Goal: Information Seeking & Learning: Learn about a topic

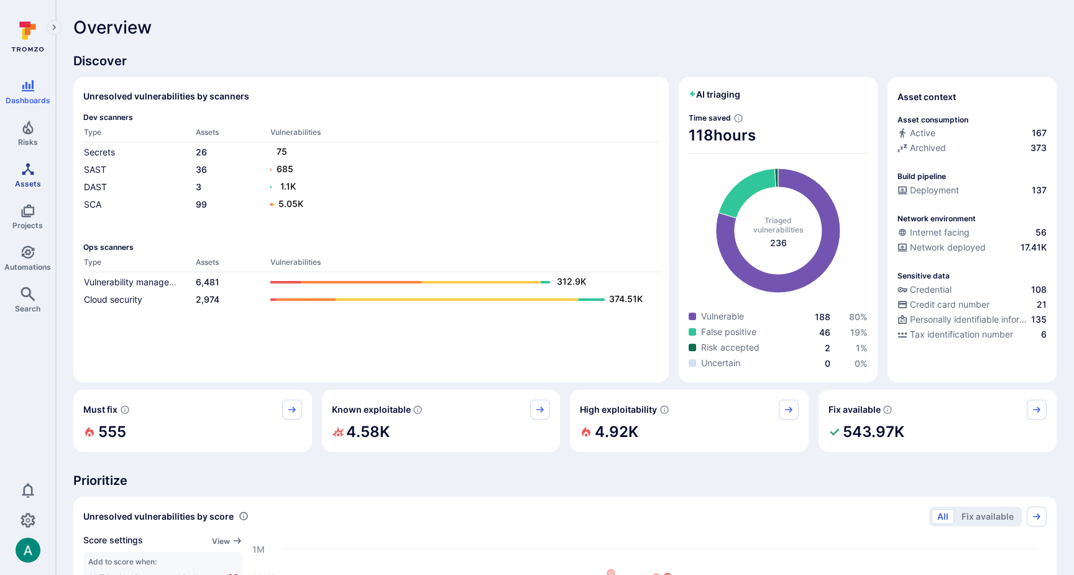
click at [26, 175] on icon "Assets" at bounding box center [28, 169] width 15 height 15
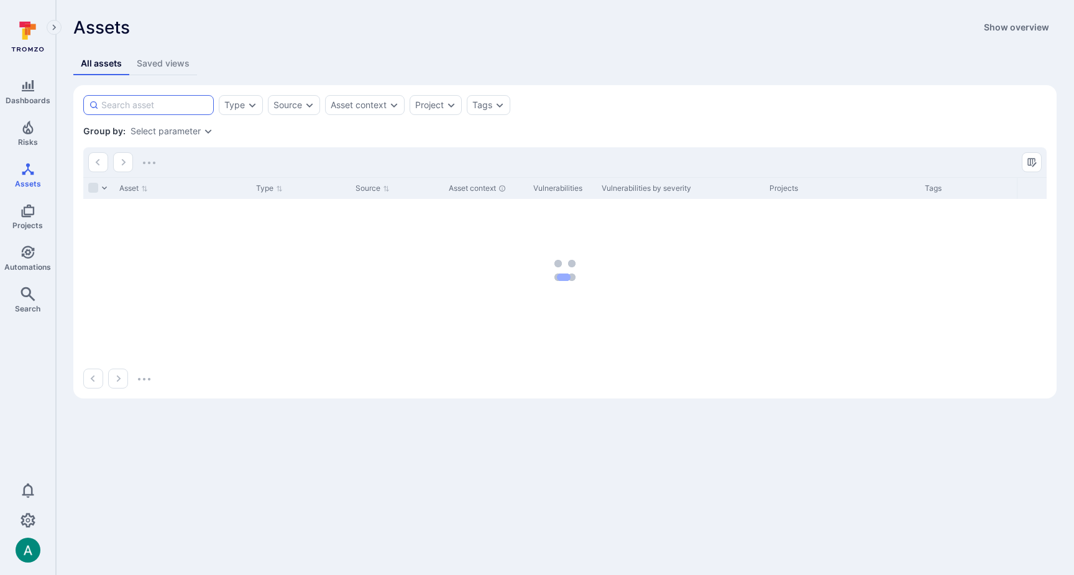
click at [163, 105] on input at bounding box center [154, 105] width 107 height 12
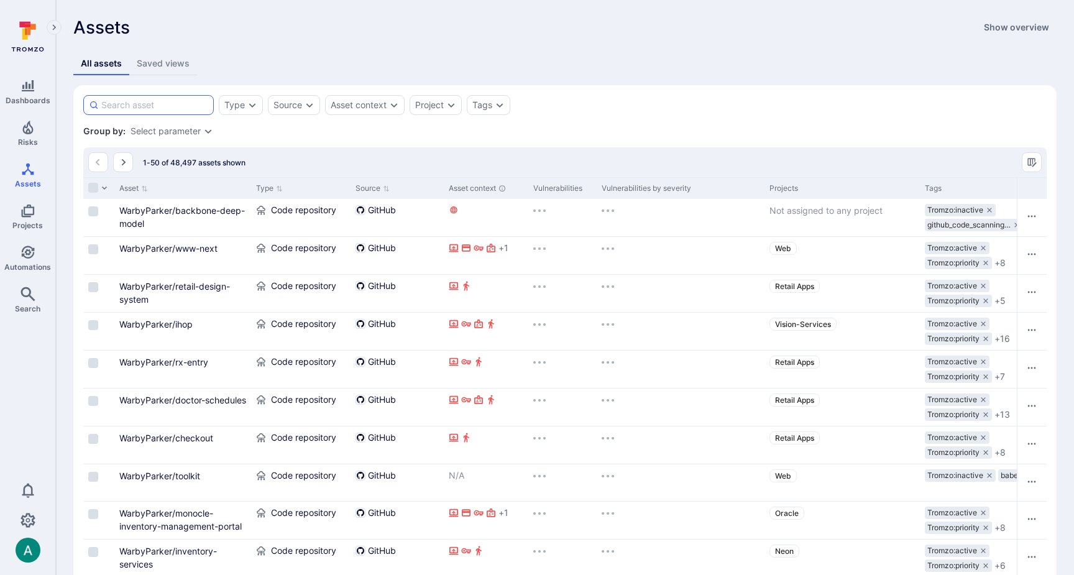
paste input "/insurance-gateway"
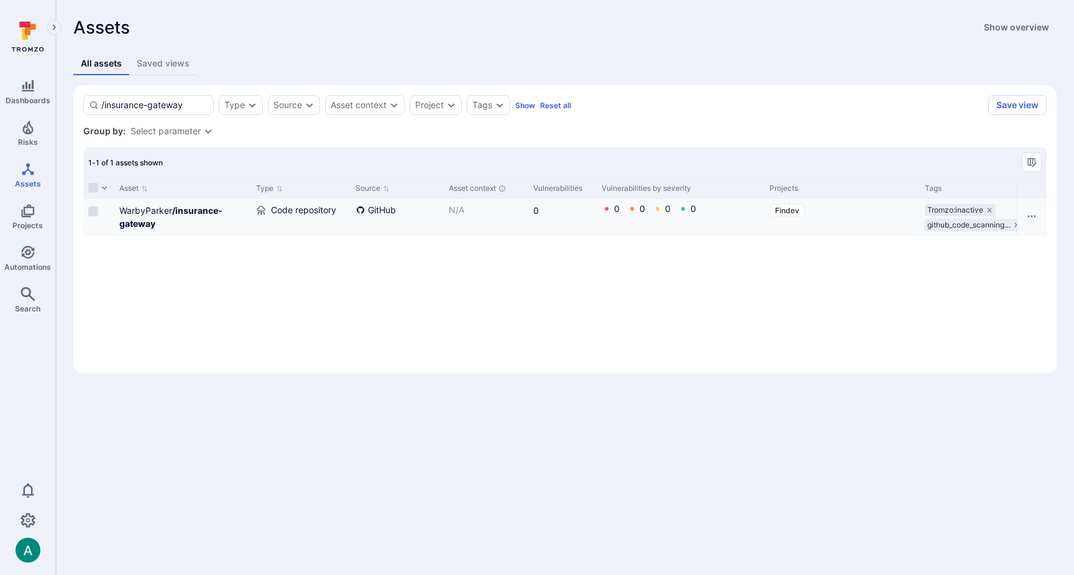
type input "/insurance-gateway"
click at [200, 216] on div "WarbyParker /insurance-gateway" at bounding box center [182, 217] width 127 height 26
click at [200, 214] on b "/insurance-gateway" at bounding box center [170, 217] width 103 height 24
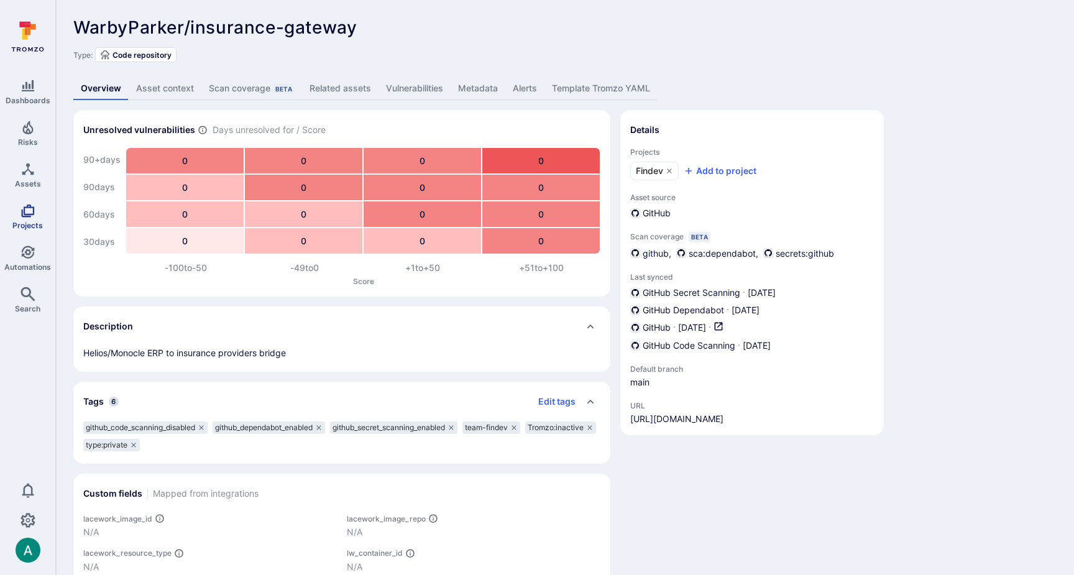
click at [27, 207] on icon "Projects" at bounding box center [28, 210] width 15 height 15
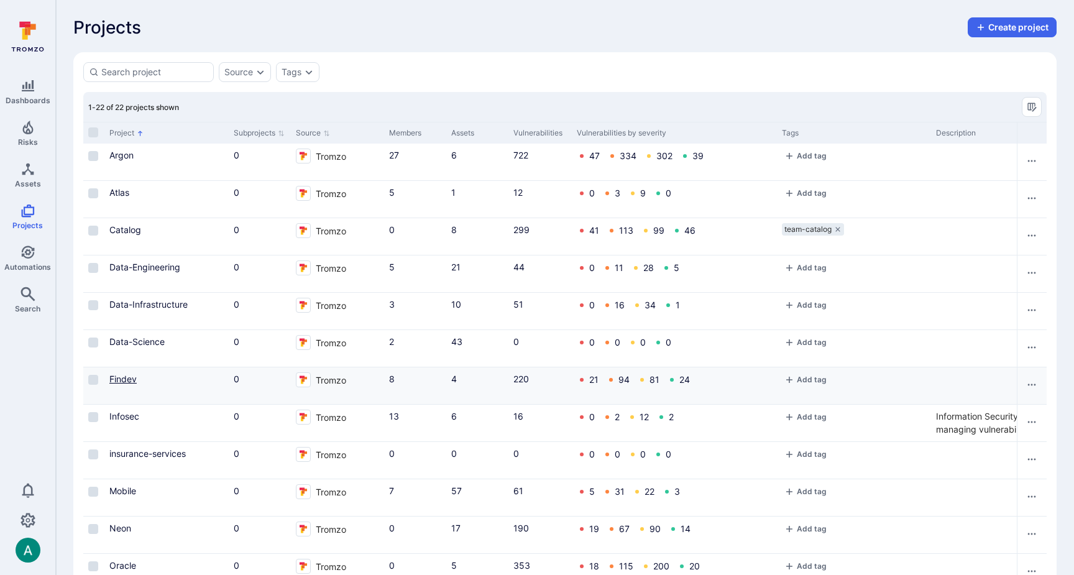
click at [121, 378] on link "Findev" at bounding box center [122, 379] width 27 height 11
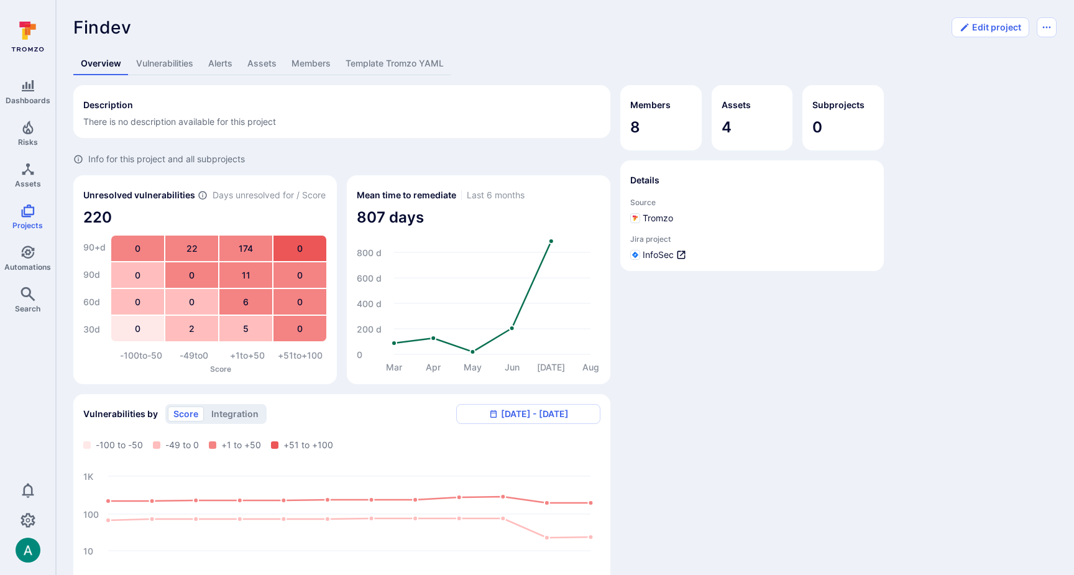
click at [264, 60] on link "Assets" at bounding box center [262, 63] width 44 height 23
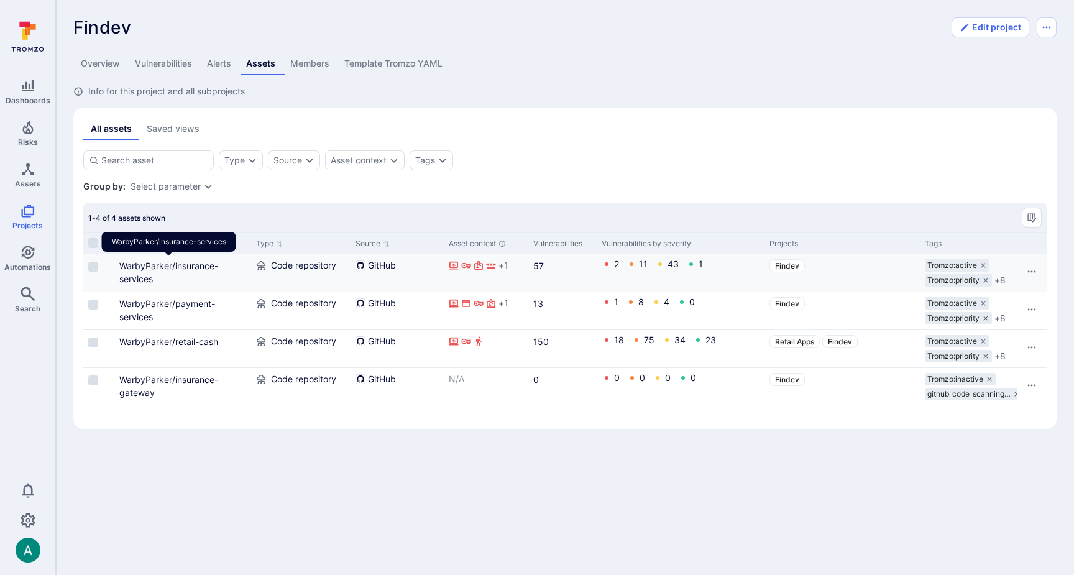
click at [157, 264] on link "WarbyParker/insurance-services" at bounding box center [168, 272] width 99 height 24
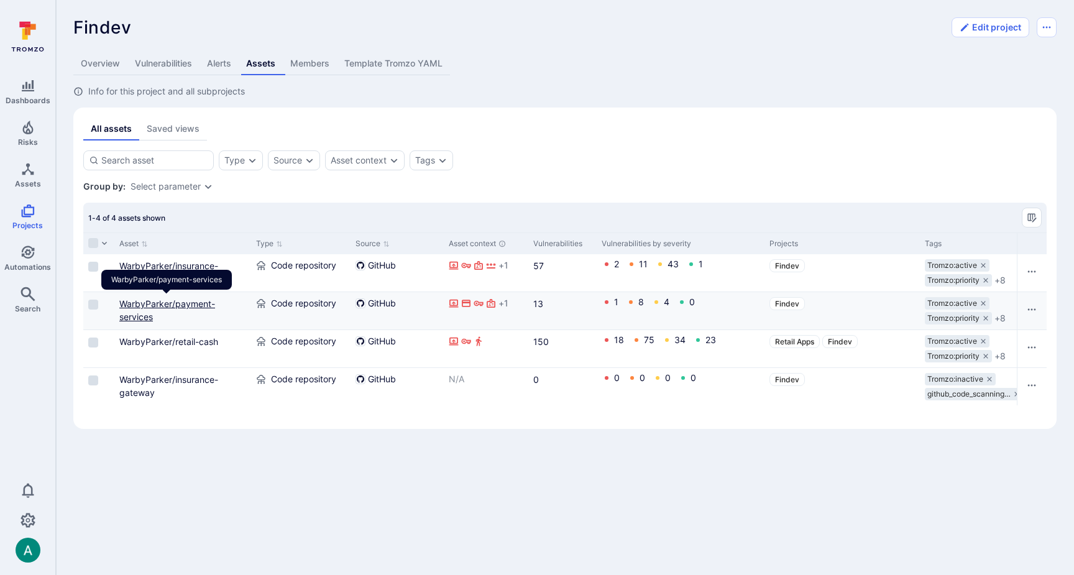
click at [151, 303] on link "WarbyParker/payment-services" at bounding box center [167, 310] width 96 height 24
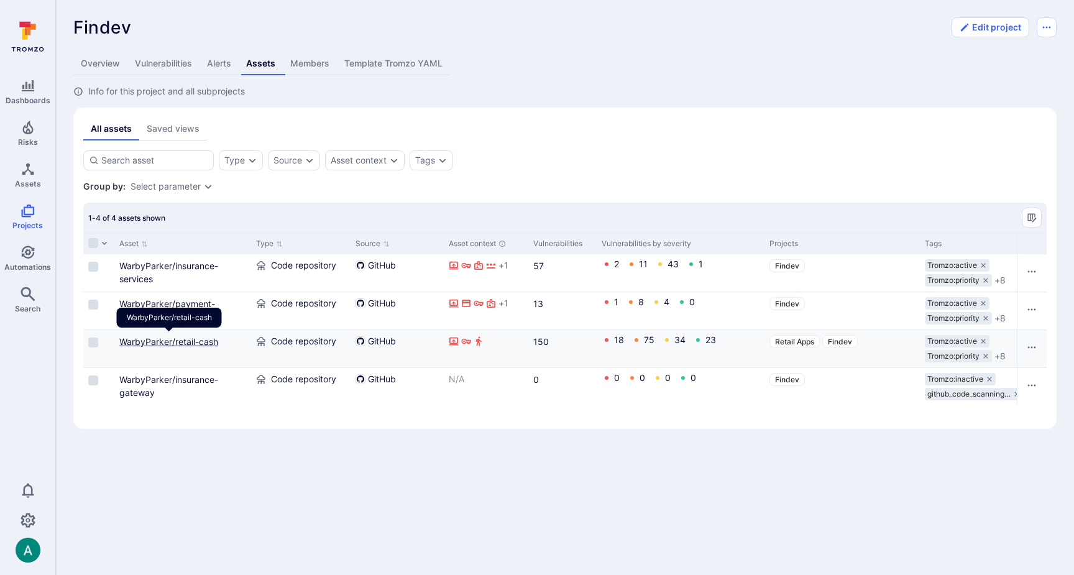
click at [149, 340] on link "WarbyParker/retail-cash" at bounding box center [168, 341] width 99 height 11
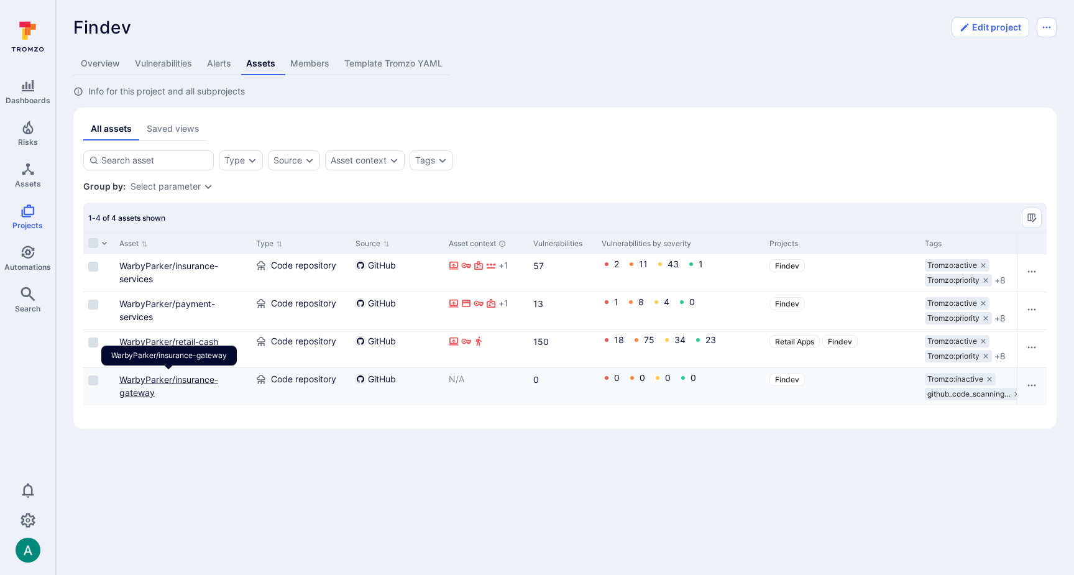
click at [167, 377] on link "WarbyParker/insurance-gateway" at bounding box center [168, 386] width 99 height 24
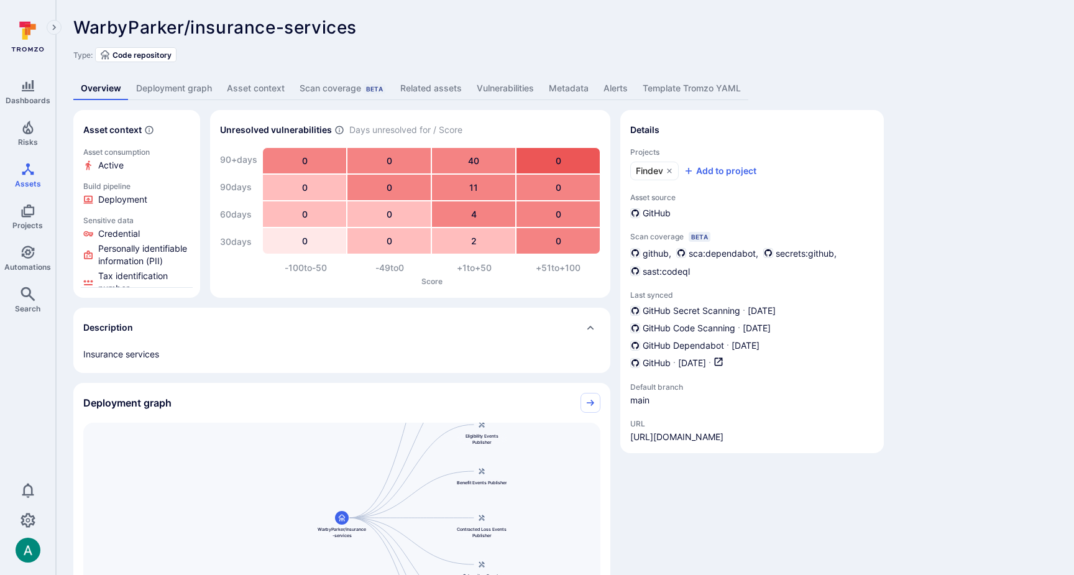
click at [195, 85] on link "Deployment graph" at bounding box center [174, 88] width 91 height 23
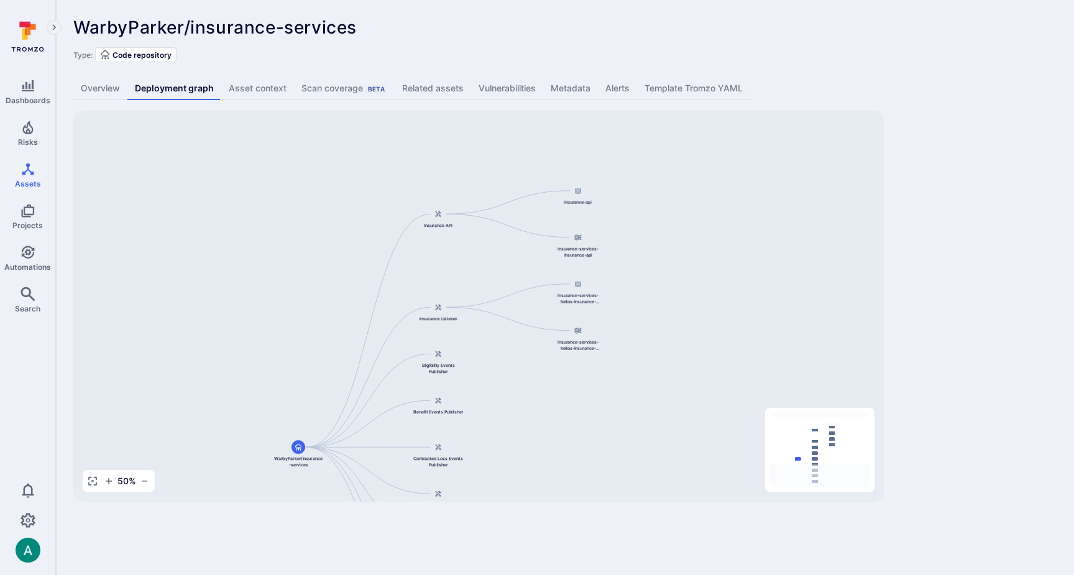
drag, startPoint x: 558, startPoint y: 264, endPoint x: 518, endPoint y: 377, distance: 120.1
click at [518, 377] on div "Insurance API WarbyParker/insurance-services Insurance Listener Eligibility Eve…" at bounding box center [478, 306] width 811 height 392
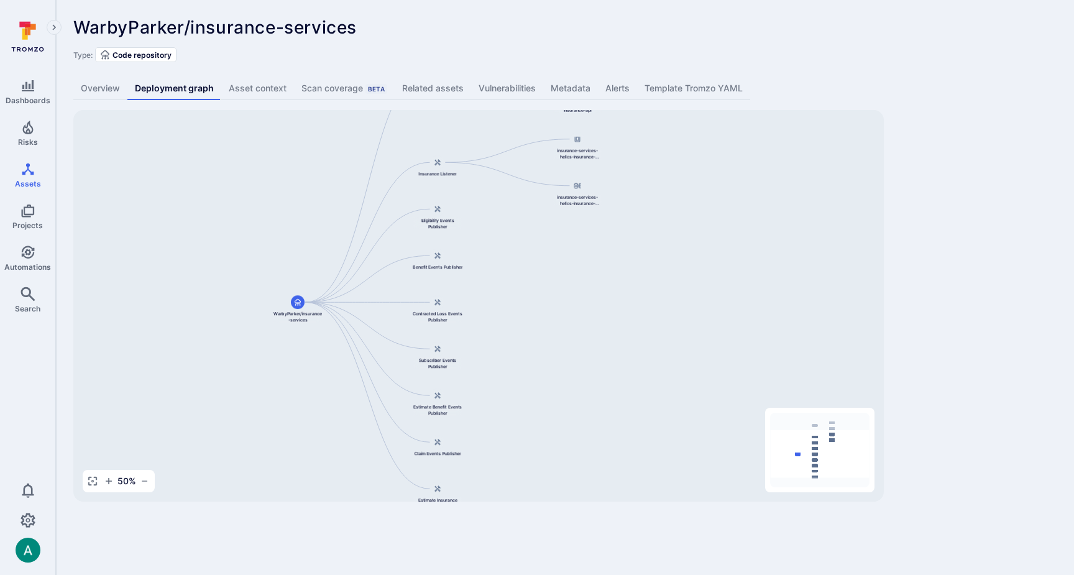
drag, startPoint x: 502, startPoint y: 378, endPoint x: 500, endPoint y: 295, distance: 83.3
click at [501, 295] on div "Insurance API WarbyParker/insurance-services Insurance Listener Eligibility Eve…" at bounding box center [478, 306] width 811 height 392
click at [297, 303] on icon at bounding box center [298, 300] width 6 height 7
click at [579, 147] on span "insurance-services-helios-insurance-listener" at bounding box center [578, 151] width 50 height 12
click at [504, 93] on link "Vulnerabilities" at bounding box center [507, 88] width 72 height 23
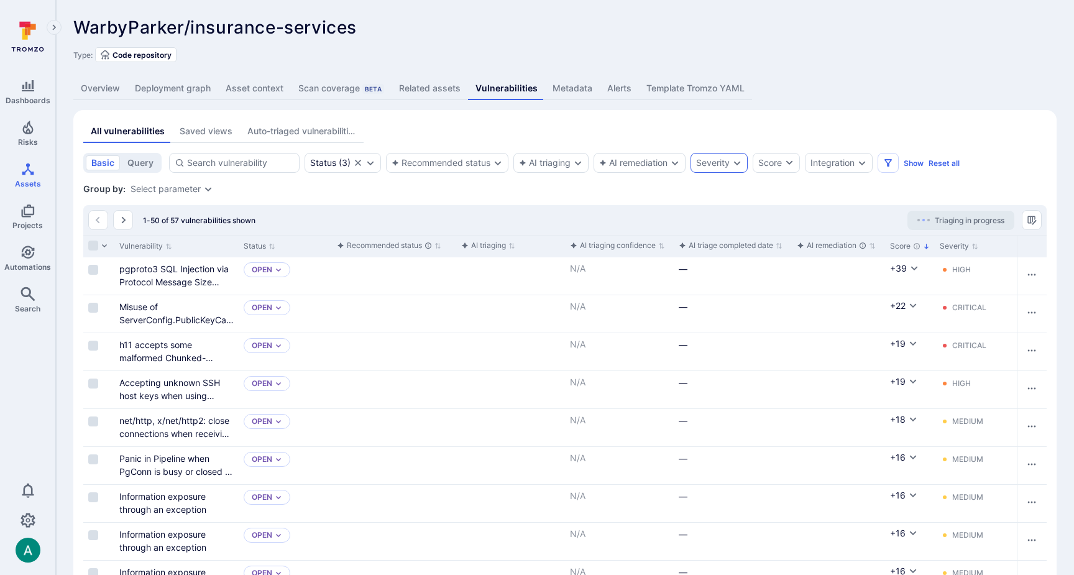
click at [722, 163] on div "Severity" at bounding box center [713, 163] width 34 height 10
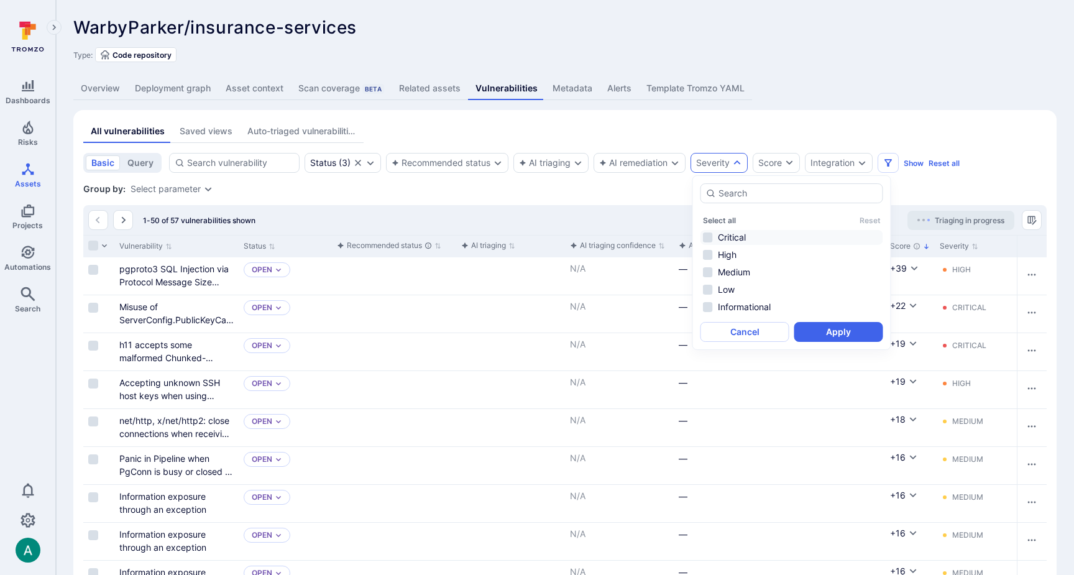
click at [721, 234] on li "Critical" at bounding box center [792, 237] width 183 height 15
click at [722, 254] on li "High" at bounding box center [792, 254] width 183 height 15
click at [824, 333] on button "Apply" at bounding box center [838, 332] width 89 height 20
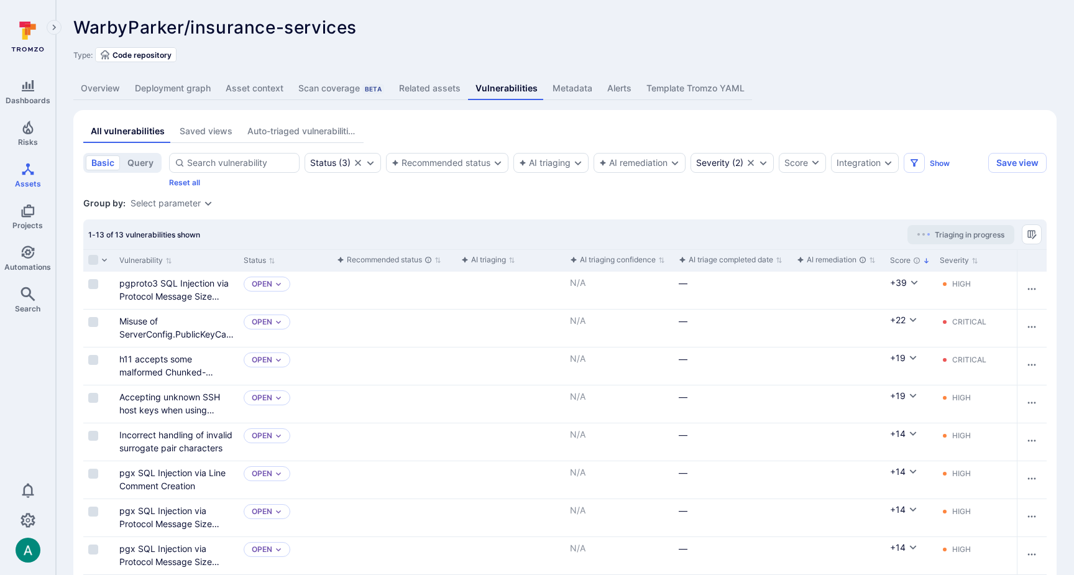
click at [971, 232] on span "Triaging in progress" at bounding box center [970, 234] width 70 height 9
drag, startPoint x: 527, startPoint y: 208, endPoint x: 516, endPoint y: 208, distance: 10.6
click at [527, 208] on div "Group by: Select parameter" at bounding box center [565, 203] width 964 height 12
click at [93, 257] on input "Select all rows" at bounding box center [93, 260] width 10 height 10
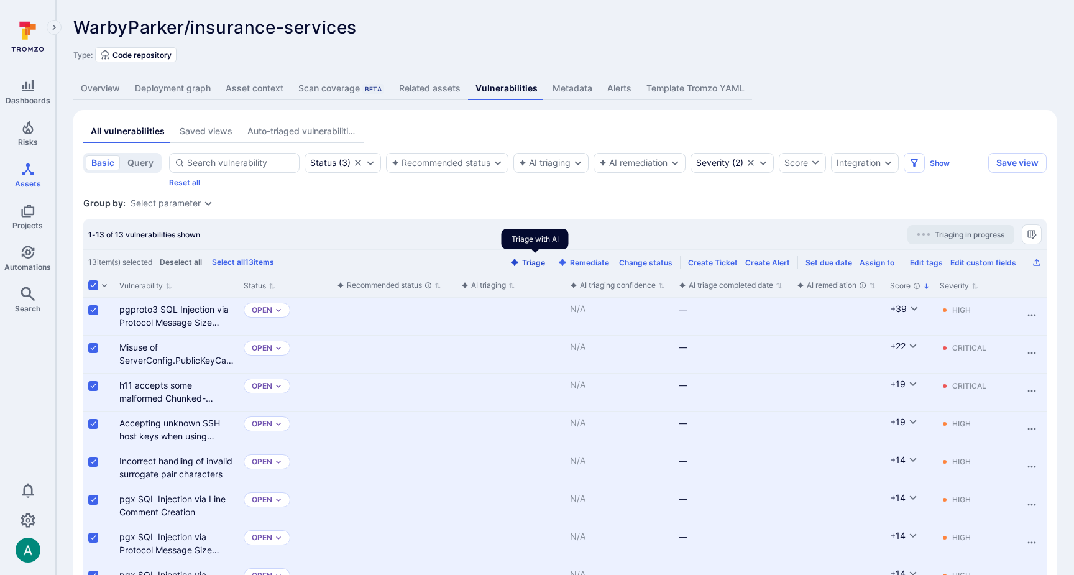
click at [537, 261] on button "Triage" at bounding box center [527, 262] width 40 height 9
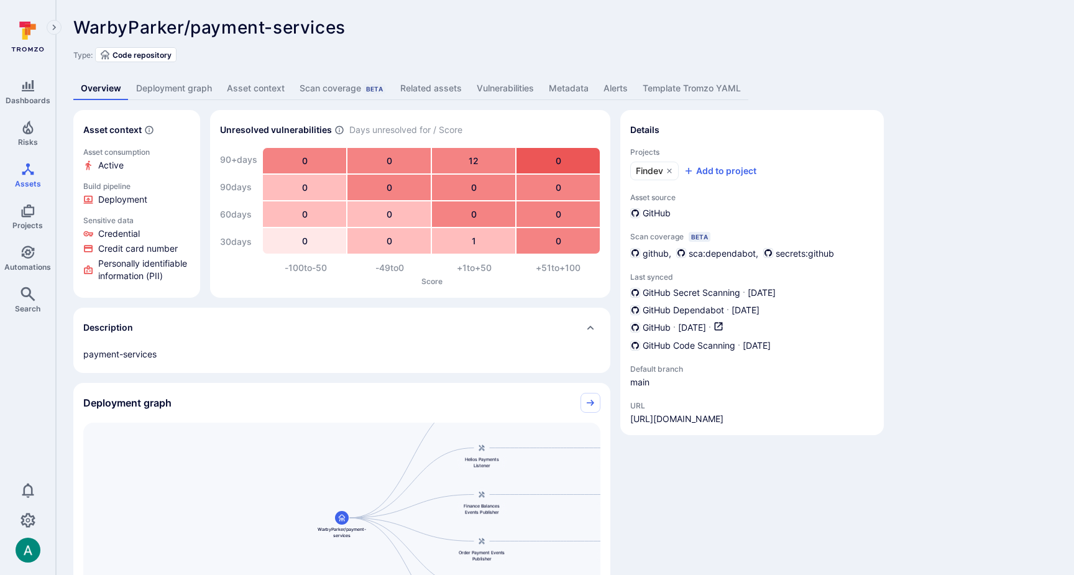
click at [194, 83] on link "Deployment graph" at bounding box center [174, 88] width 91 height 23
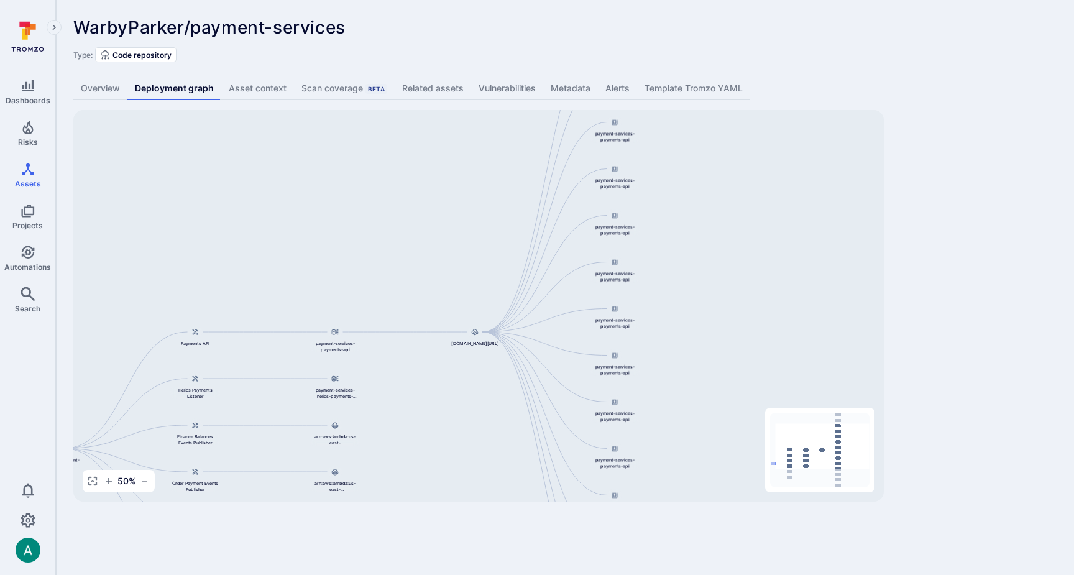
drag, startPoint x: 642, startPoint y: 427, endPoint x: 498, endPoint y: 460, distance: 147.3
click at [498, 460] on div "[DOMAIN_NAME][URL] payment-services-payments-api payment-services-payments-api …" at bounding box center [478, 306] width 811 height 392
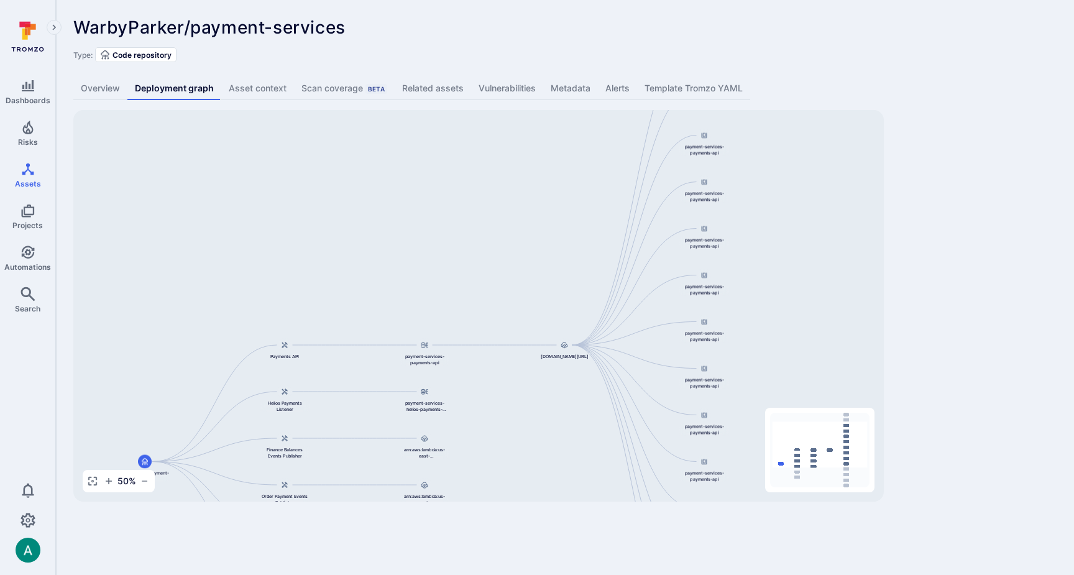
drag, startPoint x: 696, startPoint y: 154, endPoint x: 788, endPoint y: 162, distance: 92.3
click at [788, 162] on div "[DOMAIN_NAME][URL] payment-services-payments-api payment-services-payments-api …" at bounding box center [478, 306] width 811 height 392
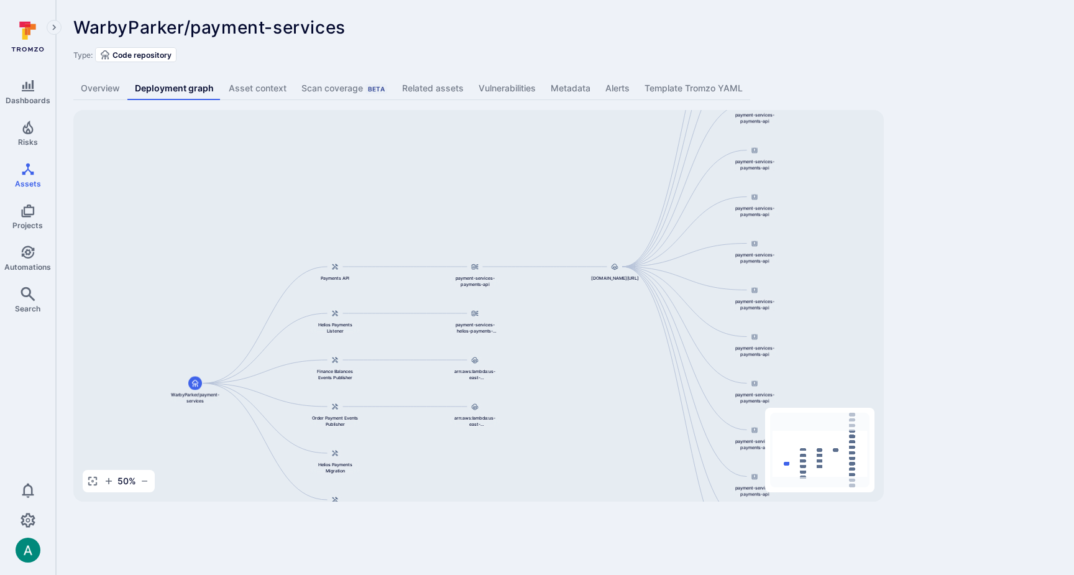
drag, startPoint x: 501, startPoint y: 221, endPoint x: 511, endPoint y: 203, distance: 20.0
click at [511, 203] on div "844647875270.dkr.ecr.us-east-1.amazonaws.com/payment-services-payments-api:v0.1…" at bounding box center [478, 306] width 811 height 392
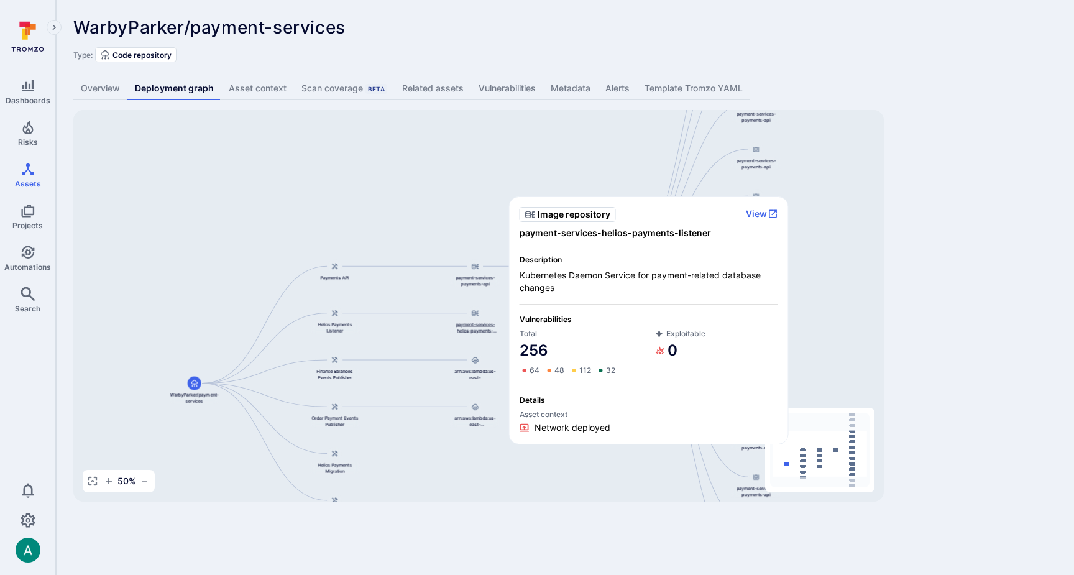
click at [471, 324] on span "payment-services-helios-payments-listener" at bounding box center [475, 327] width 50 height 12
click at [760, 215] on button "View" at bounding box center [762, 213] width 32 height 11
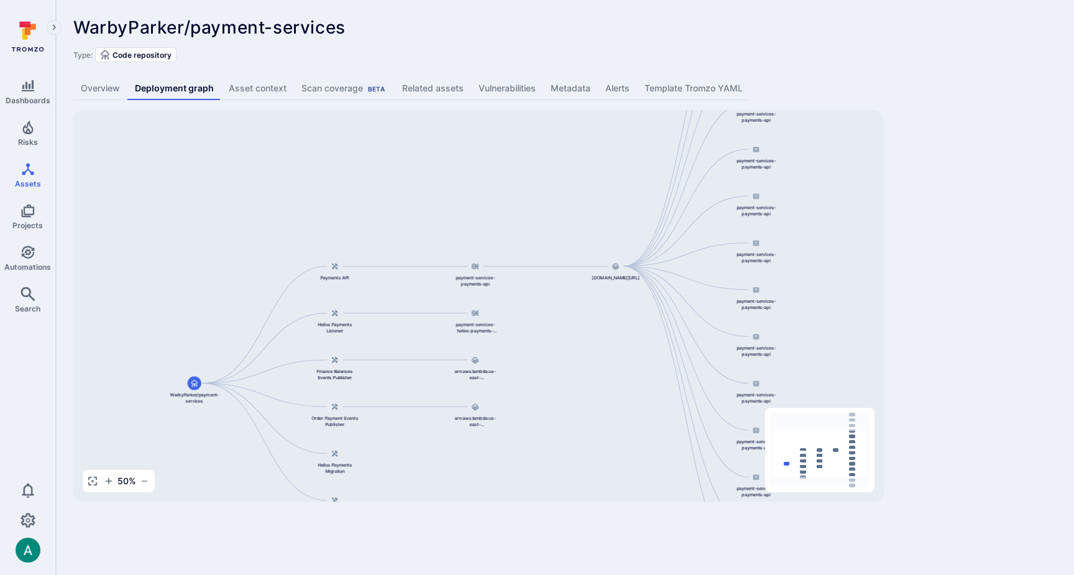
click at [947, 212] on div "WarbyParker/payment-services ... Show more Type: Code repository Overview Deplo…" at bounding box center [565, 259] width 1018 height 519
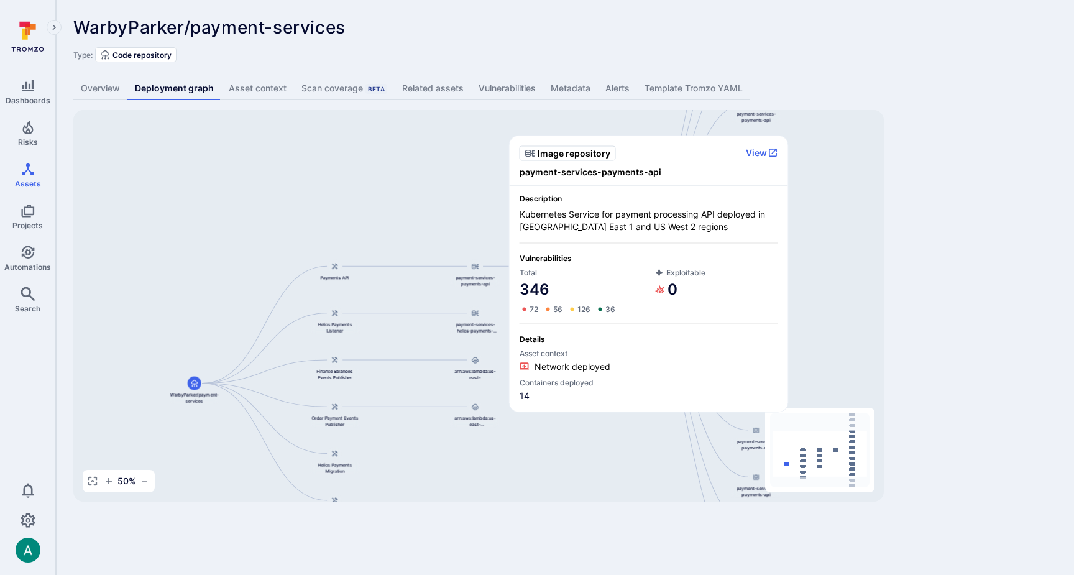
click at [591, 172] on span "payment-services-payments-api" at bounding box center [649, 172] width 259 height 12
copy span "payment-services-payments-api"
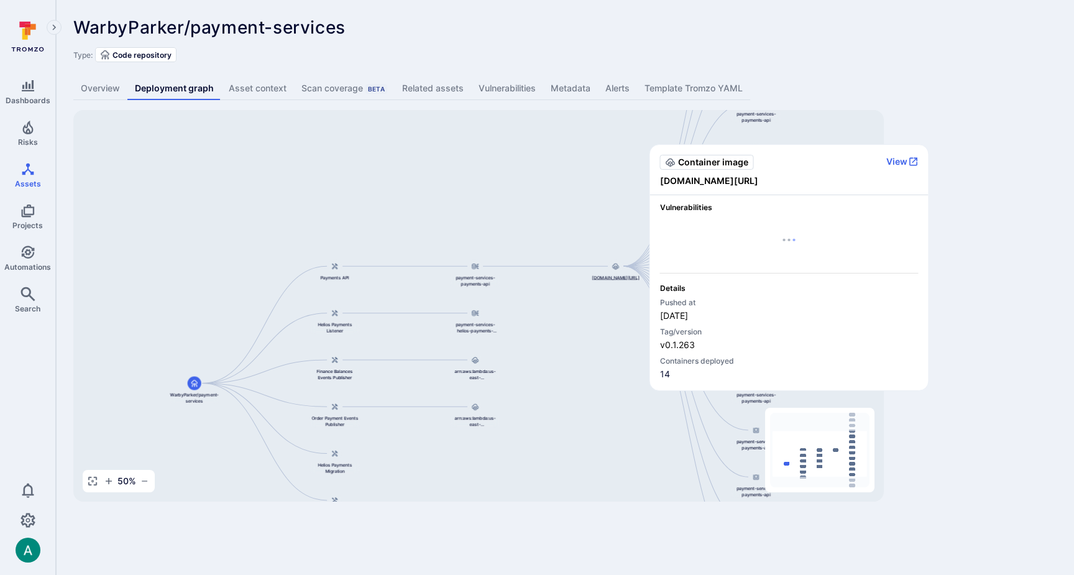
click at [614, 277] on span "844647875270.dkr.ecr.us-east-1.amazonaws.com/payment-services-payments-api:v0.1…" at bounding box center [615, 277] width 47 height 6
drag, startPoint x: 794, startPoint y: 192, endPoint x: 661, endPoint y: 182, distance: 133.5
click at [661, 182] on span "844647875270.dkr.ecr.us-east-1.amazonaws.com/payment-services-payments-api:v0.1…" at bounding box center [789, 181] width 259 height 12
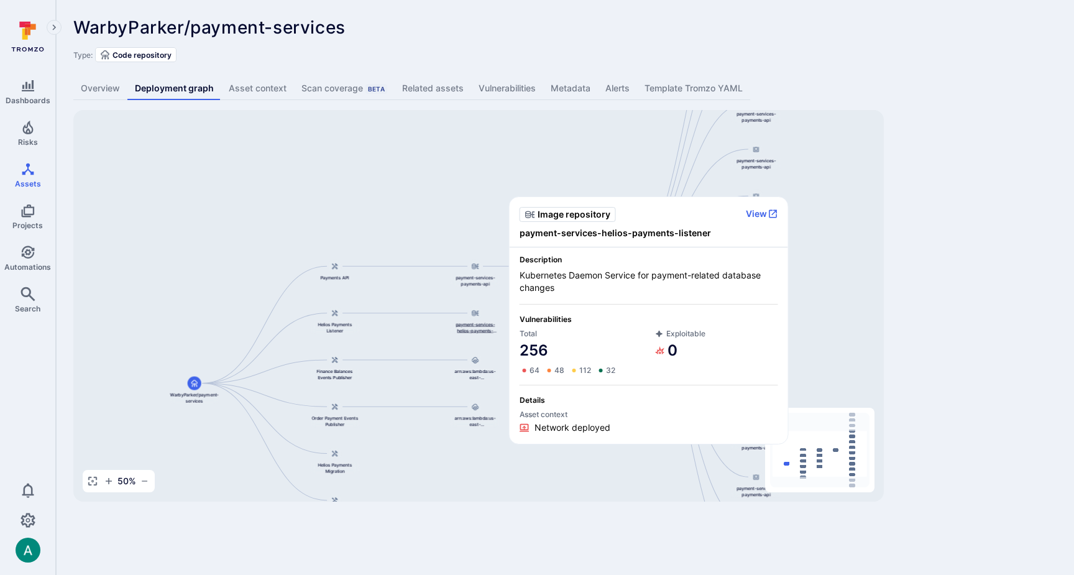
click at [475, 323] on span "payment-services-helios-payments-listener" at bounding box center [475, 327] width 50 height 12
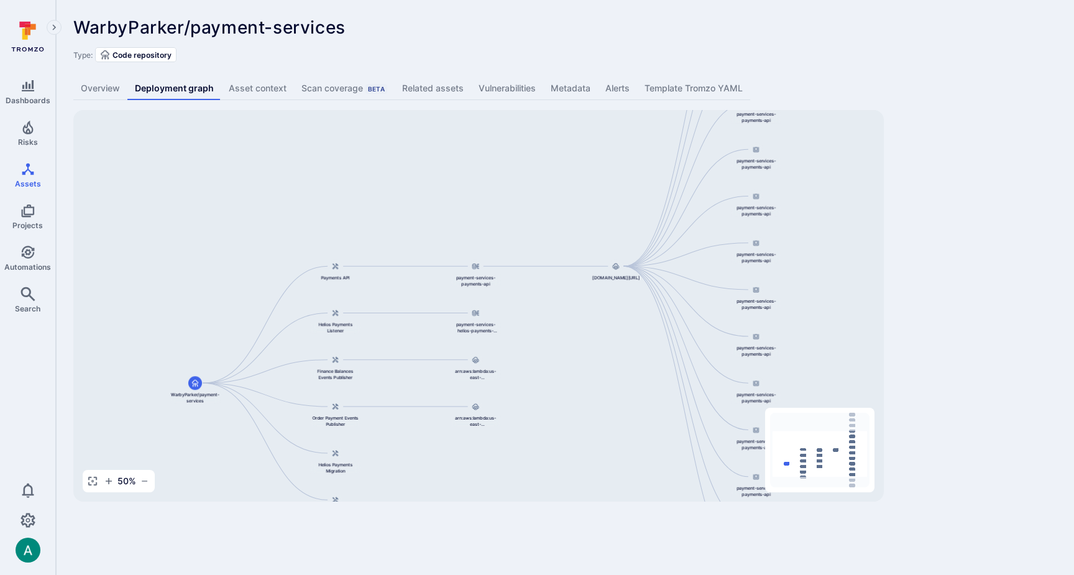
click at [959, 328] on div "WarbyParker/payment-services ... Show more Type: Code repository Overview Deplo…" at bounding box center [565, 259] width 1018 height 519
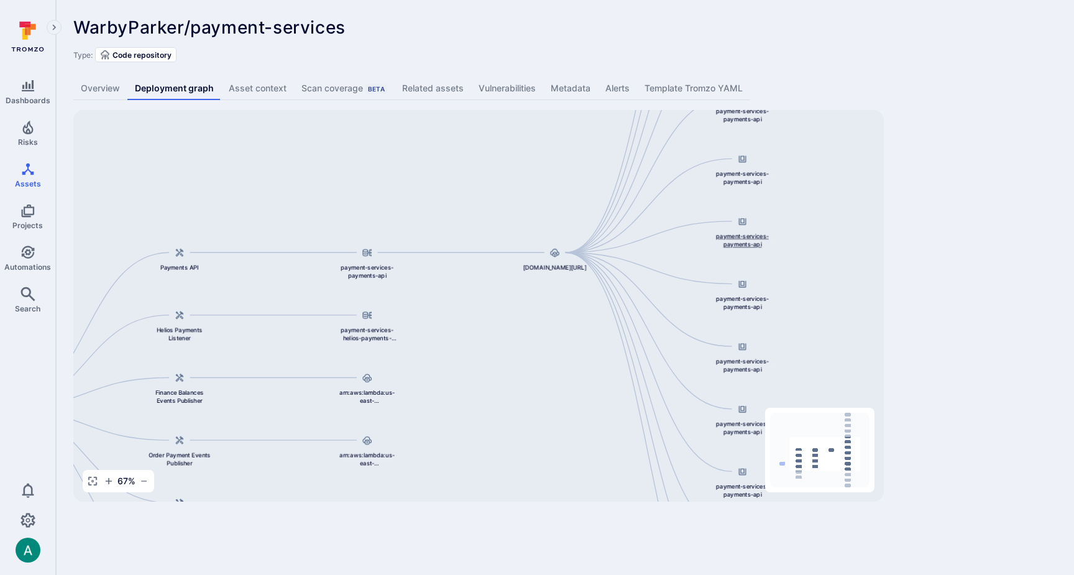
click at [740, 231] on div "payment-services-payments-api" at bounding box center [742, 230] width 67 height 37
click at [737, 300] on span "payment-services-payments-api" at bounding box center [742, 303] width 67 height 17
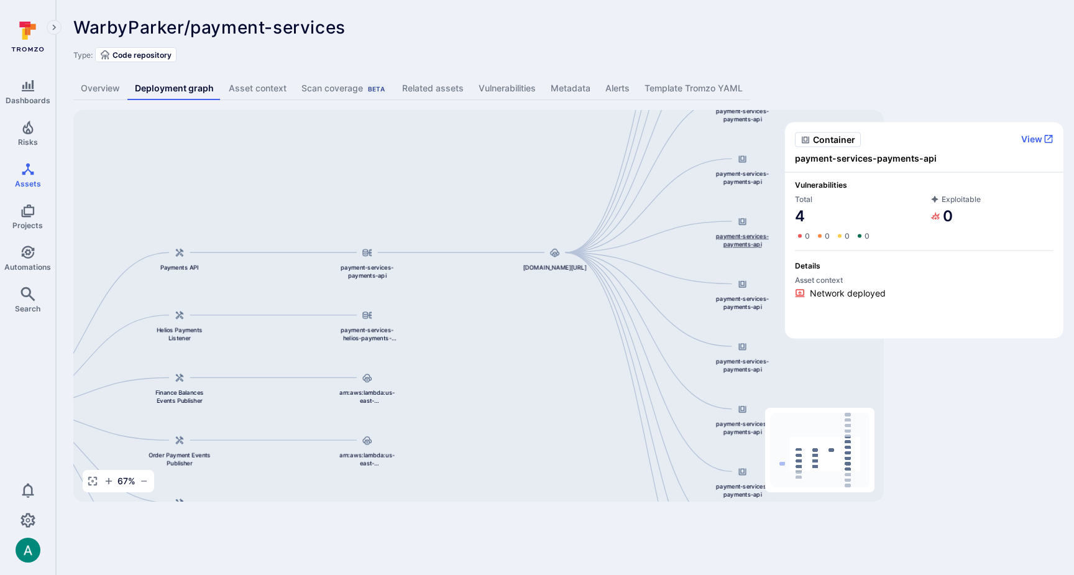
click at [727, 232] on span "payment-services-payments-api" at bounding box center [742, 240] width 67 height 17
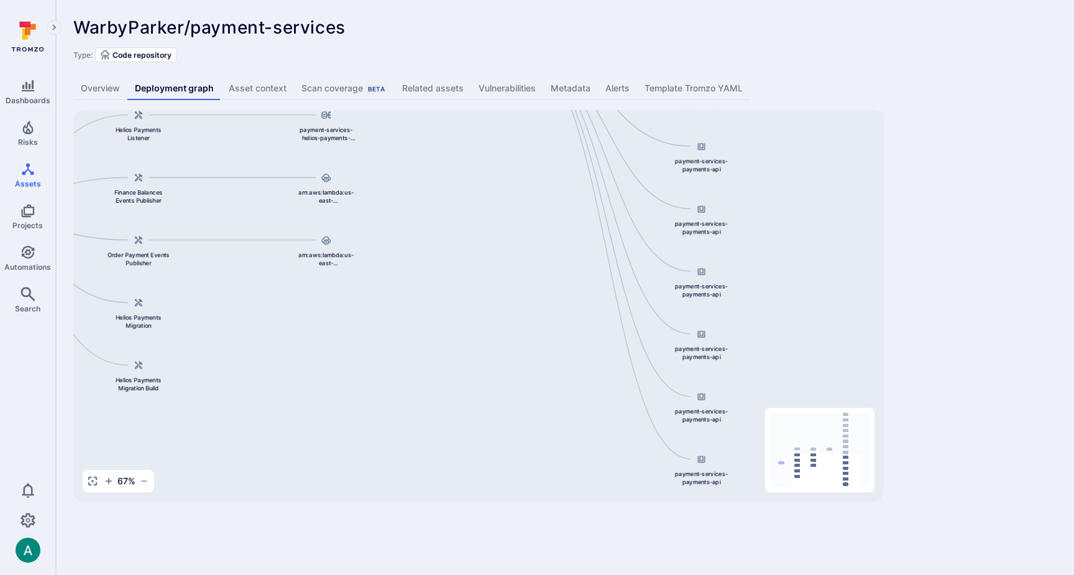
drag, startPoint x: 663, startPoint y: 252, endPoint x: 615, endPoint y: 58, distance: 199.0
click at [615, 58] on div "WarbyParker/payment-services ... Show more Type: Code repository Overview Deplo…" at bounding box center [565, 259] width 1018 height 519
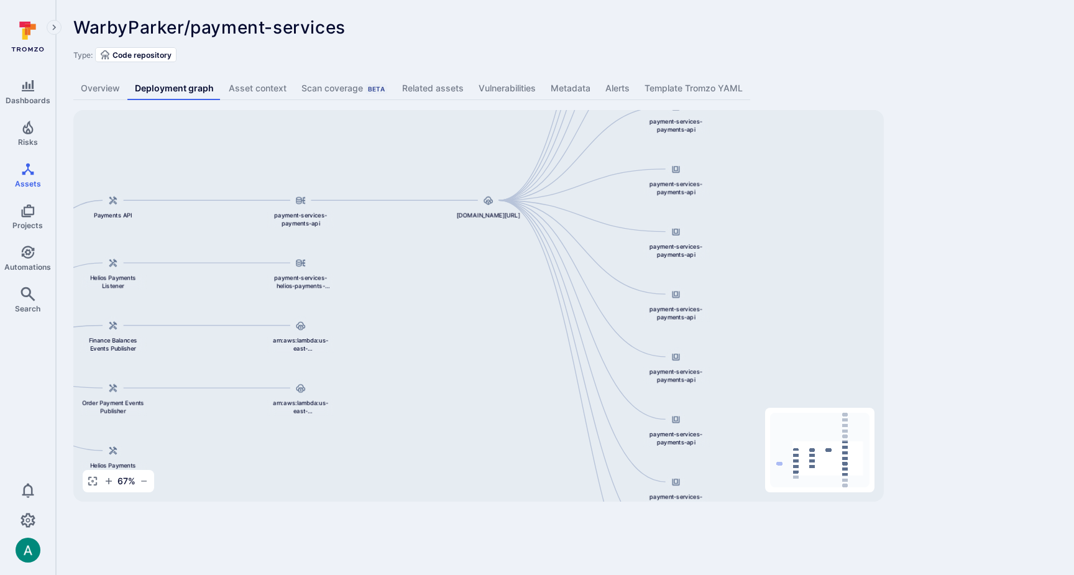
drag, startPoint x: 782, startPoint y: 248, endPoint x: 763, endPoint y: 444, distance: 197.3
click at [762, 454] on div "844647875270.dkr.ecr.us-east-1.amazonaws.com/payment-services-payments-api:v0.1…" at bounding box center [478, 306] width 811 height 392
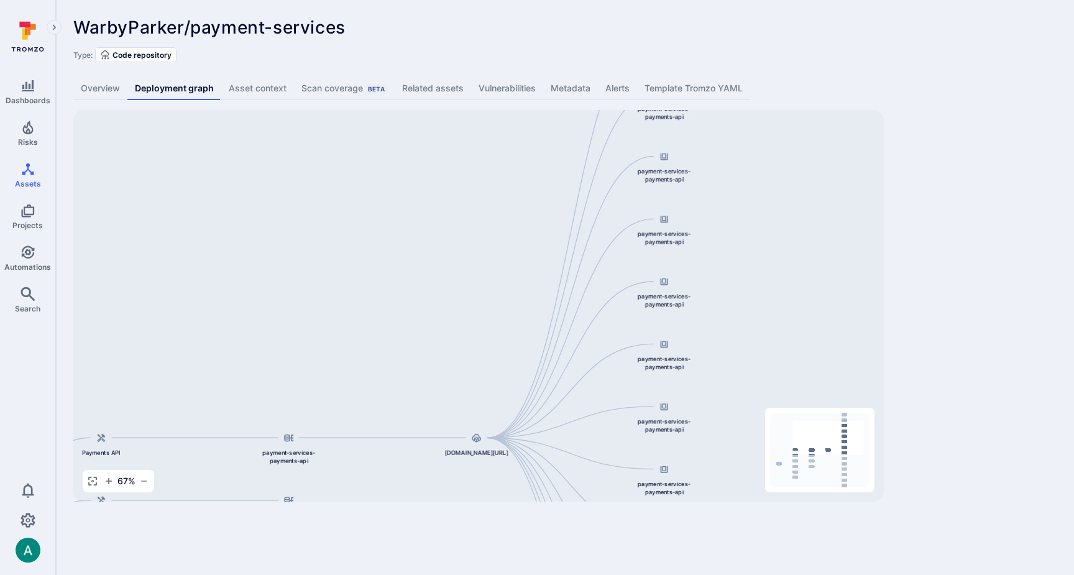
drag, startPoint x: 732, startPoint y: 195, endPoint x: 748, endPoint y: 287, distance: 92.9
click at [722, 402] on div "844647875270.dkr.ecr.us-east-1.amazonaws.com/payment-services-payments-api:v0.1…" at bounding box center [478, 306] width 811 height 392
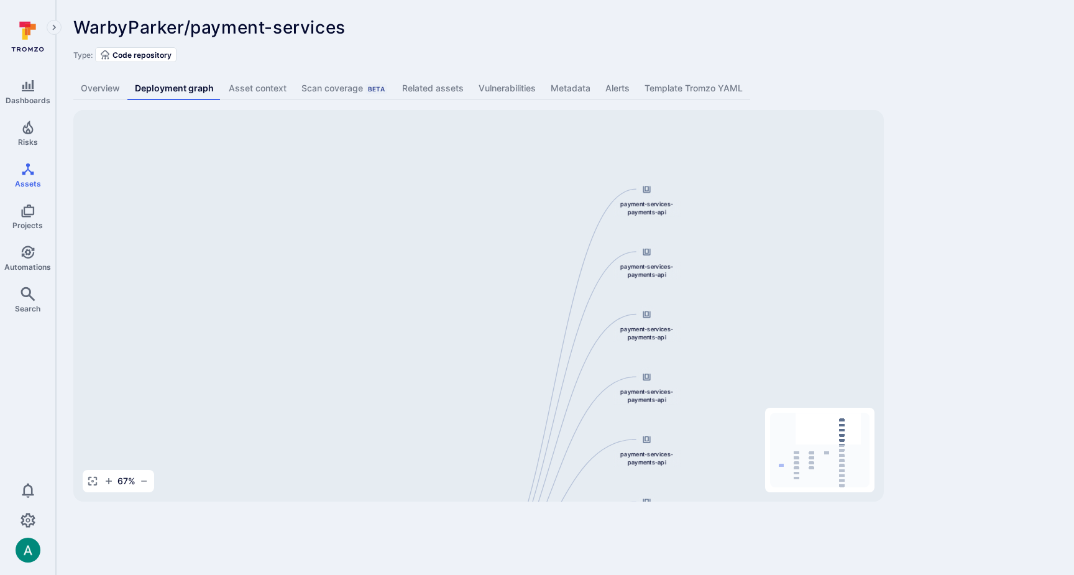
drag, startPoint x: 732, startPoint y: 248, endPoint x: 725, endPoint y: 347, distance: 99.1
click at [725, 347] on div "844647875270.dkr.ecr.us-east-1.amazonaws.com/payment-services-payments-api:v0.1…" at bounding box center [478, 306] width 811 height 392
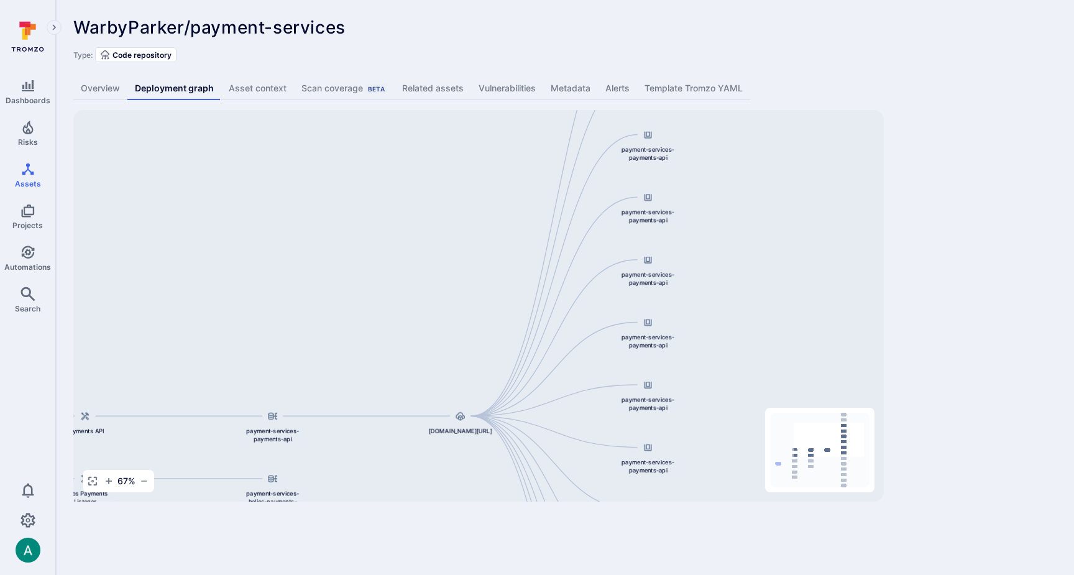
click at [727, 157] on div "844647875270.dkr.ecr.us-east-1.amazonaws.com/payment-services-payments-api:v0.1…" at bounding box center [478, 306] width 811 height 392
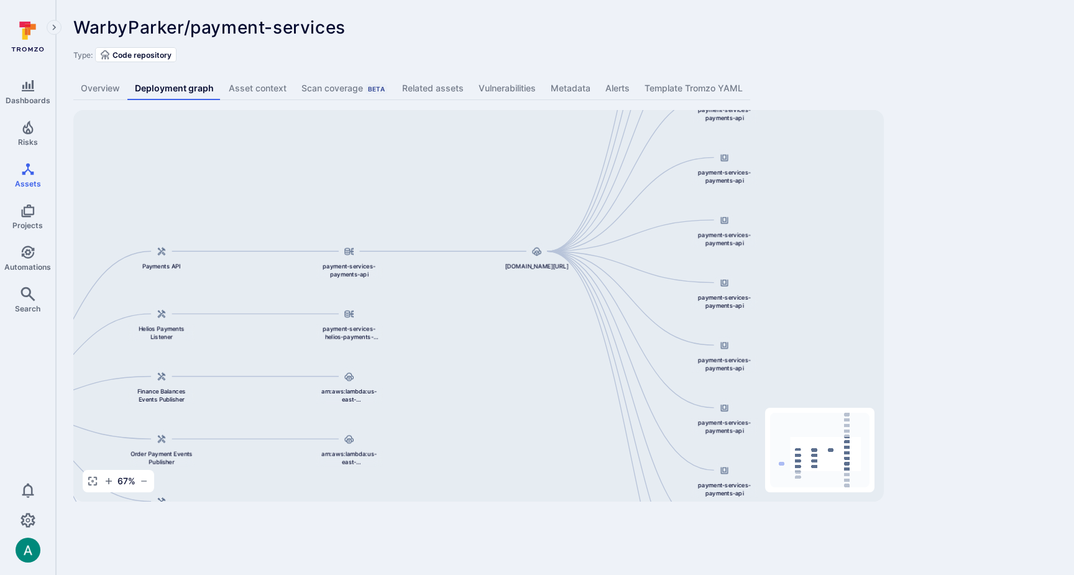
drag, startPoint x: 376, startPoint y: 441, endPoint x: 443, endPoint y: 298, distance: 157.7
click at [443, 298] on div "844647875270.dkr.ecr.us-east-1.amazonaws.com/payment-services-payments-api:v0.1…" at bounding box center [478, 306] width 811 height 392
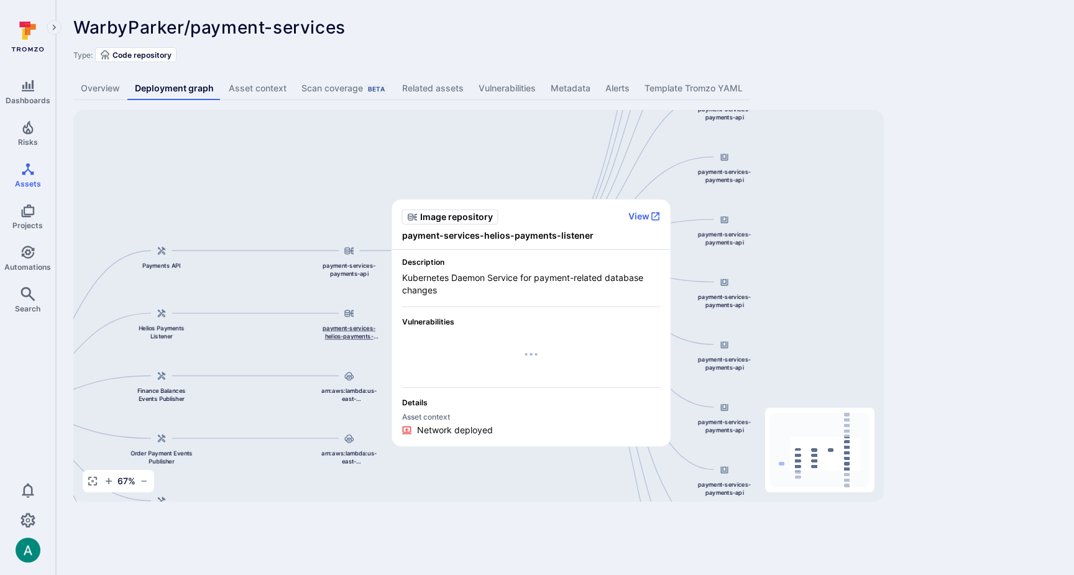
click at [344, 331] on span "payment-services-helios-payments-listener" at bounding box center [349, 332] width 67 height 17
click at [582, 232] on span "payment-services-helios-payments-listener" at bounding box center [531, 235] width 259 height 12
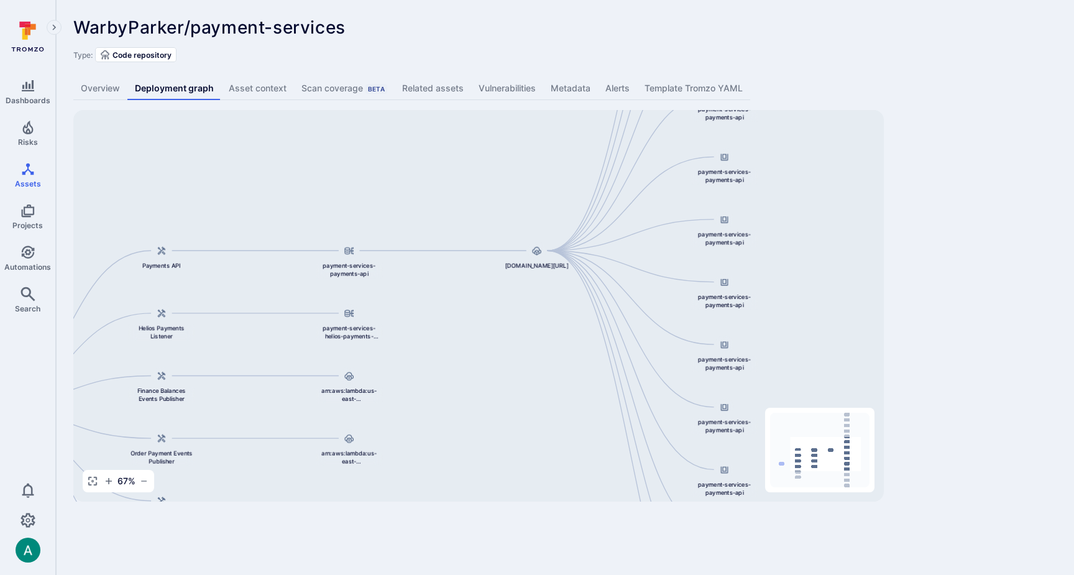
copy span "payment-services-helios-payments-listener"
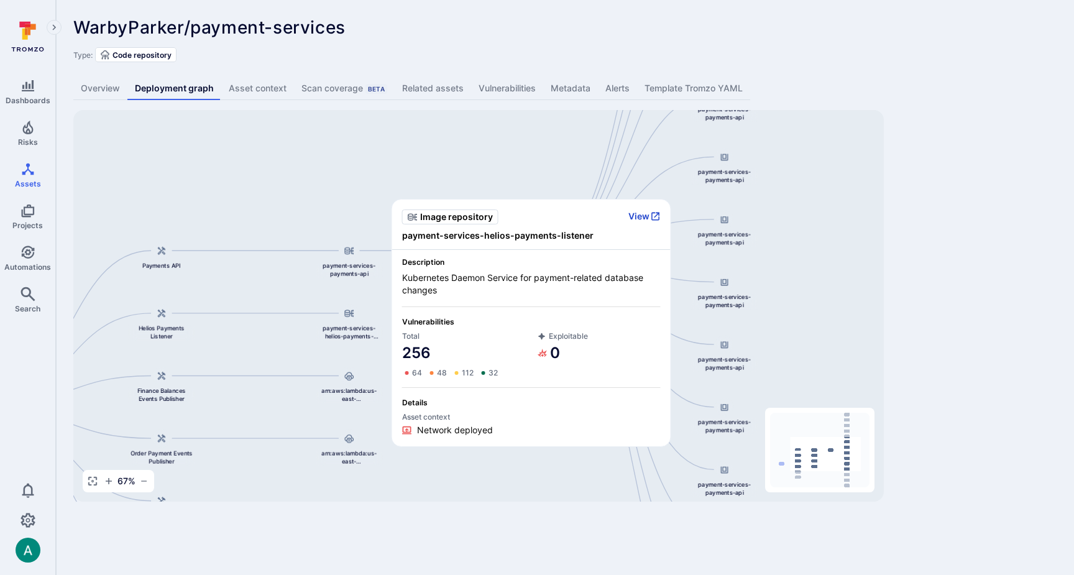
click at [643, 217] on button "View" at bounding box center [644, 216] width 32 height 11
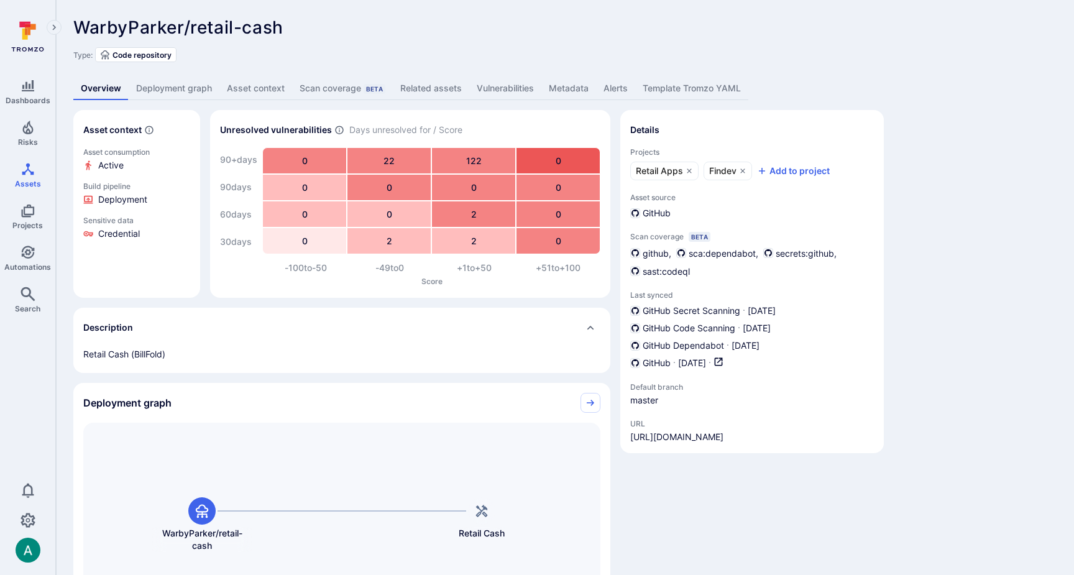
click at [172, 93] on link "Deployment graph" at bounding box center [174, 88] width 91 height 23
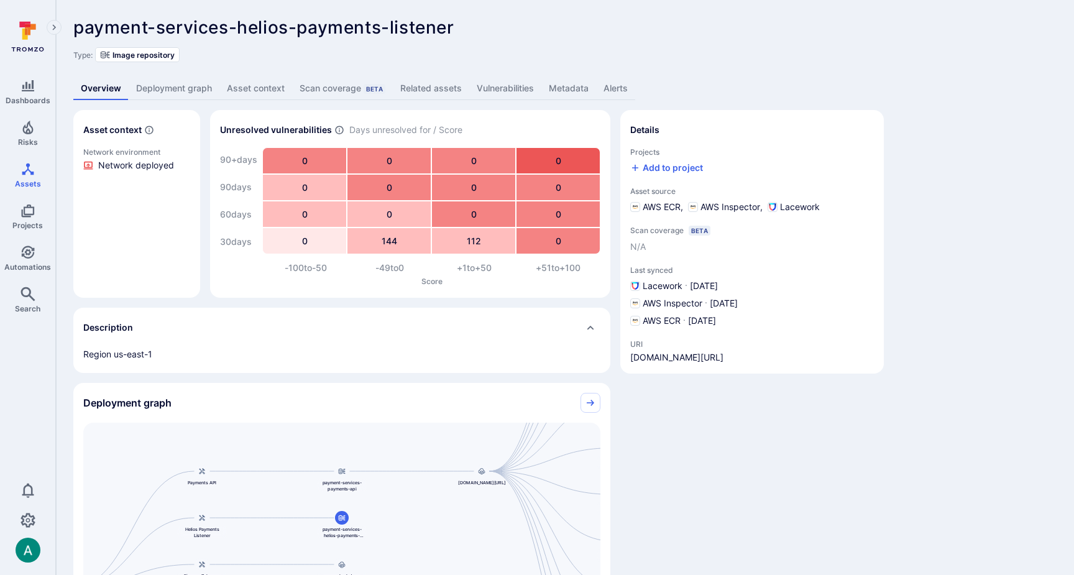
click at [432, 93] on link "Related assets" at bounding box center [431, 88] width 76 height 23
click at [425, 87] on link "Related assets" at bounding box center [431, 88] width 76 height 23
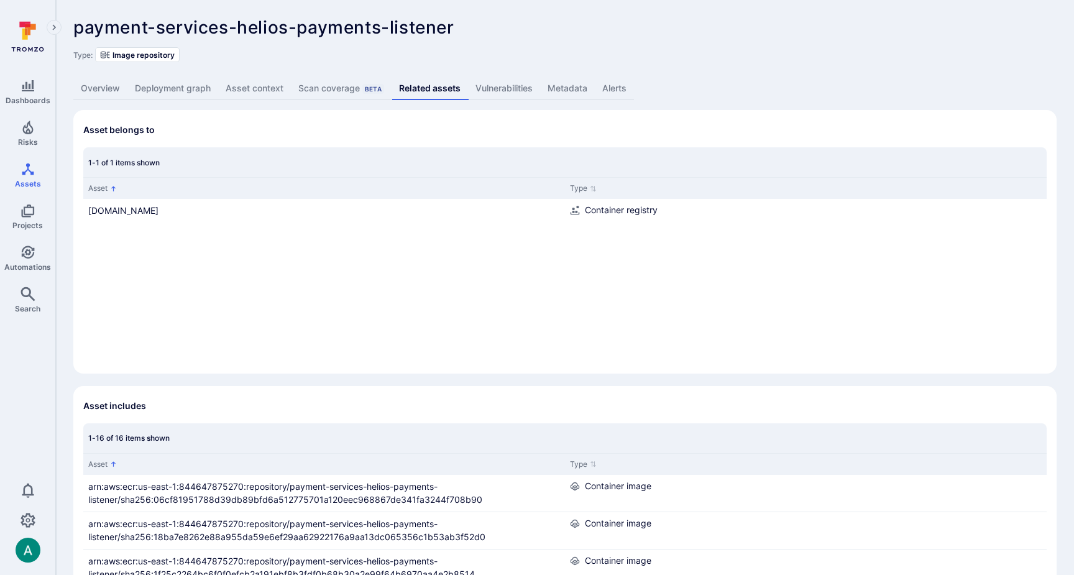
click at [94, 90] on link "Overview" at bounding box center [100, 88] width 54 height 23
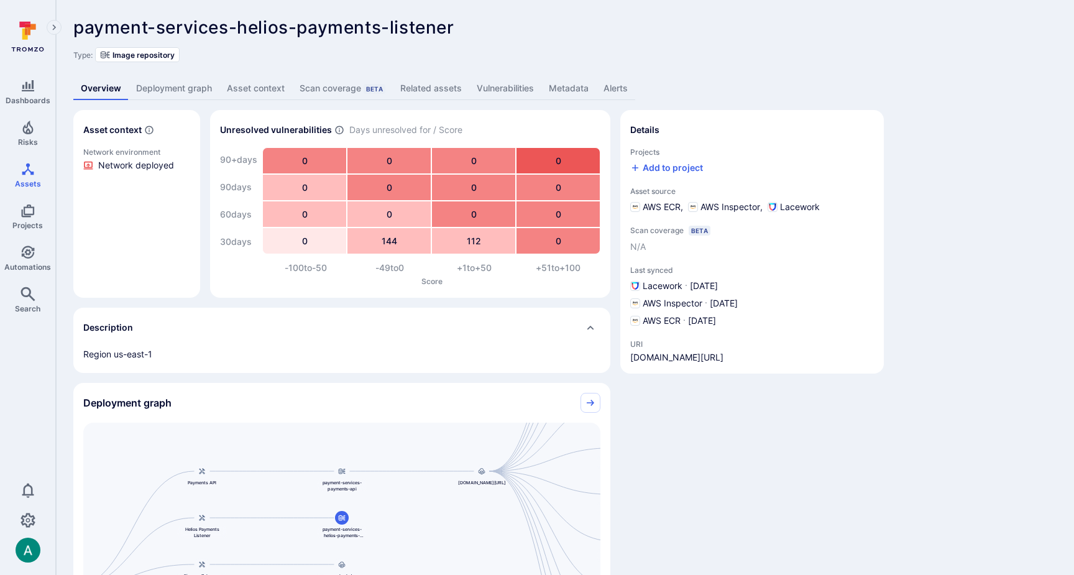
click at [171, 91] on link "Deployment graph" at bounding box center [174, 88] width 91 height 23
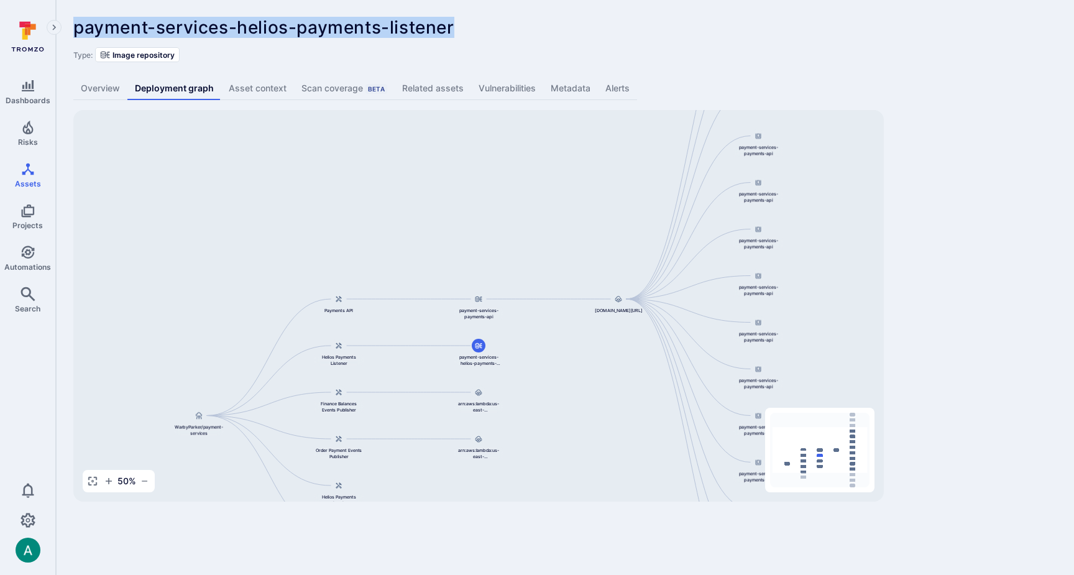
drag, startPoint x: 72, startPoint y: 26, endPoint x: 474, endPoint y: 22, distance: 402.2
click at [474, 22] on div "payment-services-helios-payments-listener ... Show more Type: Image repository …" at bounding box center [565, 259] width 1018 height 519
copy span "payment-services-helios-payments-listener"
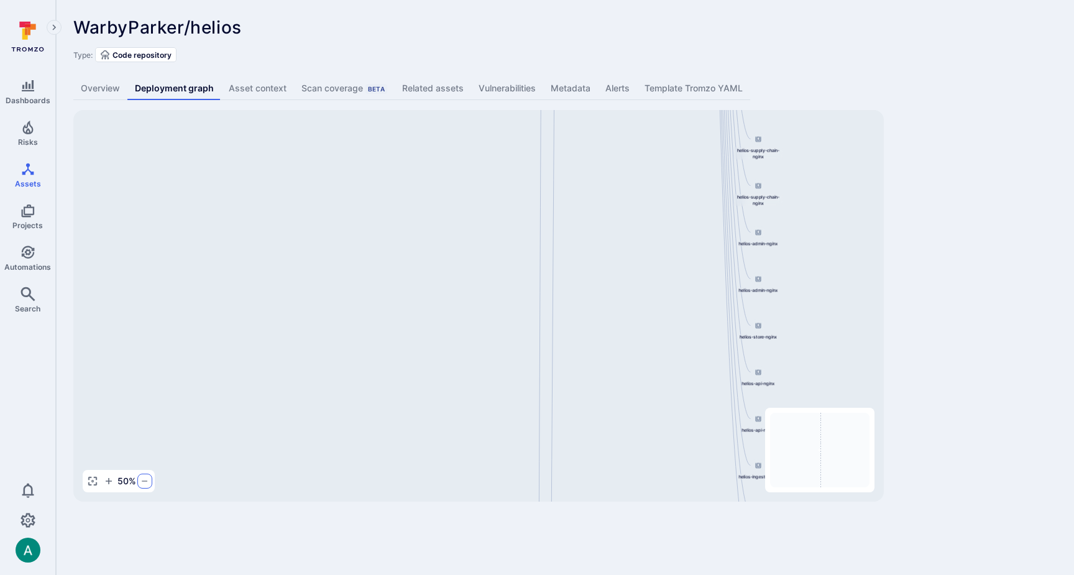
click at [143, 481] on icon "button" at bounding box center [145, 481] width 6 height 1
drag, startPoint x: 141, startPoint y: 481, endPoint x: 154, endPoint y: 479, distance: 12.7
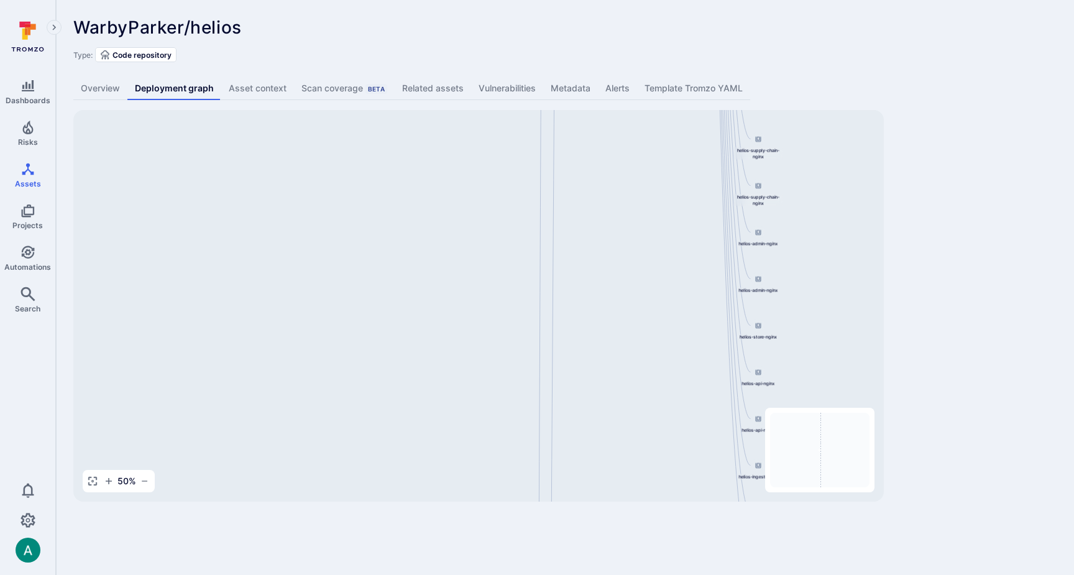
click at [142, 481] on icon "button" at bounding box center [145, 481] width 6 height 1
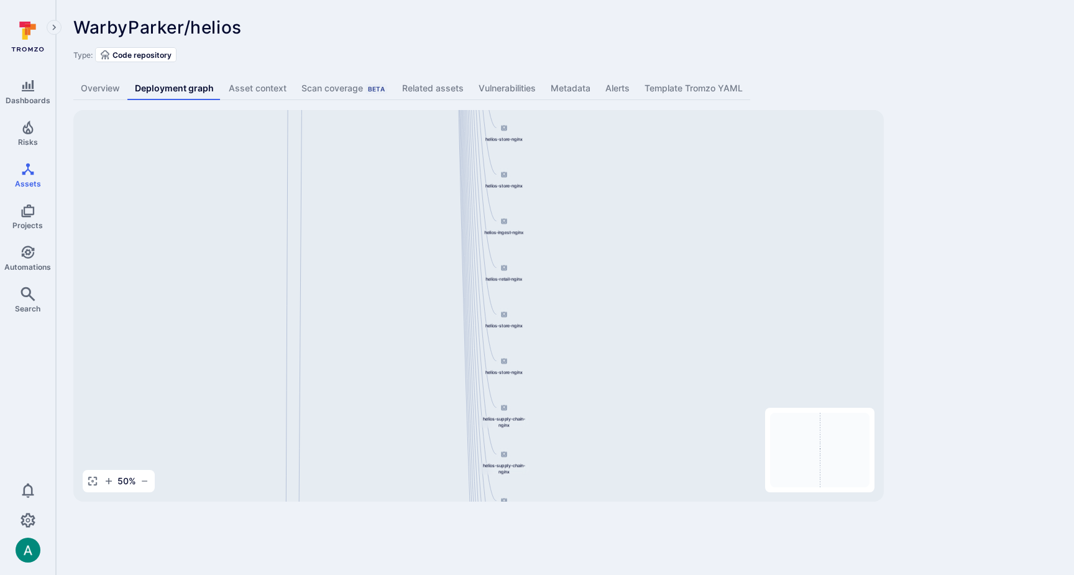
drag, startPoint x: 796, startPoint y: 257, endPoint x: 587, endPoint y: 513, distance: 330.1
click at [587, 513] on div "WarbyParker/helios ... Show more Type: Code repository Overview Deployment grap…" at bounding box center [565, 259] width 1018 height 519
drag, startPoint x: 543, startPoint y: 346, endPoint x: 557, endPoint y: 443, distance: 97.9
click at [556, 449] on div "helios-admin-nginx 844647875270.dkr.ecr.us-east-1.amazonaws.com/helios-nginx:v0…" at bounding box center [478, 306] width 811 height 392
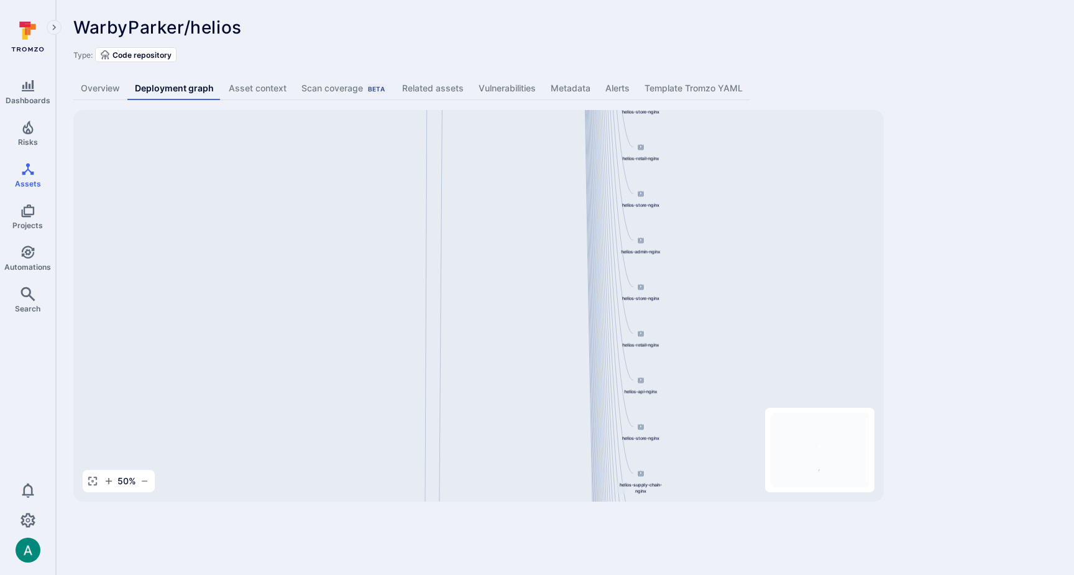
drag, startPoint x: 408, startPoint y: 244, endPoint x: 464, endPoint y: 323, distance: 97.1
click at [512, 475] on div "helios-admin-nginx 844647875270.dkr.ecr.us-east-1.amazonaws.com/helios-nginx:v0…" at bounding box center [478, 306] width 811 height 392
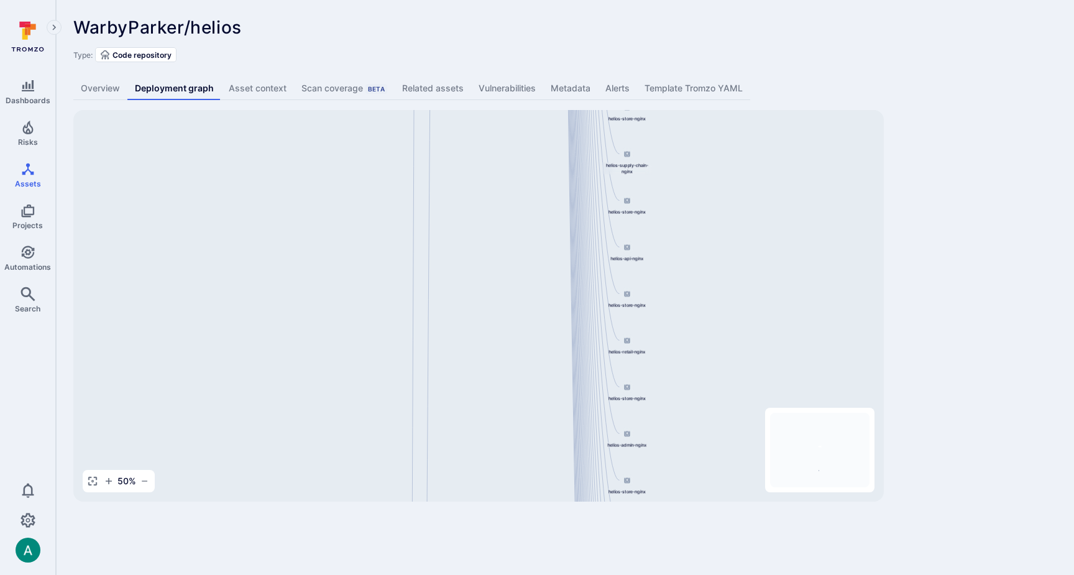
drag, startPoint x: 476, startPoint y: 243, endPoint x: 507, endPoint y: 357, distance: 117.9
click at [460, 459] on div "helios-admin-nginx 844647875270.dkr.ecr.us-east-1.amazonaws.com/helios-nginx:v0…" at bounding box center [478, 306] width 811 height 392
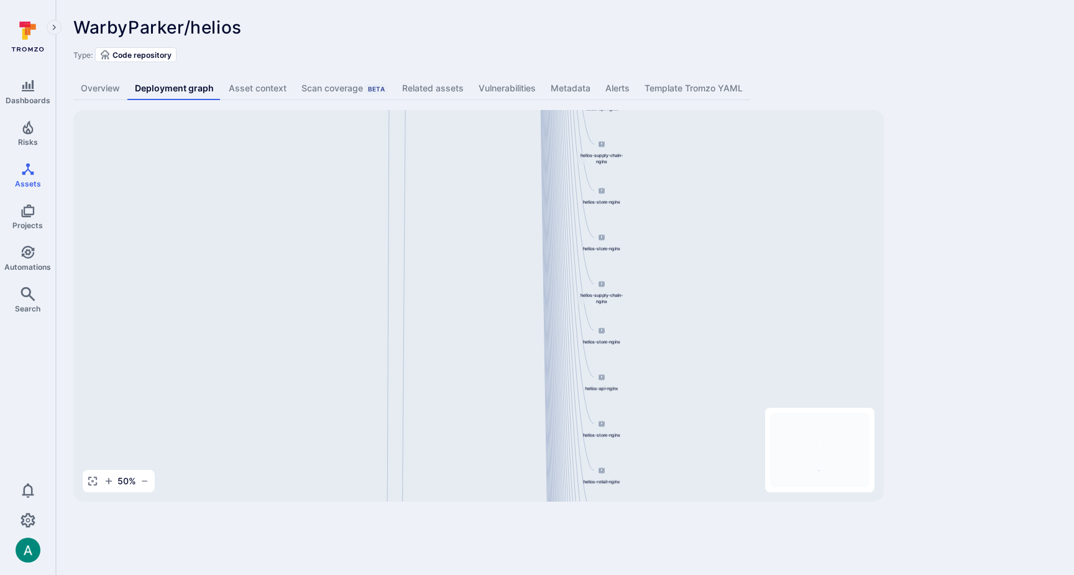
drag, startPoint x: 515, startPoint y: 223, endPoint x: 463, endPoint y: 243, distance: 56.7
click at [484, 391] on div "helios-admin-nginx 844647875270.dkr.ecr.us-east-1.amazonaws.com/helios-nginx:v0…" at bounding box center [478, 306] width 811 height 392
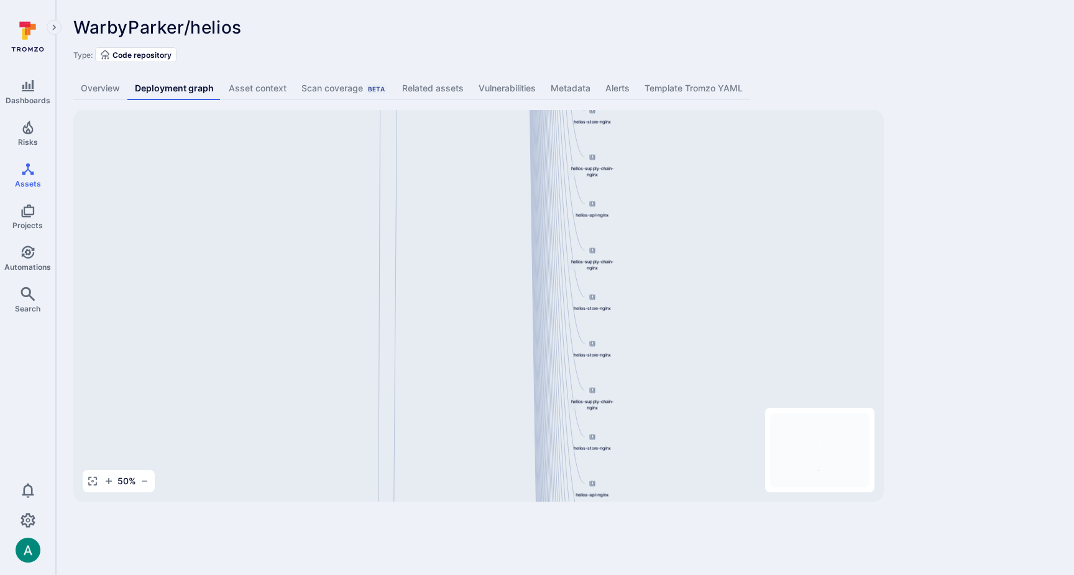
drag, startPoint x: 455, startPoint y: 234, endPoint x: 461, endPoint y: 420, distance: 185.3
click at [447, 451] on div "helios-admin-nginx 844647875270.dkr.ecr.us-east-1.amazonaws.com/helios-nginx:v0…" at bounding box center [478, 306] width 811 height 392
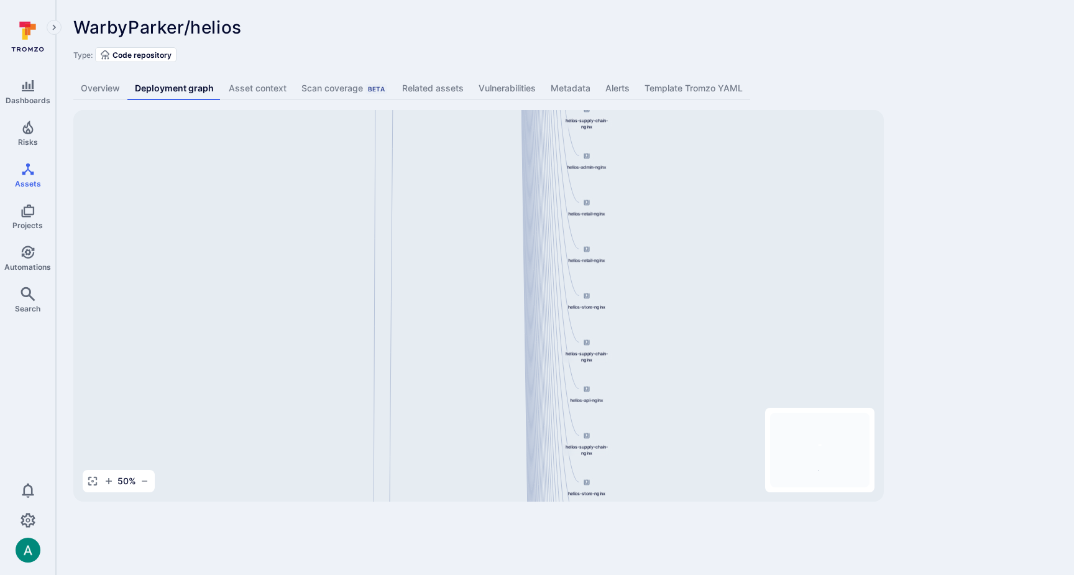
drag, startPoint x: 453, startPoint y: 249, endPoint x: 456, endPoint y: 382, distance: 133.7
click at [453, 390] on div "helios-admin-nginx 844647875270.dkr.ecr.us-east-1.amazonaws.com/helios-nginx:v0…" at bounding box center [478, 306] width 811 height 392
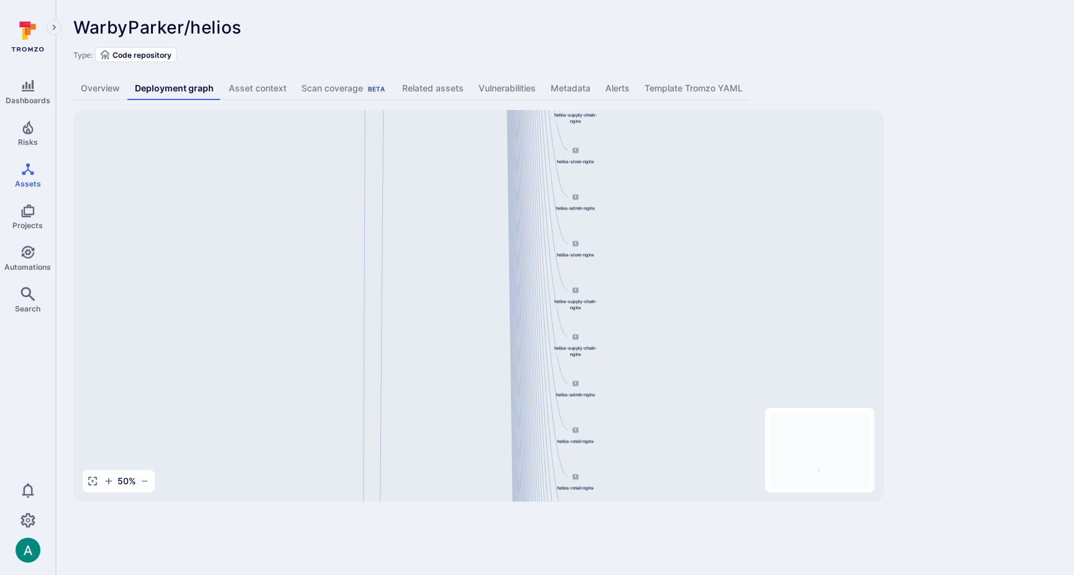
drag, startPoint x: 433, startPoint y: 294, endPoint x: 440, endPoint y: 387, distance: 93.5
click at [435, 399] on div "helios-admin-nginx 844647875270.dkr.ecr.us-east-1.amazonaws.com/helios-nginx:v0…" at bounding box center [478, 306] width 811 height 392
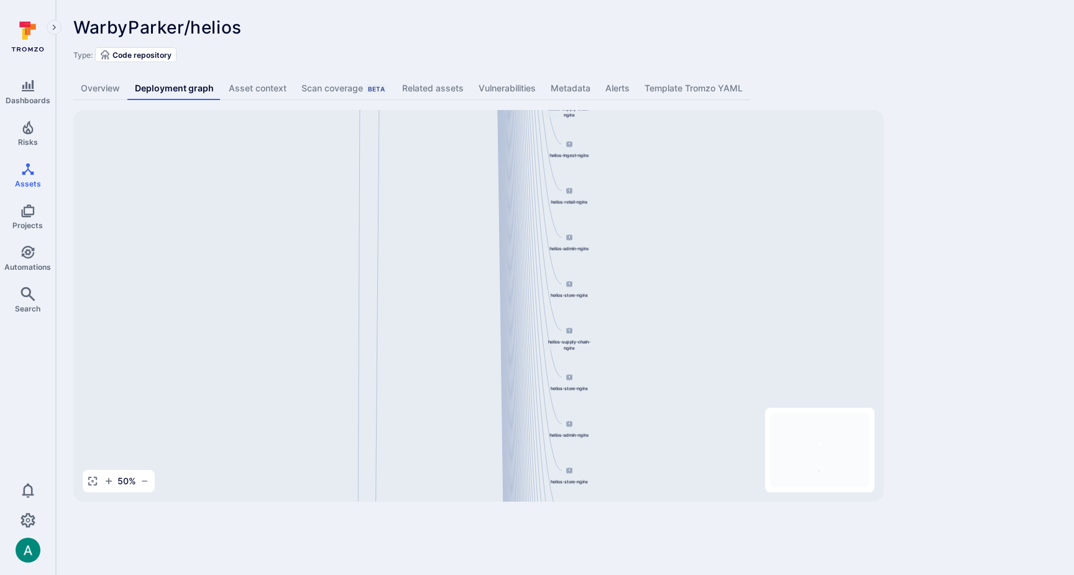
drag, startPoint x: 418, startPoint y: 352, endPoint x: 425, endPoint y: 258, distance: 94.7
click at [423, 354] on div "helios-admin-nginx 844647875270.dkr.ecr.us-east-1.amazonaws.com/helios-nginx:v0…" at bounding box center [478, 306] width 811 height 392
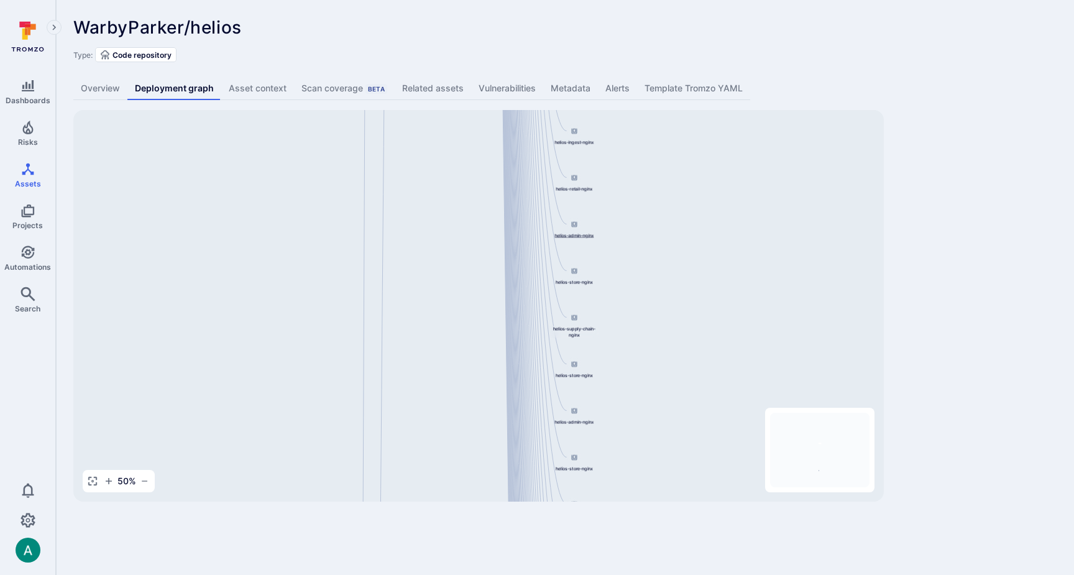
click at [576, 232] on span "helios-admin-nginx" at bounding box center [574, 235] width 39 height 6
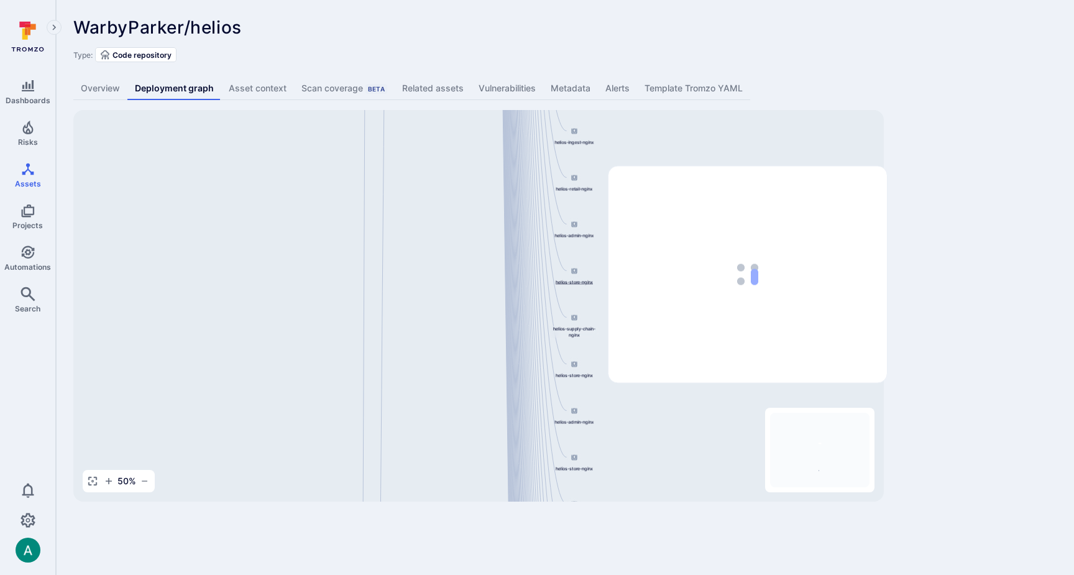
click at [575, 283] on span "helios-store-nginx" at bounding box center [574, 282] width 37 height 6
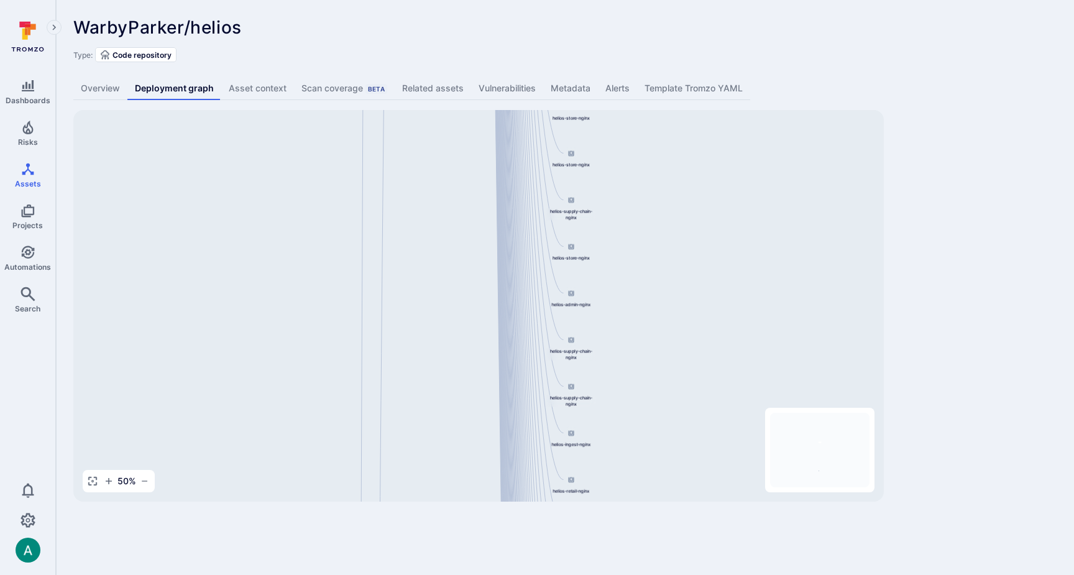
drag, startPoint x: 524, startPoint y: 209, endPoint x: 537, endPoint y: 315, distance: 107.1
click at [522, 510] on div "WarbyParker/helios ... Show more Type: Code repository Overview Deployment grap…" at bounding box center [565, 259] width 1018 height 519
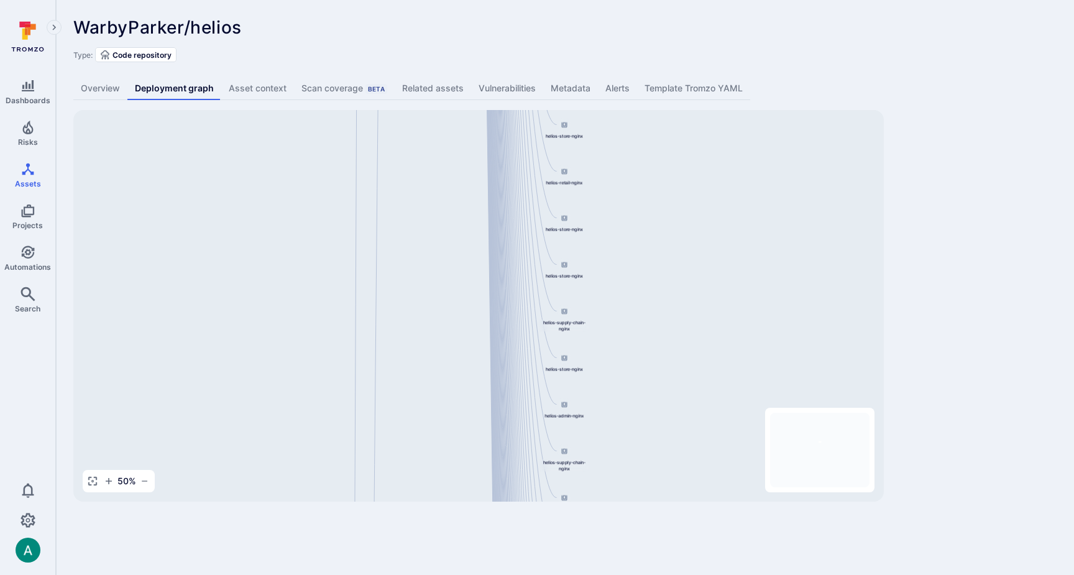
drag, startPoint x: 527, startPoint y: 333, endPoint x: 528, endPoint y: 349, distance: 16.8
click at [533, 451] on div "helios-admin-nginx 844647875270.dkr.ecr.us-east-1.amazonaws.com/helios-nginx:v0…" at bounding box center [478, 306] width 811 height 392
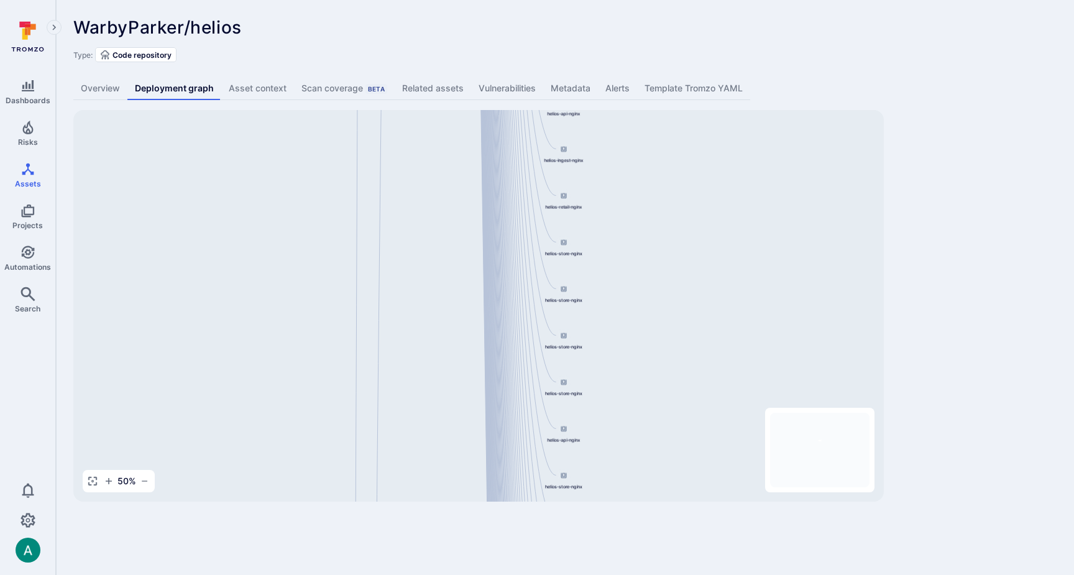
drag, startPoint x: 515, startPoint y: 233, endPoint x: 495, endPoint y: 382, distance: 150.6
click at [506, 486] on div "helios-admin-nginx 844647875270.dkr.ecr.us-east-1.amazonaws.com/helios-nginx:v0…" at bounding box center [478, 306] width 811 height 392
drag, startPoint x: 484, startPoint y: 219, endPoint x: 489, endPoint y: 455, distance: 235.7
click at [487, 504] on div "WarbyParker/helios ... Show more Type: Code repository Overview Deployment grap…" at bounding box center [565, 259] width 1018 height 519
click at [145, 481] on icon "button" at bounding box center [145, 481] width 10 height 10
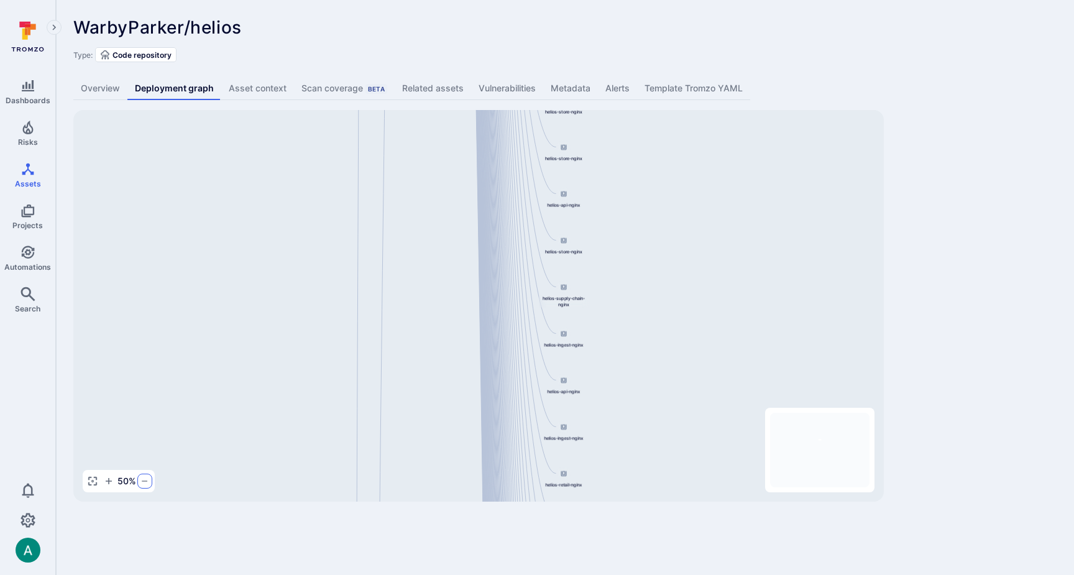
click at [145, 481] on icon "button" at bounding box center [145, 481] width 6 height 1
click at [144, 482] on icon "button" at bounding box center [145, 481] width 10 height 10
drag, startPoint x: 144, startPoint y: 482, endPoint x: 241, endPoint y: 424, distance: 113.2
click at [144, 482] on icon "button" at bounding box center [145, 481] width 10 height 10
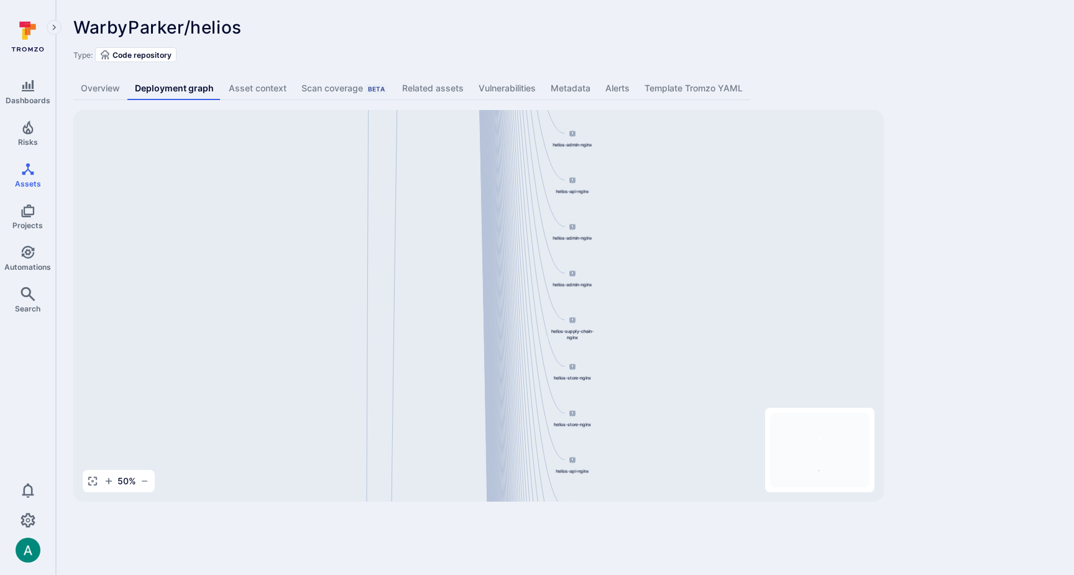
drag, startPoint x: 495, startPoint y: 386, endPoint x: 497, endPoint y: 460, distance: 74.0
click at [497, 460] on div "helios-admin-nginx 844647875270.dkr.ecr.us-east-1.amazonaws.com/helios-nginx:v0…" at bounding box center [478, 306] width 811 height 392
drag, startPoint x: 529, startPoint y: 280, endPoint x: 570, endPoint y: 470, distance: 194.6
click at [575, 497] on div "helios-admin-nginx 844647875270.dkr.ecr.us-east-1.amazonaws.com/helios-nginx:v0…" at bounding box center [478, 306] width 811 height 392
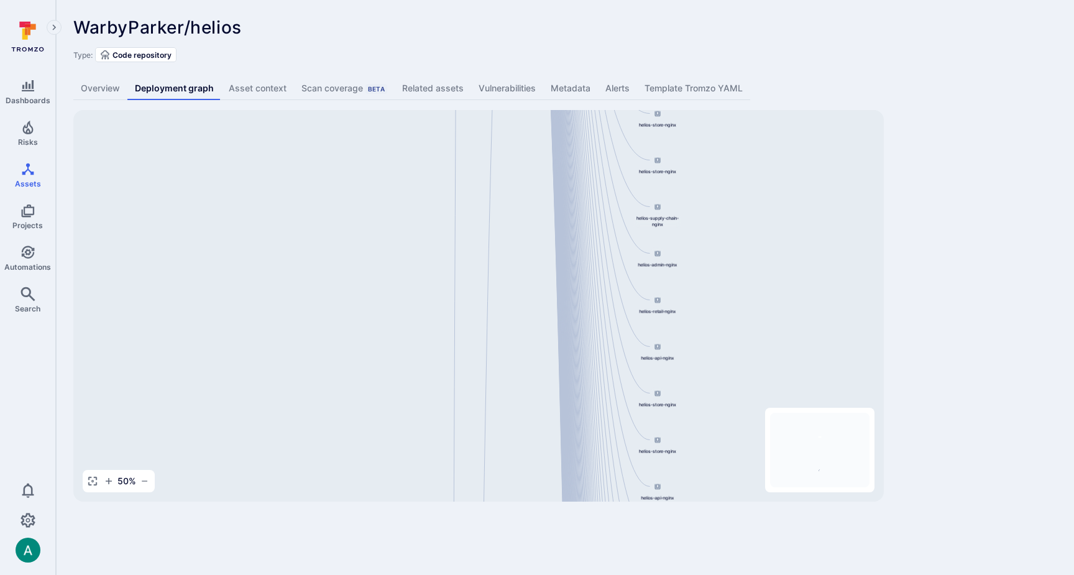
drag, startPoint x: 630, startPoint y: 417, endPoint x: 636, endPoint y: 473, distance: 56.8
click at [636, 473] on div "helios-admin-nginx 844647875270.dkr.ecr.us-east-1.amazonaws.com/helios-nginx:v0…" at bounding box center [478, 306] width 811 height 392
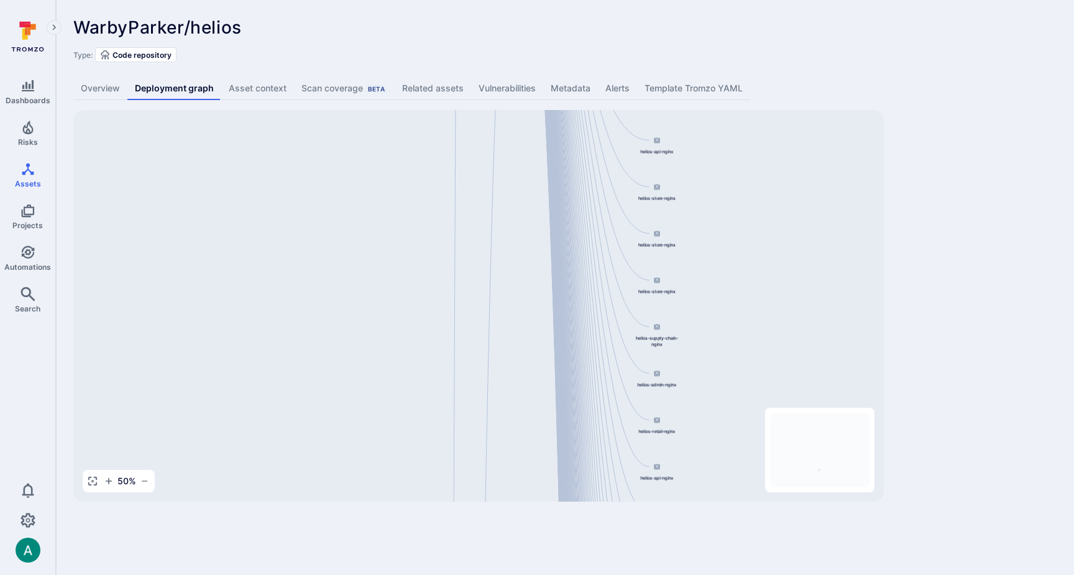
drag, startPoint x: 589, startPoint y: 361, endPoint x: 594, endPoint y: 479, distance: 118.2
click at [593, 485] on div "helios-admin-nginx 844647875270.dkr.ecr.us-east-1.amazonaws.com/helios-nginx:v0…" at bounding box center [478, 306] width 811 height 392
drag, startPoint x: 565, startPoint y: 256, endPoint x: 564, endPoint y: 402, distance: 146.1
click at [559, 443] on div "helios-admin-nginx 844647875270.dkr.ecr.us-east-1.amazonaws.com/helios-nginx:v0…" at bounding box center [478, 306] width 811 height 392
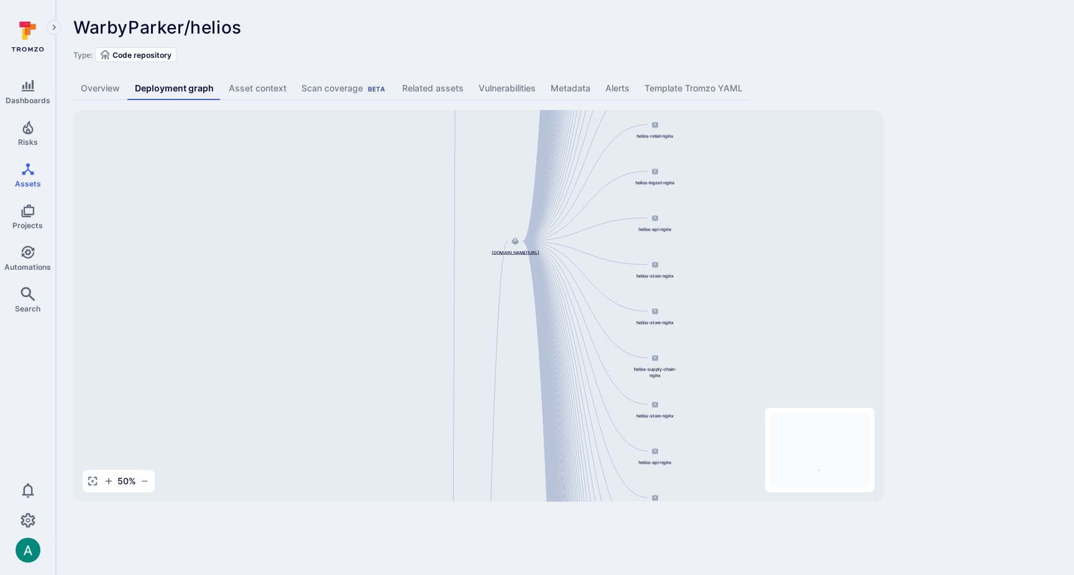
click at [510, 255] on span "844647875270.dkr.ecr.us-east-1.amazonaws.com/helios-nginx:v0.0.7072" at bounding box center [515, 252] width 47 height 6
click at [657, 376] on span "helios-supply-chain-nginx" at bounding box center [655, 372] width 50 height 12
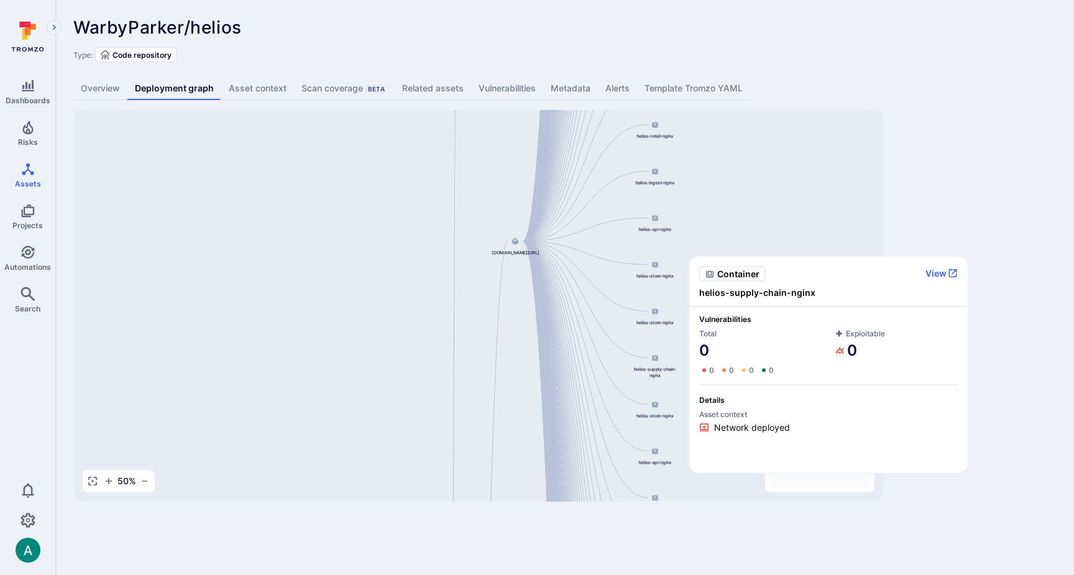
click at [732, 291] on span "helios-supply-chain-nginx" at bounding box center [828, 293] width 259 height 12
copy span "helios-supply-chain-nginx"
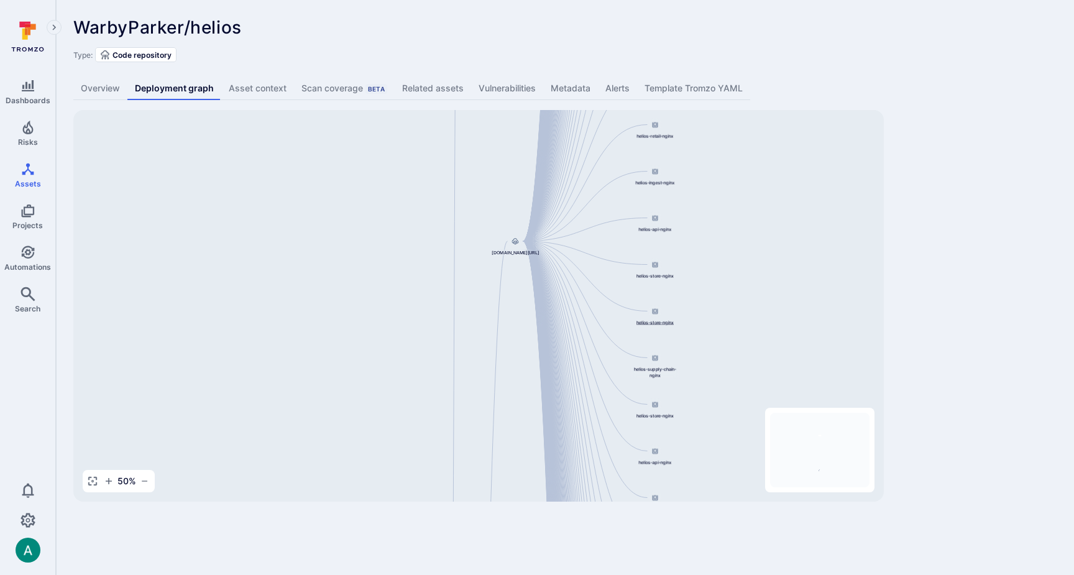
click at [653, 324] on span "helios-store-nginx" at bounding box center [655, 323] width 37 height 6
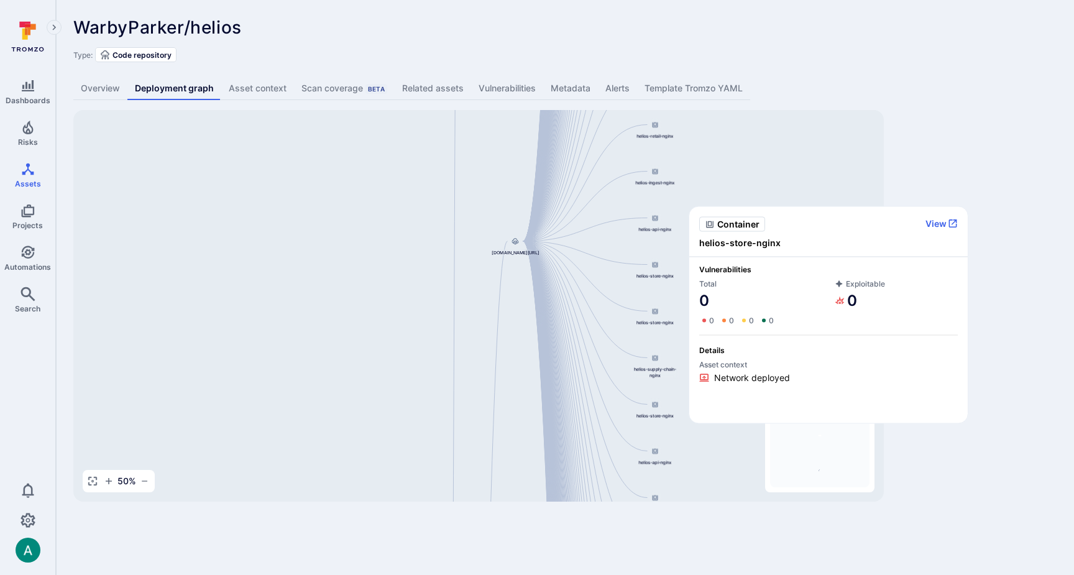
click at [744, 243] on span "helios-store-nginx" at bounding box center [828, 243] width 259 height 12
copy span "helios-store-nginx"
click at [941, 223] on button "View" at bounding box center [942, 223] width 32 height 11
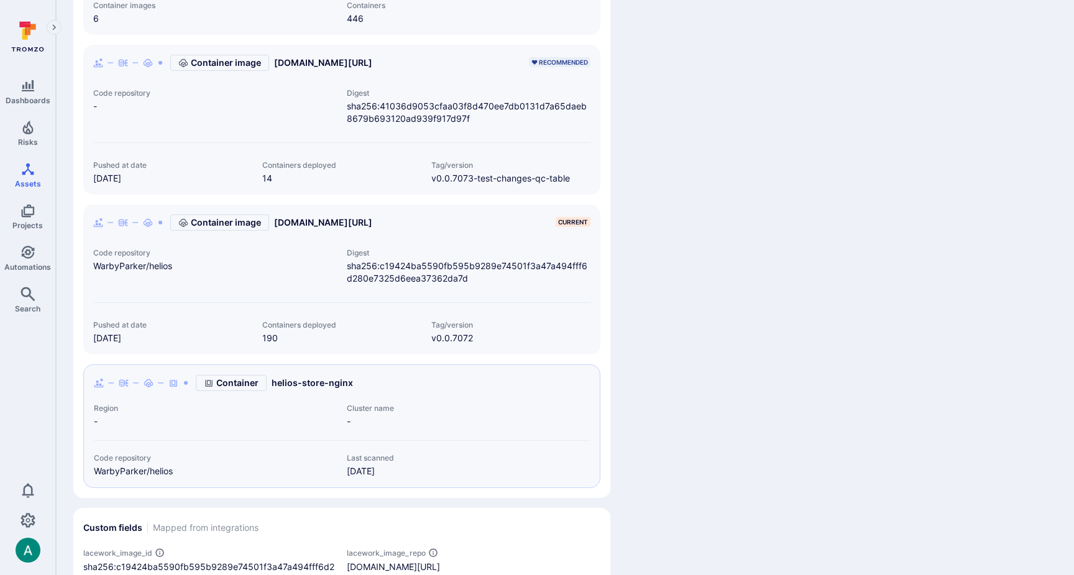
scroll to position [743, 0]
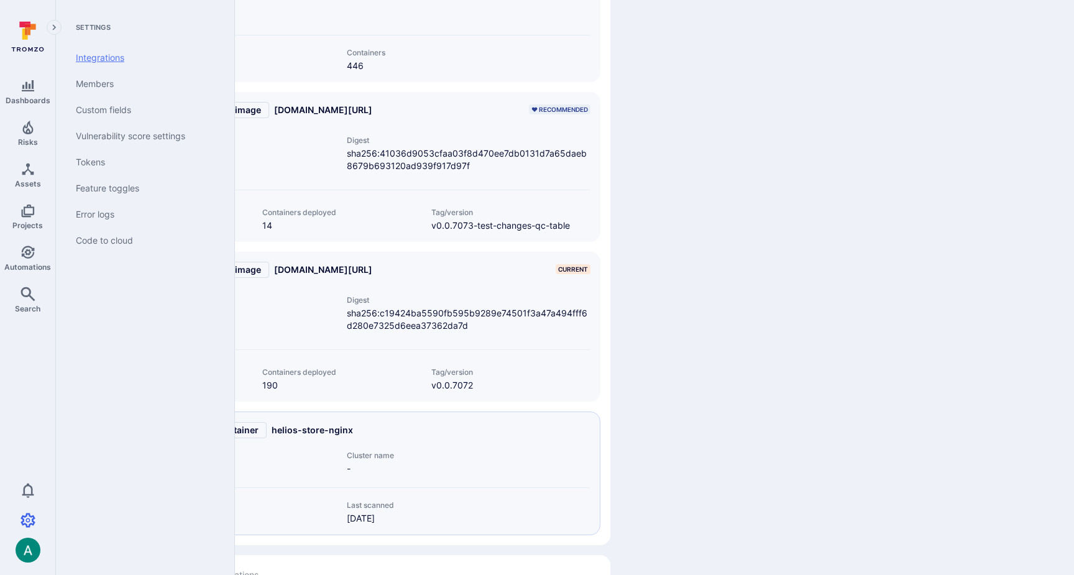
click at [90, 56] on link "Integrations" at bounding box center [143, 58] width 154 height 26
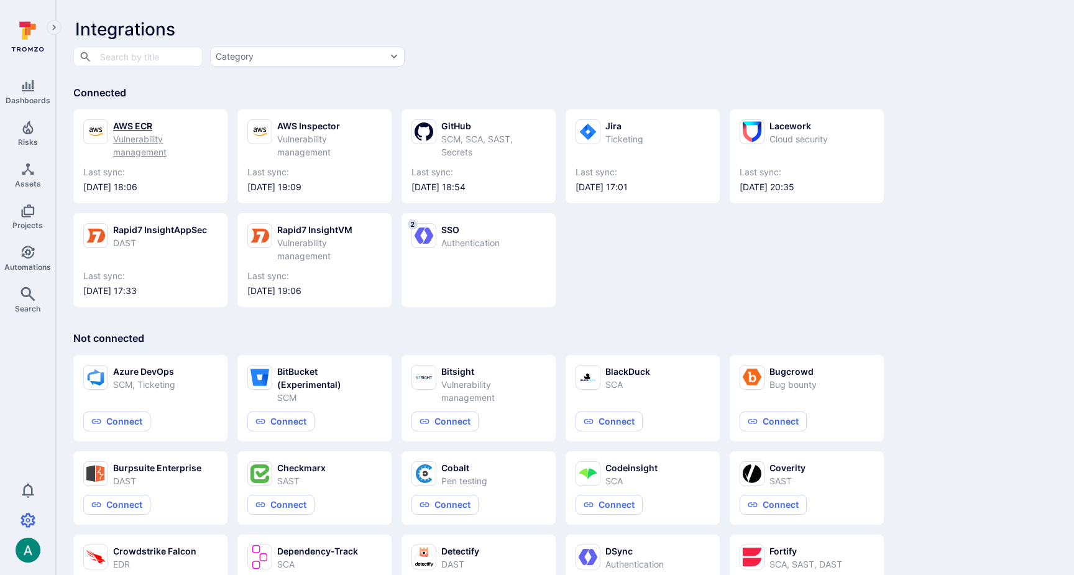
click at [131, 131] on div "AWS ECR" at bounding box center [165, 125] width 104 height 13
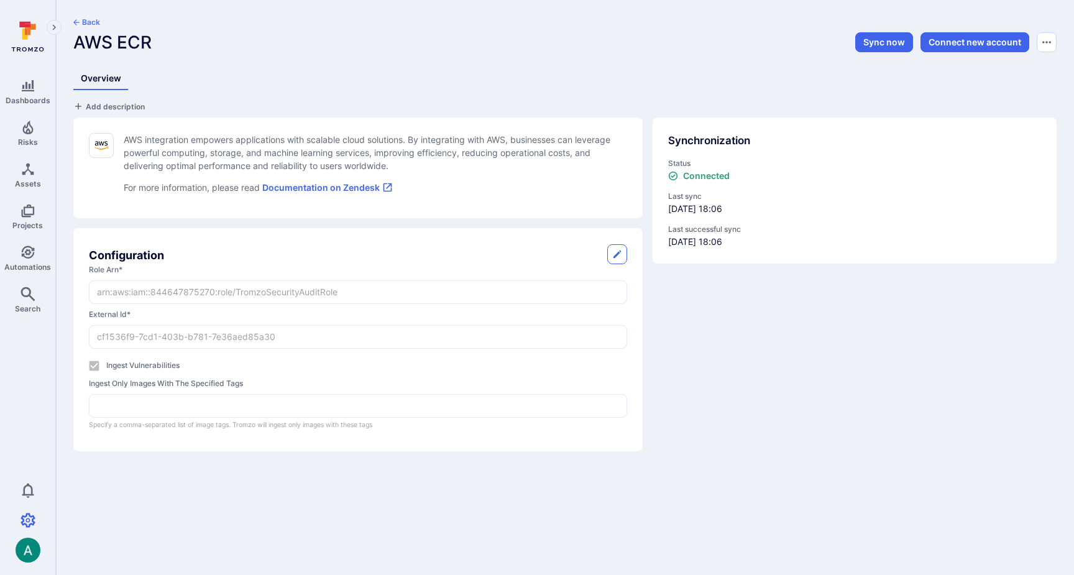
click at [906, 412] on div "Synchronization Status Connected Last sync [DATE] 18:06 Last successful sync [D…" at bounding box center [850, 280] width 414 height 344
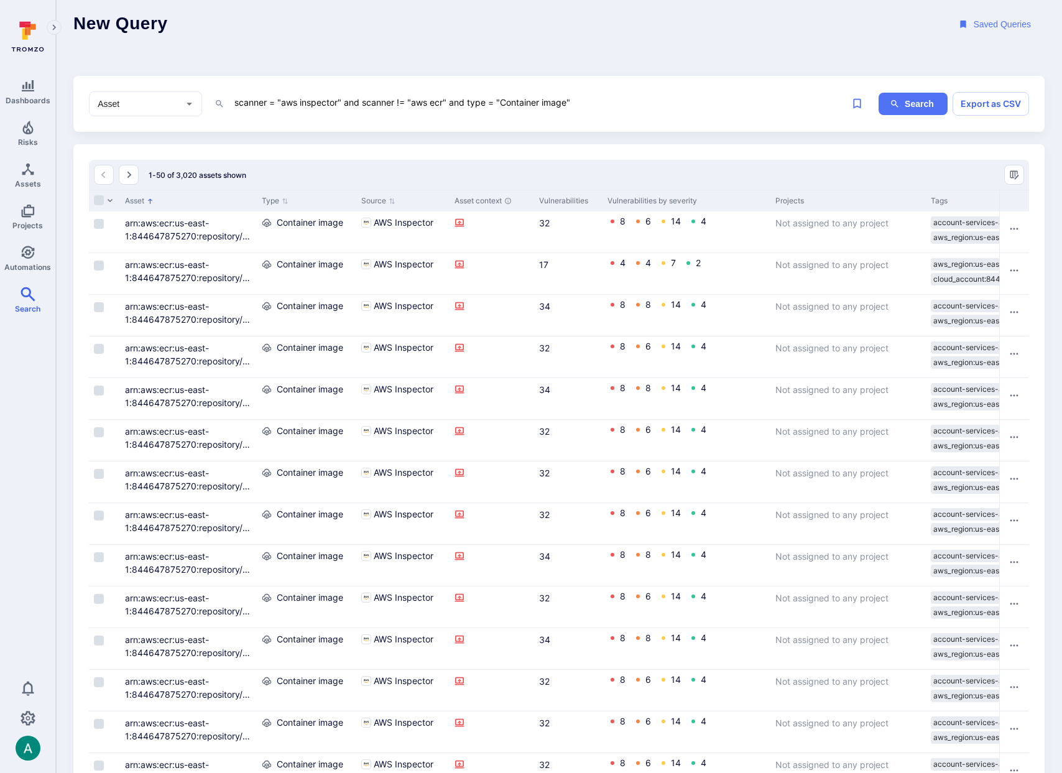
scroll to position [11, 0]
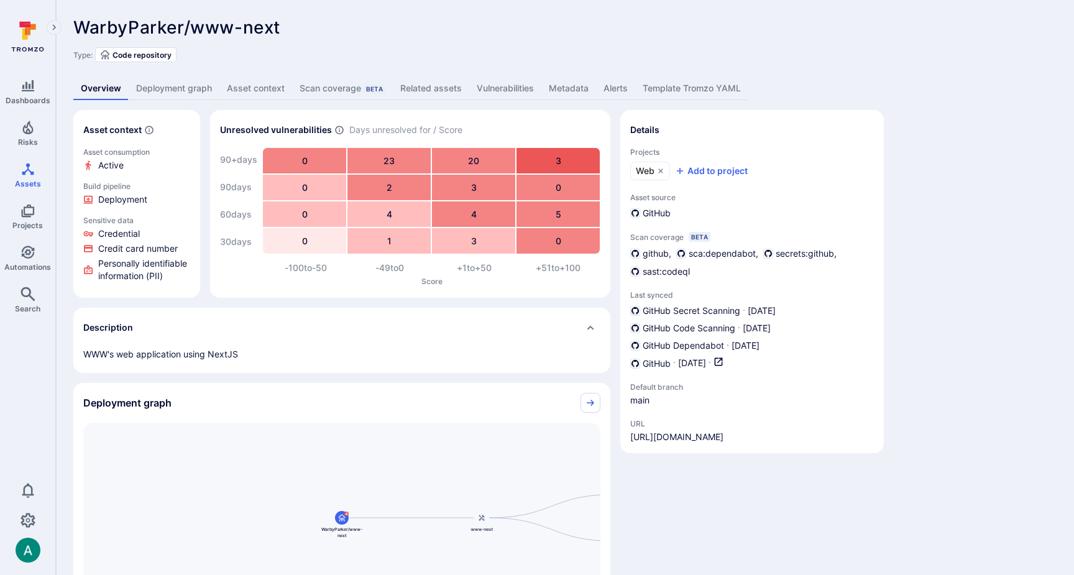
click at [150, 89] on link "Deployment graph" at bounding box center [174, 88] width 91 height 23
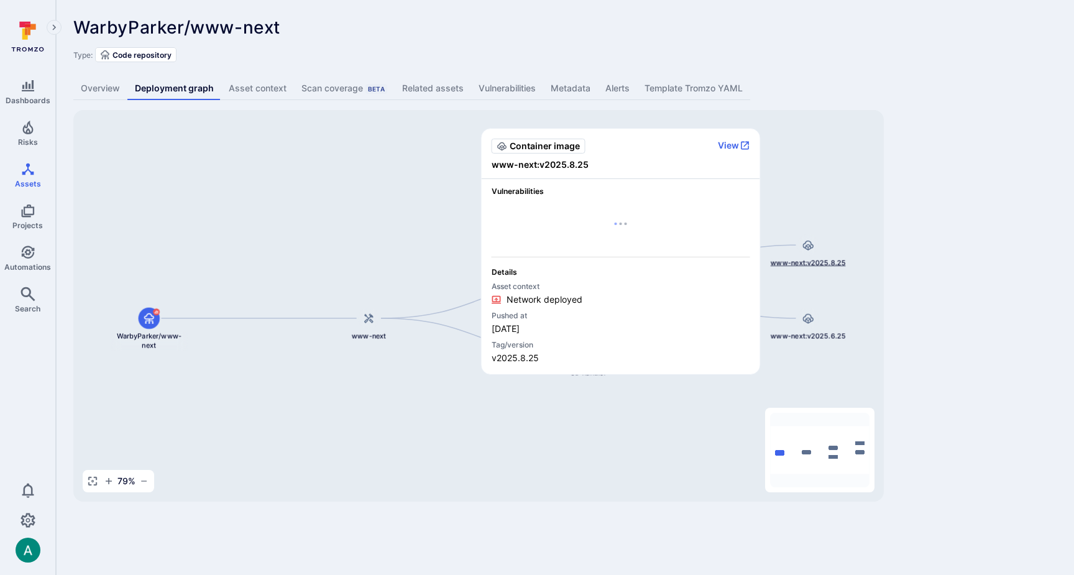
click at [801, 259] on span "www-next:v2025.8.25" at bounding box center [808, 263] width 75 height 10
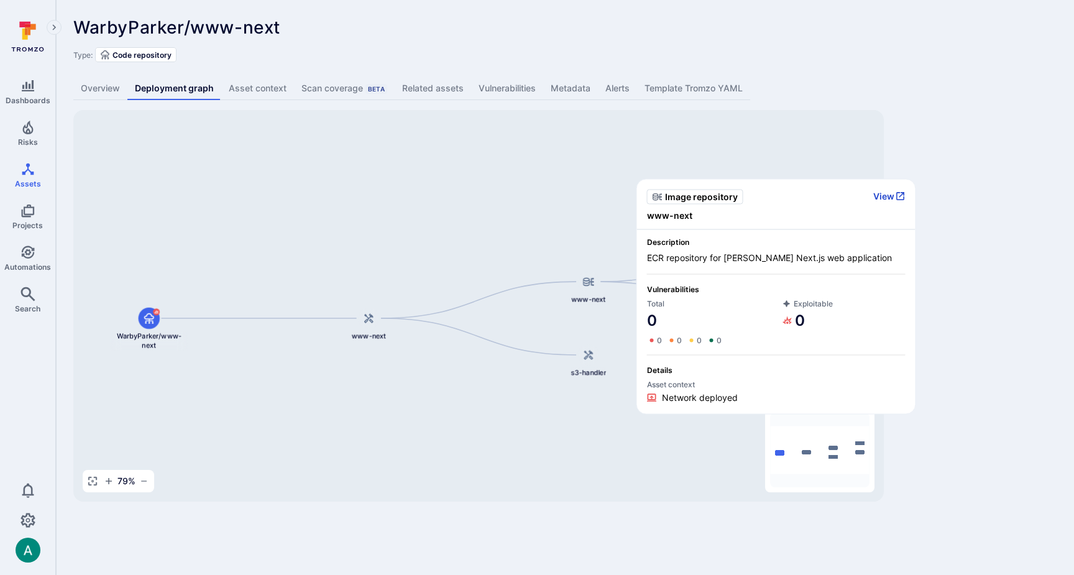
click at [889, 196] on button "View" at bounding box center [889, 196] width 32 height 11
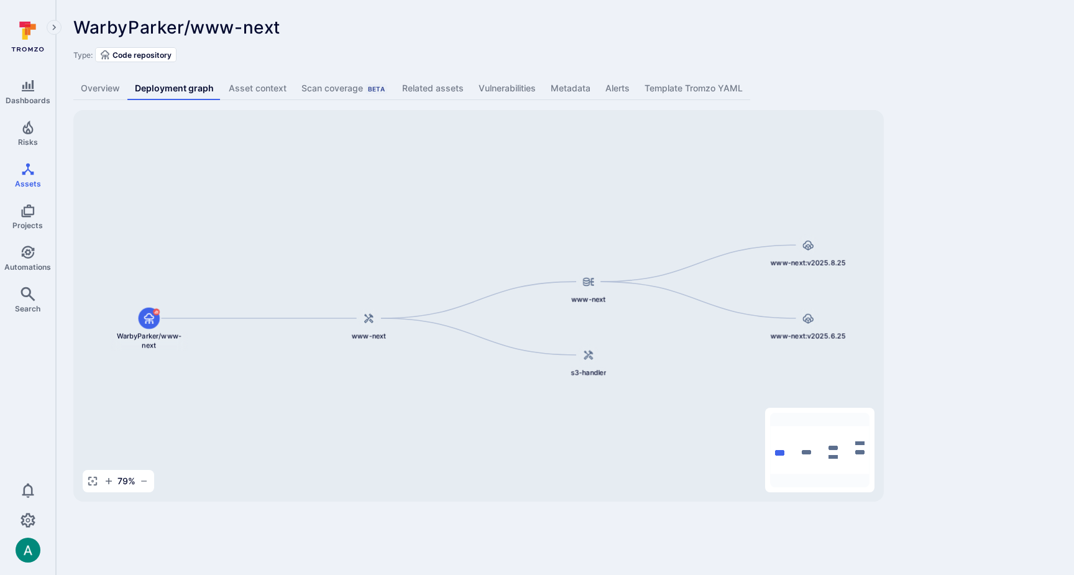
click at [945, 102] on div "WarbyParker/www-next ... Show more Type: Code repository Overview Deployment gr…" at bounding box center [565, 259] width 1018 height 519
click at [374, 336] on span "www-next" at bounding box center [368, 336] width 35 height 10
click at [828, 254] on div "www-next:v2025.8.25" at bounding box center [808, 250] width 78 height 33
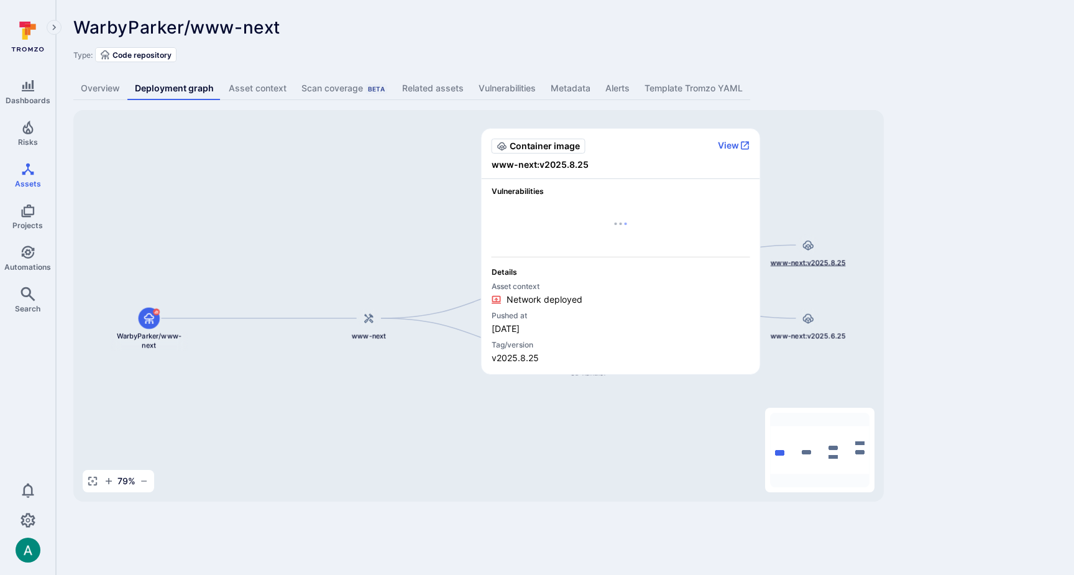
click at [797, 251] on div "www-next:v2025.8.25" at bounding box center [808, 250] width 78 height 33
click at [736, 146] on button "View" at bounding box center [734, 145] width 32 height 11
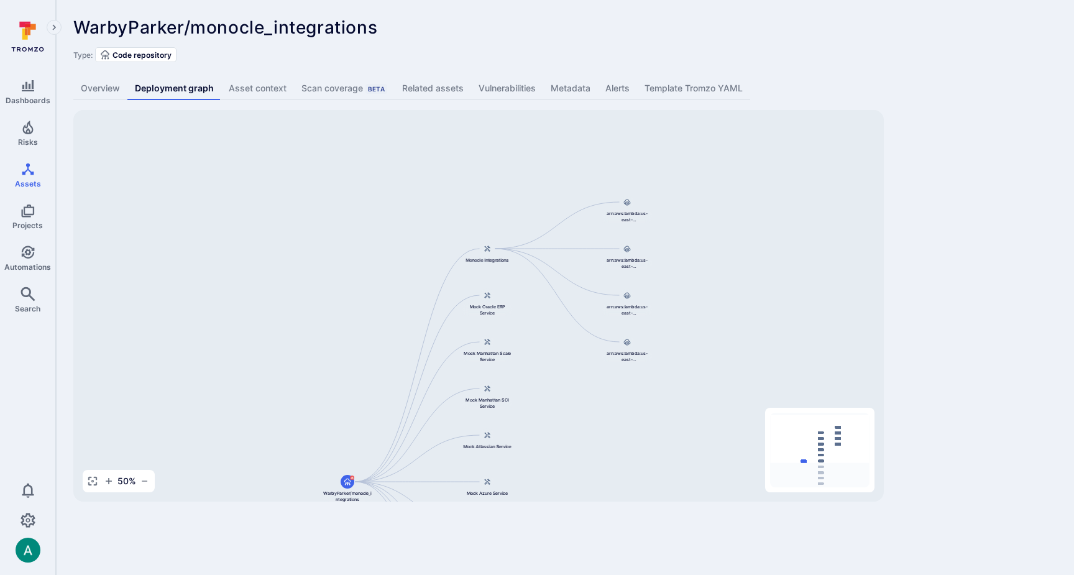
drag, startPoint x: 562, startPoint y: 283, endPoint x: 569, endPoint y: 410, distance: 126.4
click at [571, 414] on div "Monocle Integrations WarbyParker/monocle_integrations Mock Oracle ERP Service M…" at bounding box center [478, 306] width 811 height 392
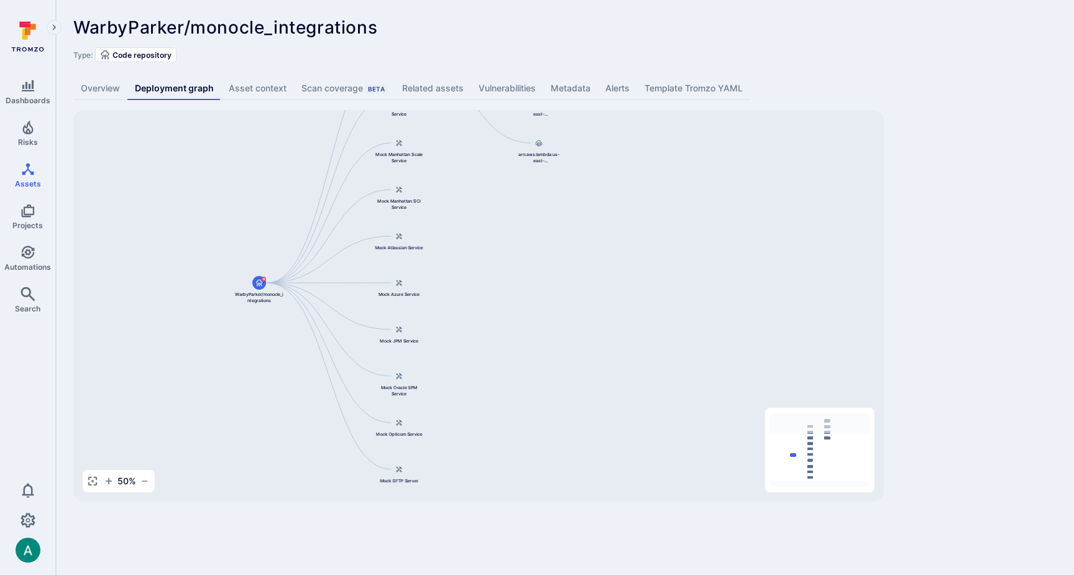
drag, startPoint x: 568, startPoint y: 410, endPoint x: 480, endPoint y: 210, distance: 218.2
click at [480, 210] on div "Monocle Integrations WarbyParker/monocle_integrations Mock Oracle ERP Service M…" at bounding box center [478, 306] width 811 height 392
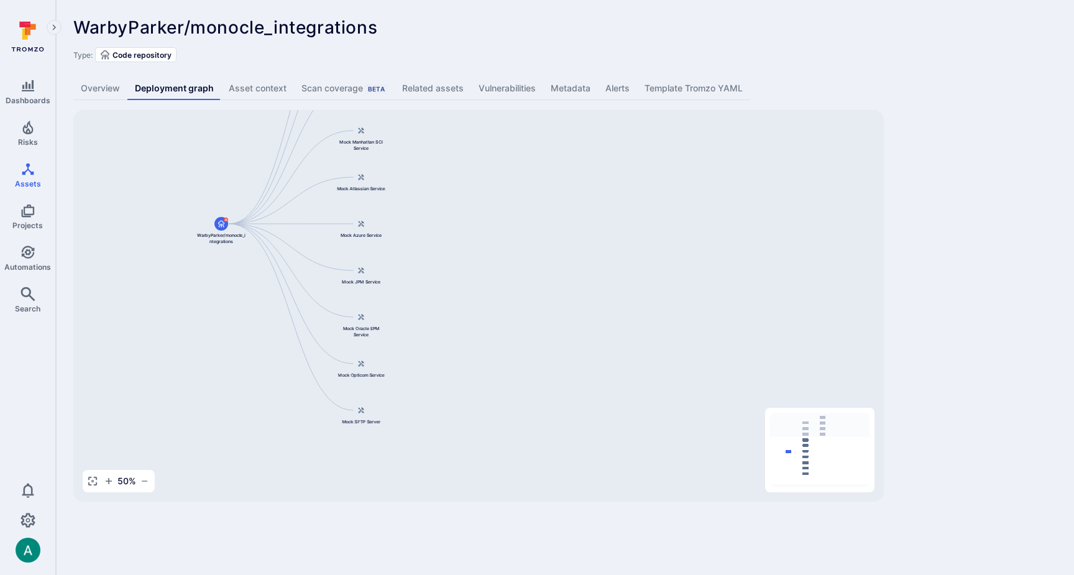
drag, startPoint x: 586, startPoint y: 392, endPoint x: 513, endPoint y: 256, distance: 154.4
click at [513, 256] on div "Monocle Integrations WarbyParker/monocle_integrations Mock Oracle ERP Service M…" at bounding box center [478, 306] width 811 height 392
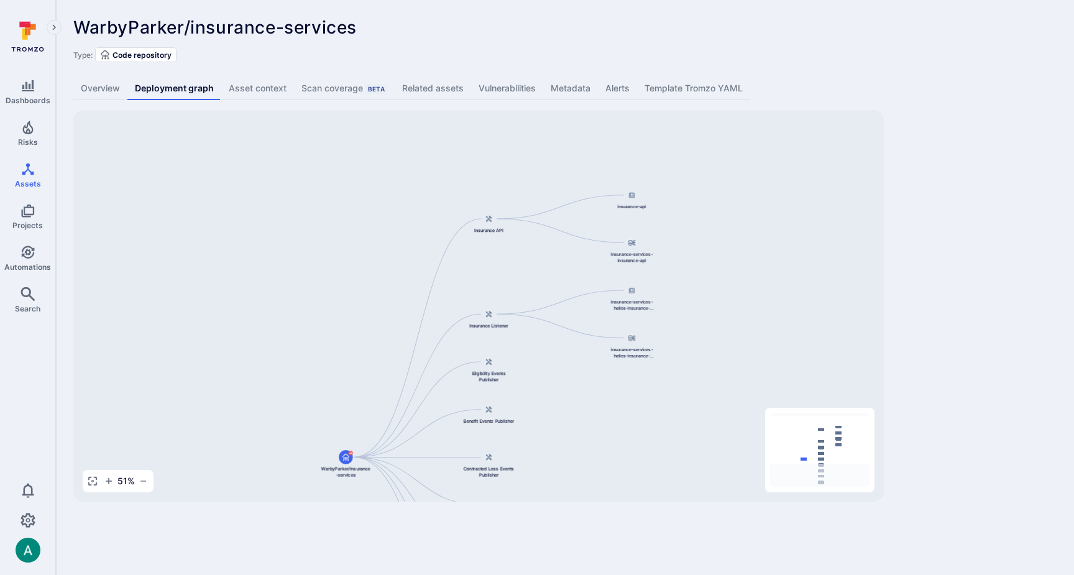
drag, startPoint x: 552, startPoint y: 333, endPoint x: 557, endPoint y: 382, distance: 50.0
click at [557, 382] on div "Insurance API WarbyParker/insurance-services Insurance Listener Eligibility Eve…" at bounding box center [478, 306] width 811 height 392
click at [632, 200] on div at bounding box center [632, 195] width 14 height 14
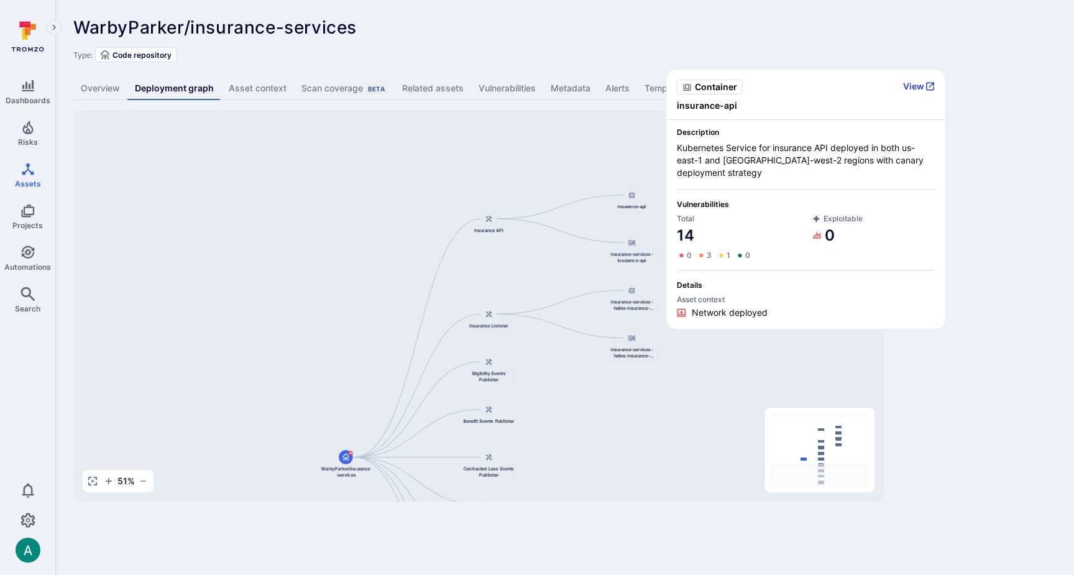
click at [916, 84] on button "View" at bounding box center [919, 86] width 32 height 11
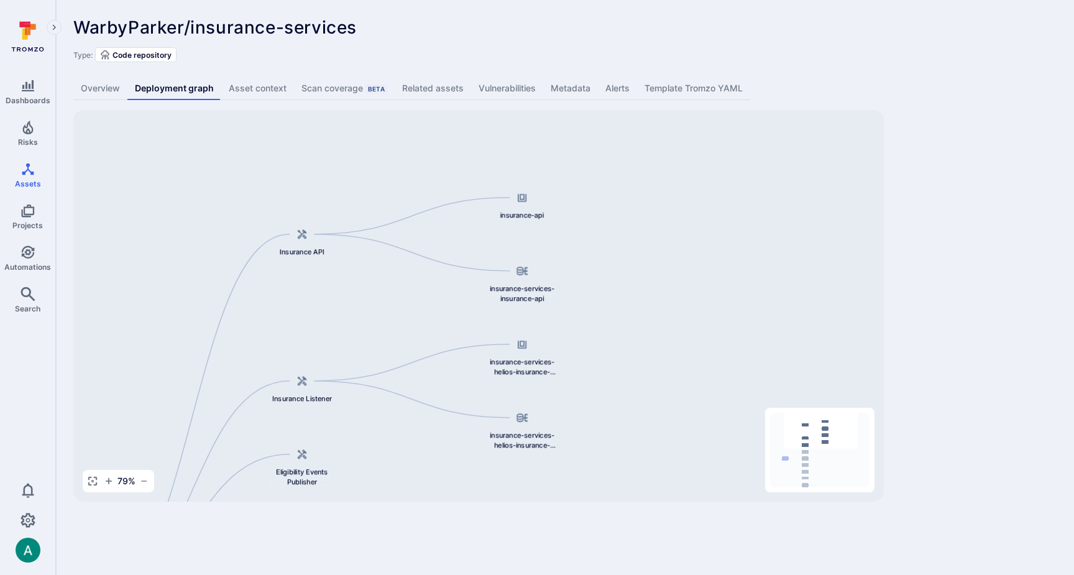
drag, startPoint x: 543, startPoint y: 191, endPoint x: 351, endPoint y: 192, distance: 191.5
click at [351, 192] on div "Insurance API WarbyParker/insurance-services Insurance Listener Eligibility Eve…" at bounding box center [478, 306] width 811 height 392
click at [505, 200] on div at bounding box center [515, 198] width 22 height 22
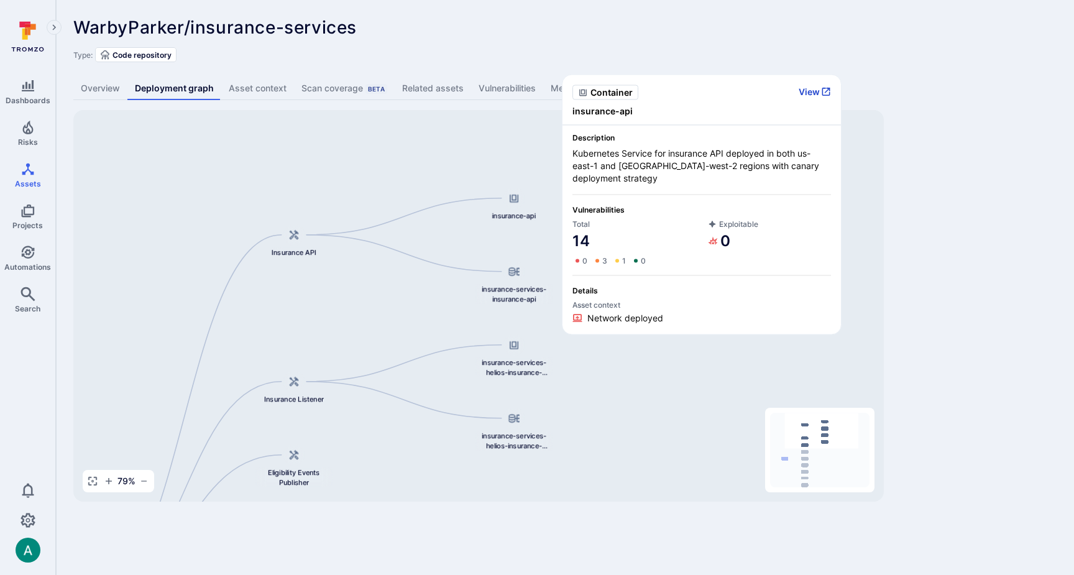
click at [807, 91] on button "View" at bounding box center [815, 91] width 32 height 11
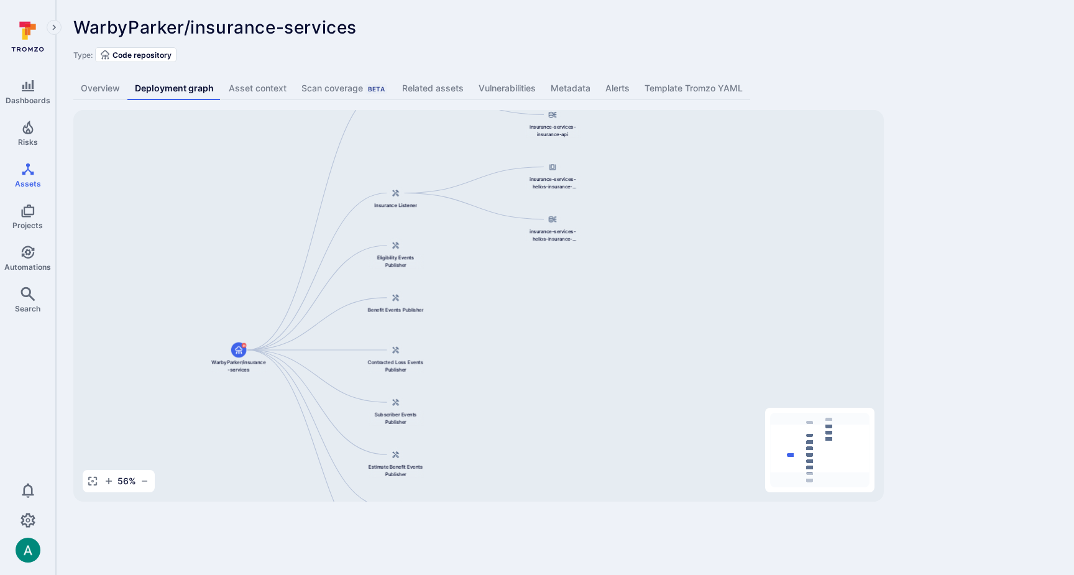
drag, startPoint x: 676, startPoint y: 357, endPoint x: 667, endPoint y: 200, distance: 158.1
click at [667, 200] on div "Insurance API WarbyParker/insurance-services Insurance Listener Eligibility Eve…" at bounding box center [478, 306] width 811 height 392
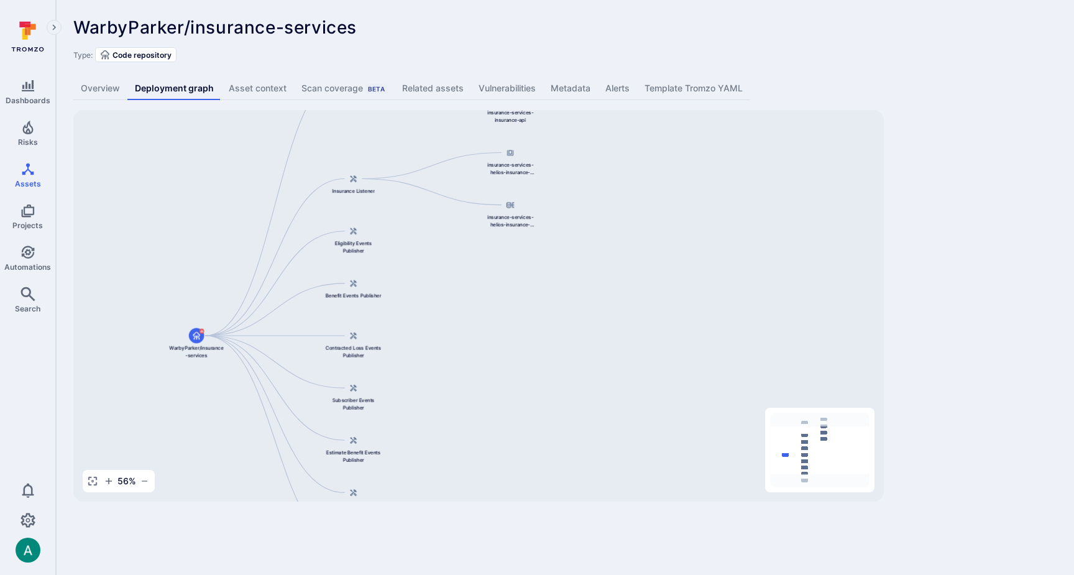
drag, startPoint x: 546, startPoint y: 372, endPoint x: 546, endPoint y: 438, distance: 65.9
click at [546, 438] on div "Insurance API WarbyParker/insurance-services Insurance Listener Eligibility Eve…" at bounding box center [478, 306] width 811 height 392
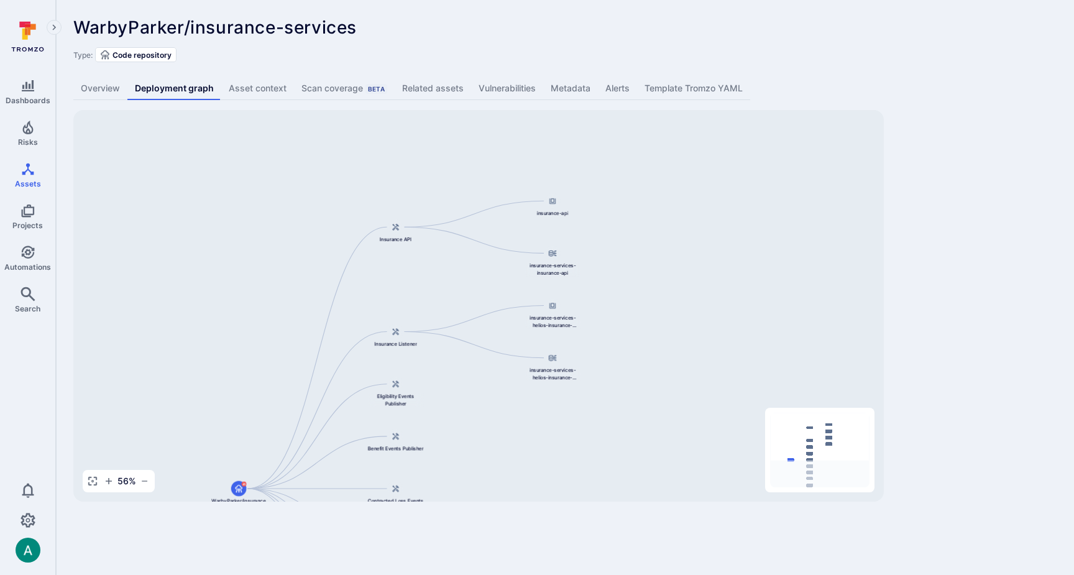
drag, startPoint x: 454, startPoint y: 358, endPoint x: 491, endPoint y: 480, distance: 127.4
click at [491, 480] on div "Insurance API WarbyParker/insurance-services Insurance Listener Eligibility Eve…" at bounding box center [478, 306] width 811 height 392
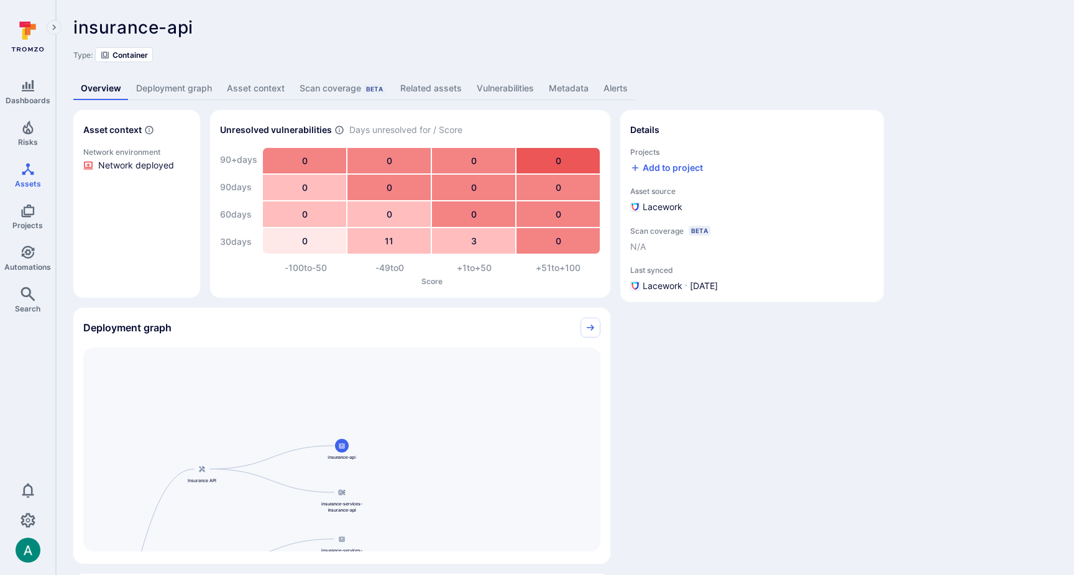
click at [441, 89] on link "Related assets" at bounding box center [431, 88] width 76 height 23
drag, startPoint x: 929, startPoint y: 90, endPoint x: 1062, endPoint y: 144, distance: 144.4
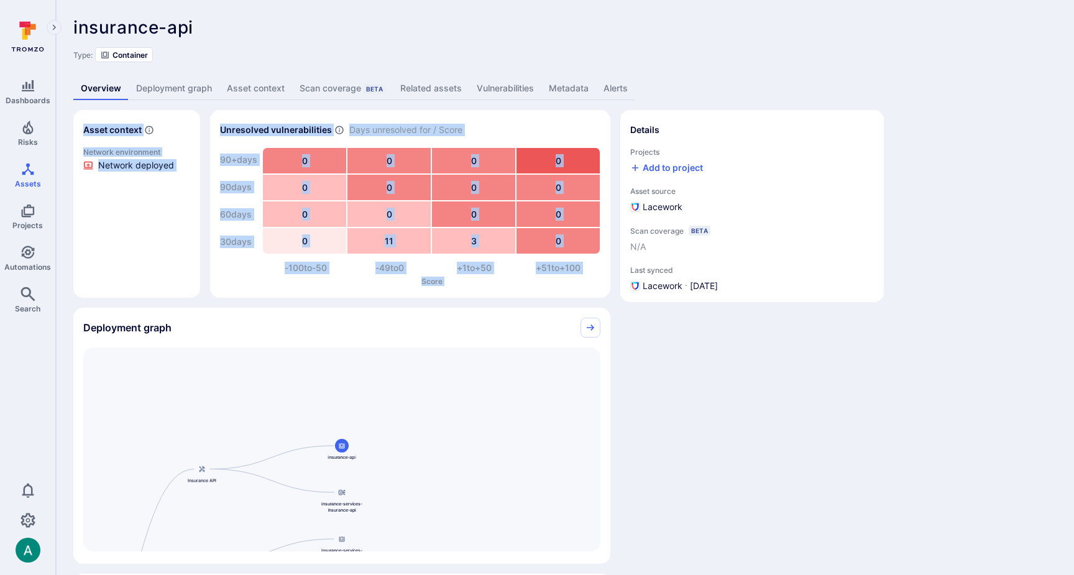
click at [428, 91] on link "Related assets" at bounding box center [431, 88] width 76 height 23
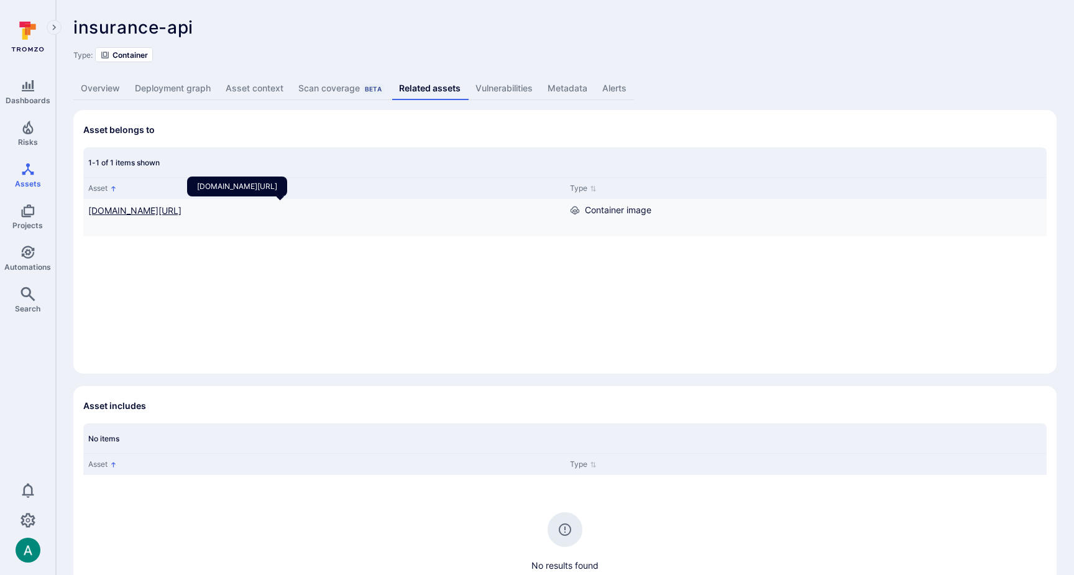
click at [182, 209] on link "844647875270.dkr.ecr.us-east-1.amazonaws.com/insurance-services-insurance-api:v…" at bounding box center [134, 210] width 93 height 11
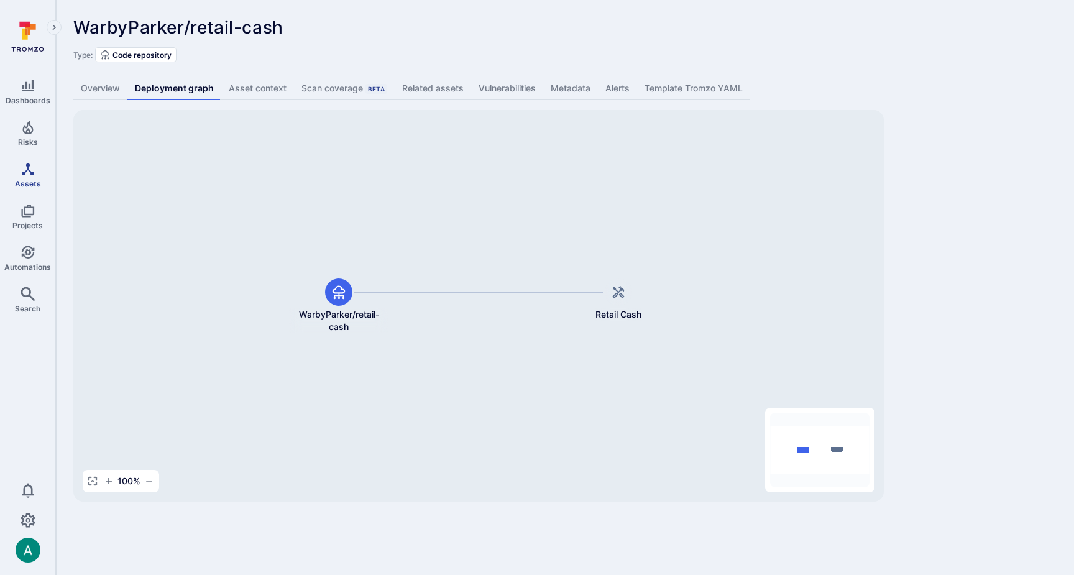
click at [26, 170] on icon "Assets" at bounding box center [28, 169] width 15 height 15
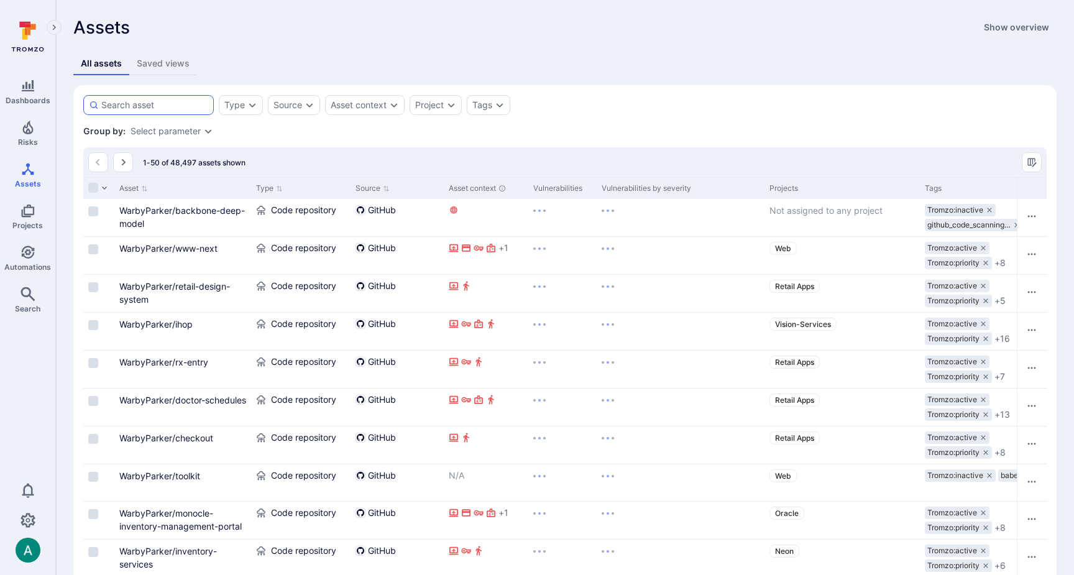
click at [170, 98] on div at bounding box center [148, 105] width 131 height 20
click at [170, 99] on input at bounding box center [154, 105] width 107 height 12
click at [153, 104] on input at bounding box center [154, 105] width 107 height 12
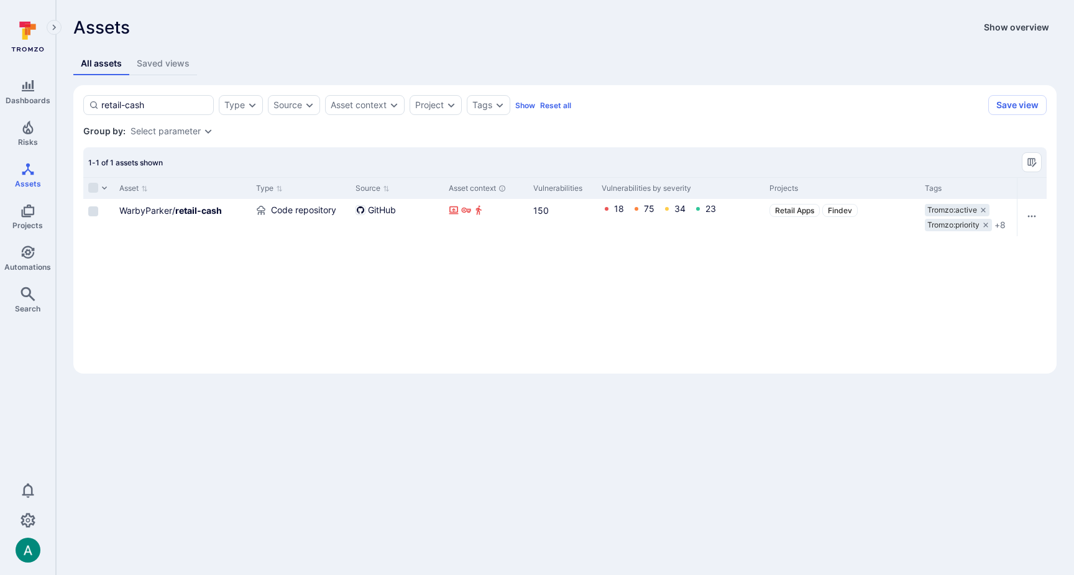
type input "retail-cash"
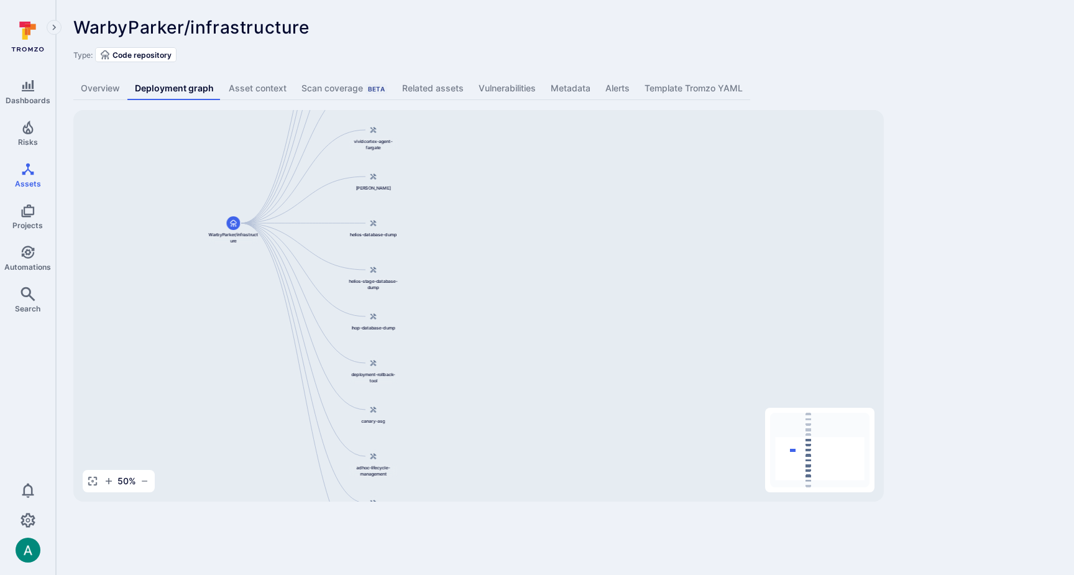
drag, startPoint x: 637, startPoint y: 218, endPoint x: 470, endPoint y: 117, distance: 194.7
click at [470, 117] on div "www-ecs WarbyParker/infrastructure dev-dump-zip-job ofbiz-ecs pagerduty-on-call…" at bounding box center [478, 306] width 811 height 392
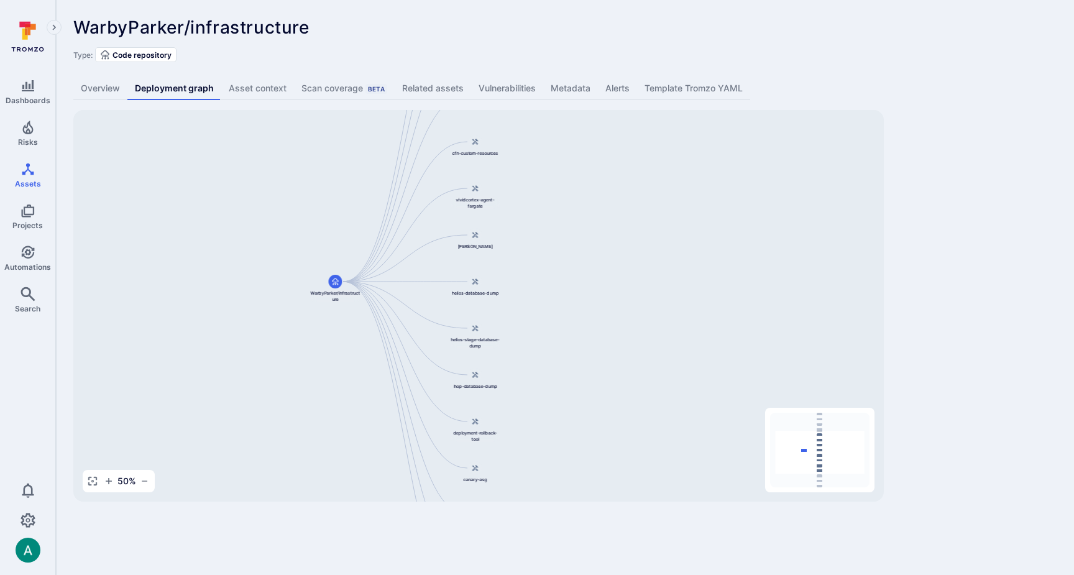
drag, startPoint x: 539, startPoint y: 306, endPoint x: 586, endPoint y: 252, distance: 71.4
click at [644, 391] on div "www-ecs WarbyParker/infrastructure dev-dump-zip-job ofbiz-ecs pagerduty-on-call…" at bounding box center [478, 306] width 811 height 392
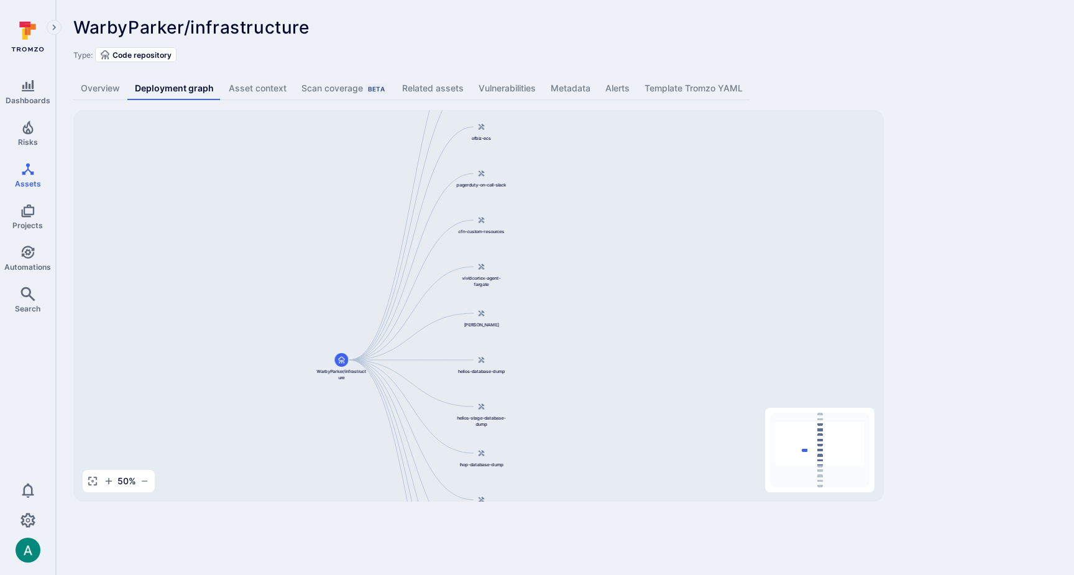
drag, startPoint x: 576, startPoint y: 304, endPoint x: 582, endPoint y: 367, distance: 63.8
click at [582, 387] on div "www-ecs WarbyParker/infrastructure dev-dump-zip-job ofbiz-ecs pagerduty-on-call…" at bounding box center [478, 306] width 811 height 392
drag, startPoint x: 550, startPoint y: 247, endPoint x: 546, endPoint y: 237, distance: 10.6
click at [548, 241] on div "www-ecs WarbyParker/infrastructure dev-dump-zip-job ofbiz-ecs pagerduty-on-call…" at bounding box center [478, 306] width 811 height 392
click at [515, 84] on link "Vulnerabilities" at bounding box center [507, 88] width 72 height 23
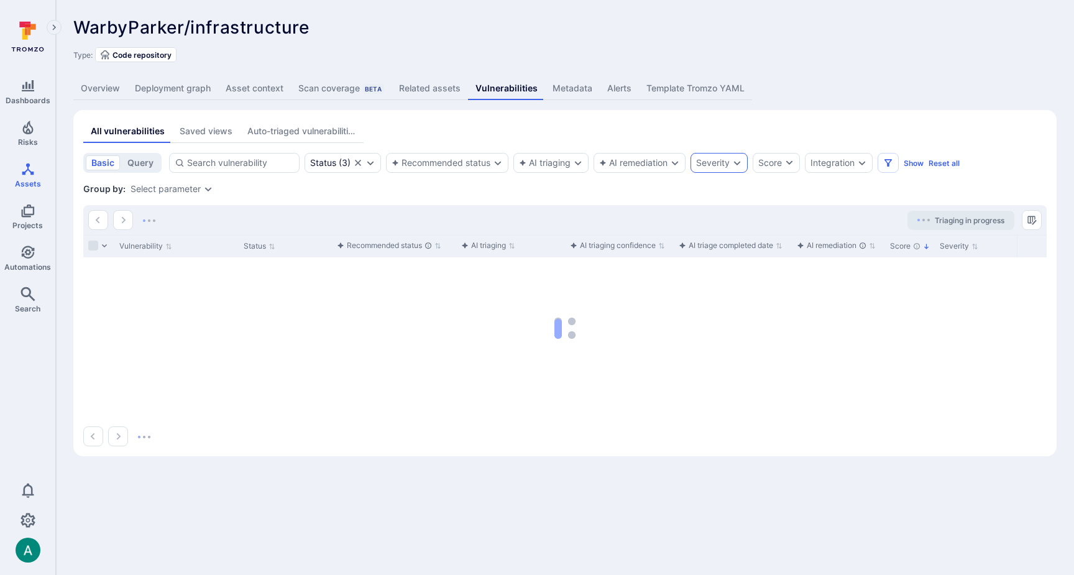
click at [710, 159] on div "Severity" at bounding box center [713, 163] width 34 height 10
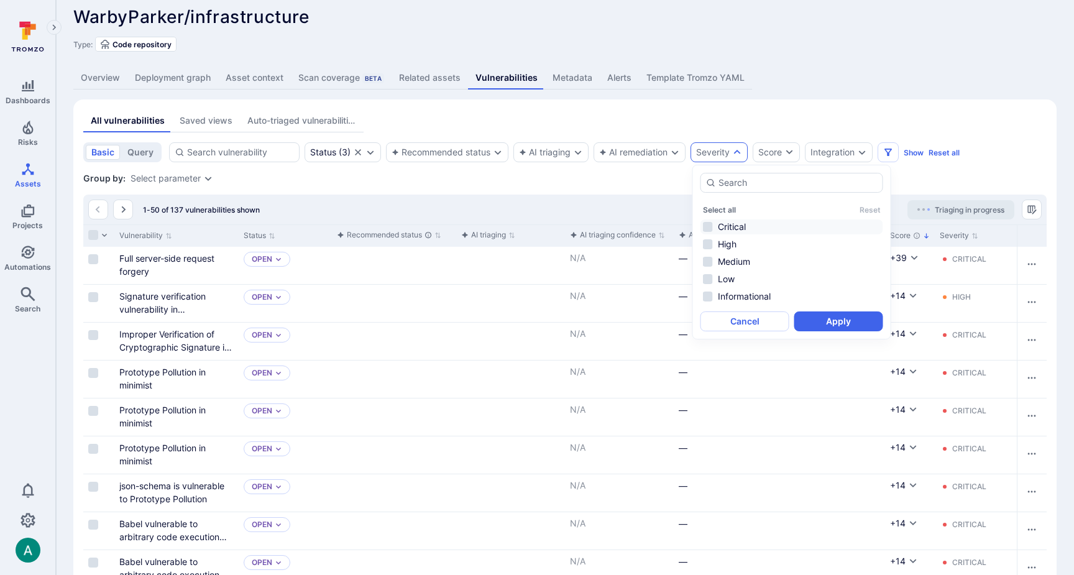
scroll to position [7, 0]
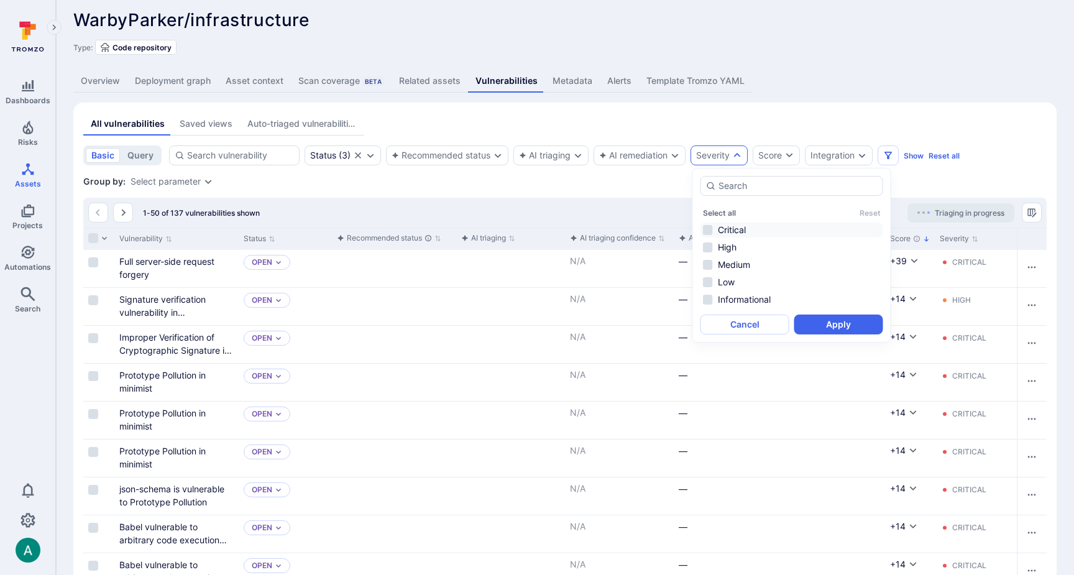
click at [725, 229] on li "Critical" at bounding box center [792, 230] width 183 height 15
click at [857, 327] on button "Apply" at bounding box center [838, 325] width 89 height 20
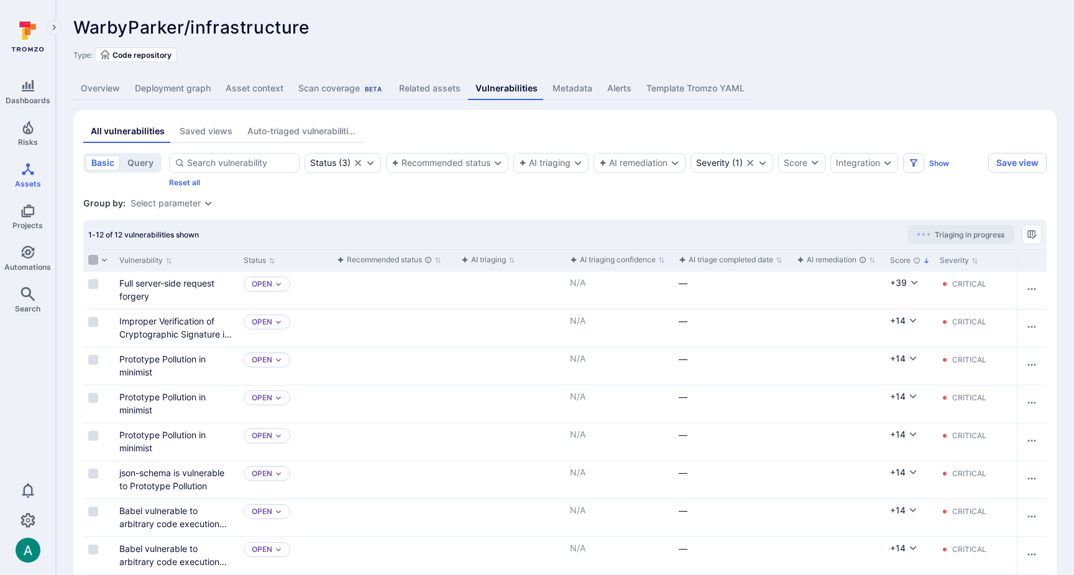
click at [91, 259] on input "Select all rows" at bounding box center [93, 260] width 10 height 10
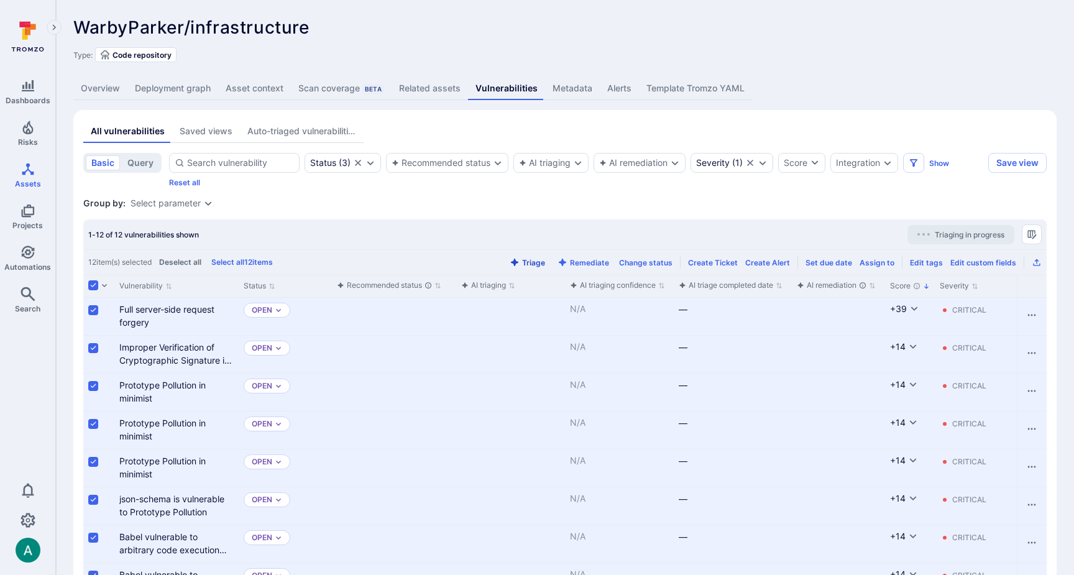
click at [546, 261] on button "Triage" at bounding box center [527, 262] width 40 height 9
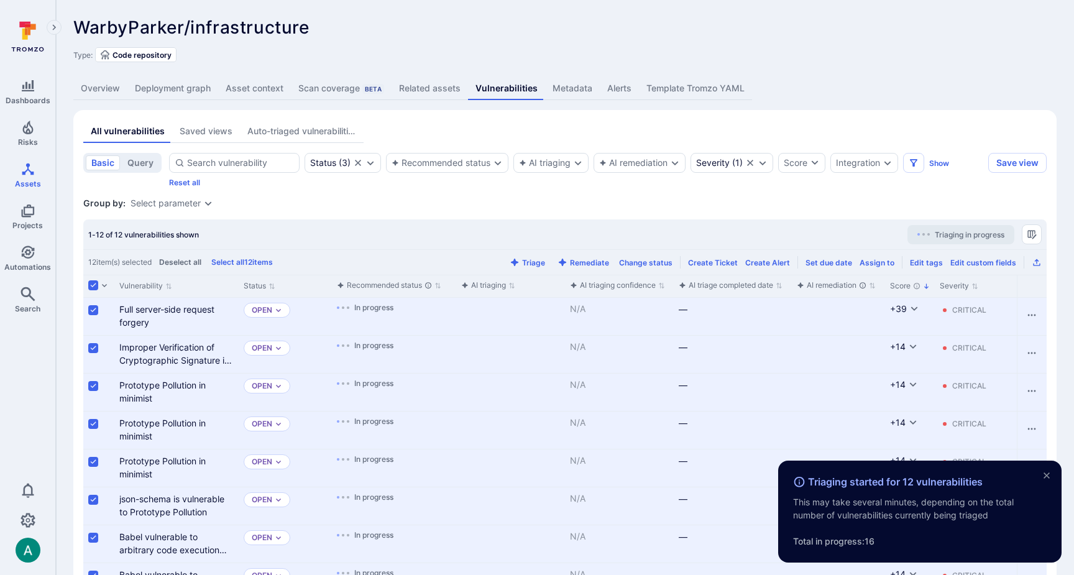
click at [482, 32] on div "WarbyParker/infrastructure ... Show more" at bounding box center [476, 27] width 806 height 20
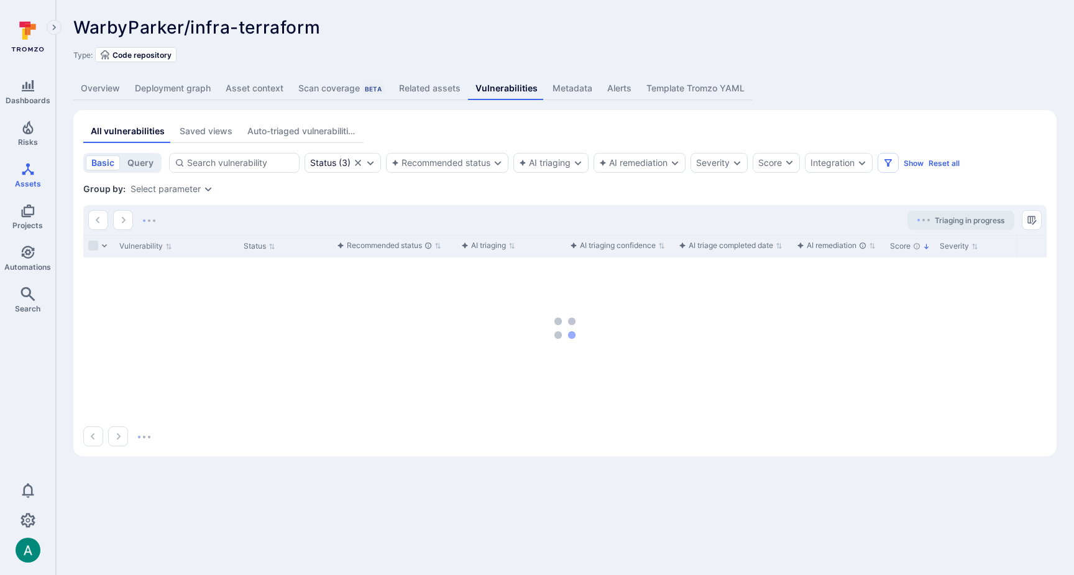
click at [186, 91] on link "Deployment graph" at bounding box center [172, 88] width 91 height 23
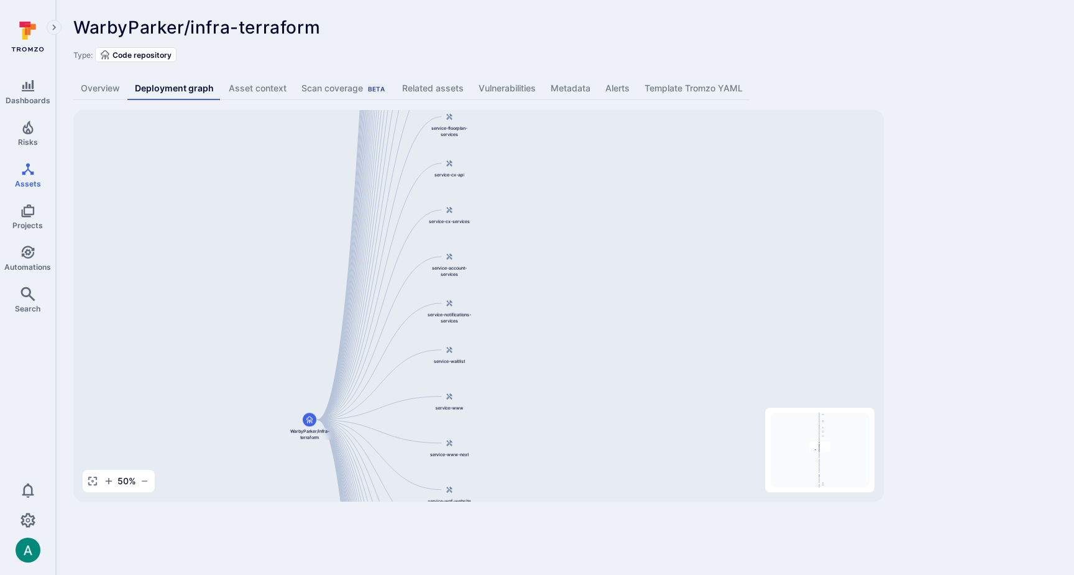
drag, startPoint x: 573, startPoint y: 191, endPoint x: 532, endPoint y: 367, distance: 181.1
click at [532, 371] on div "service-checkout WarbyParker/infra-terraform service-retail-services service-re…" at bounding box center [478, 306] width 811 height 392
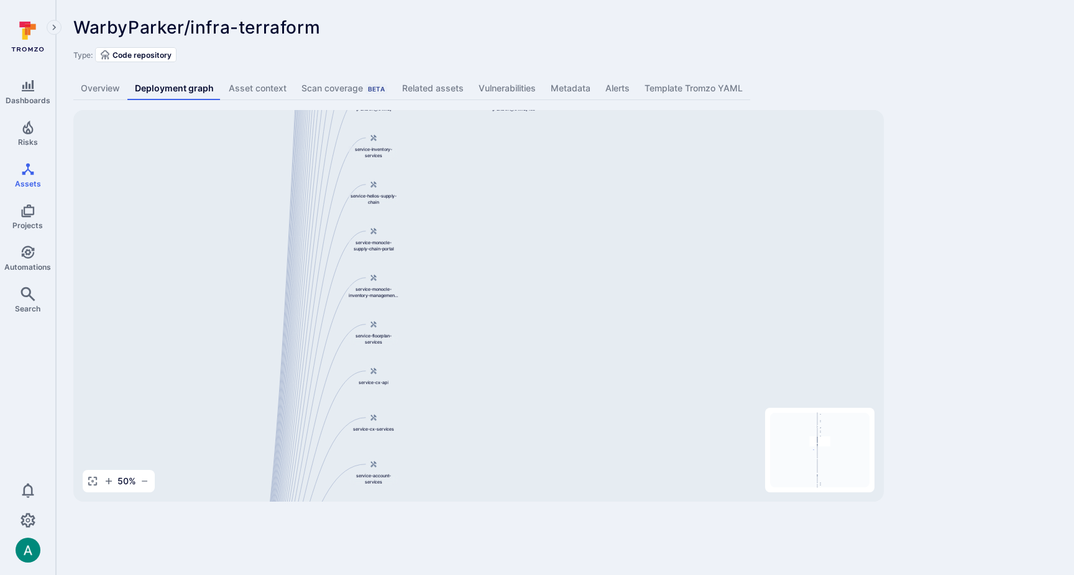
drag, startPoint x: 548, startPoint y: 254, endPoint x: 494, endPoint y: 382, distance: 139.8
click at [494, 382] on div "service-checkout WarbyParker/infra-terraform service-retail-services service-re…" at bounding box center [478, 306] width 811 height 392
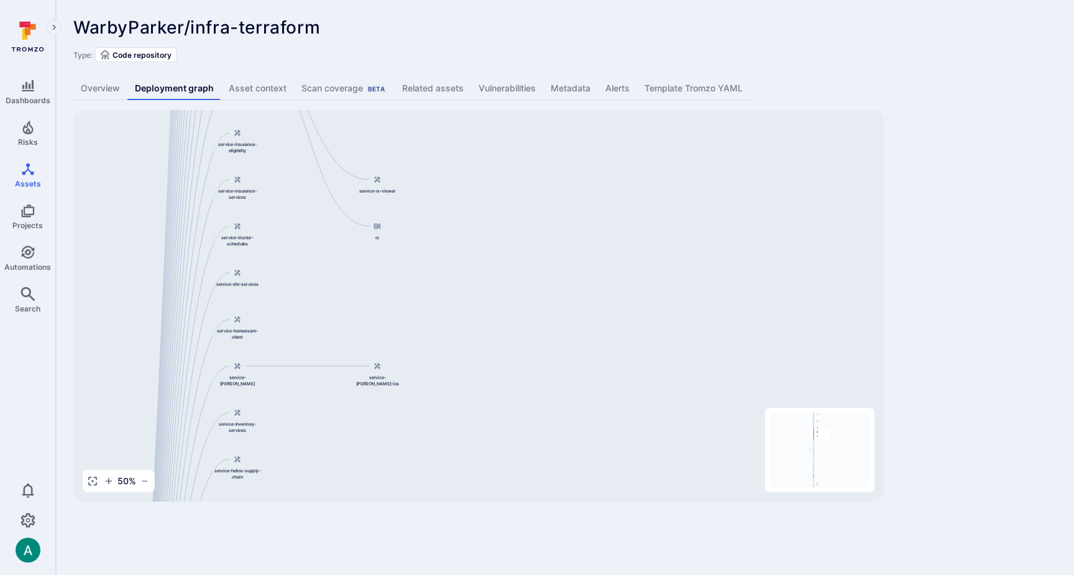
drag, startPoint x: 508, startPoint y: 162, endPoint x: 372, endPoint y: 424, distance: 295.0
click at [371, 431] on div "service-checkout WarbyParker/infra-terraform service-retail-services service-re…" at bounding box center [478, 306] width 811 height 392
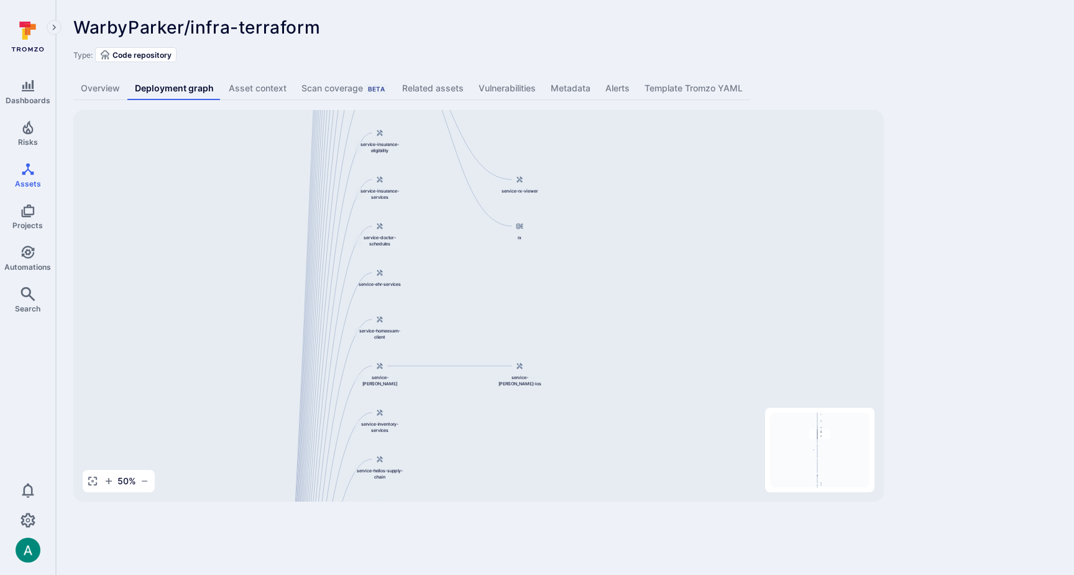
drag, startPoint x: 412, startPoint y: 271, endPoint x: 566, endPoint y: 279, distance: 154.4
click at [572, 275] on div "service-checkout WarbyParker/infra-terraform service-retail-services service-re…" at bounding box center [478, 306] width 811 height 392
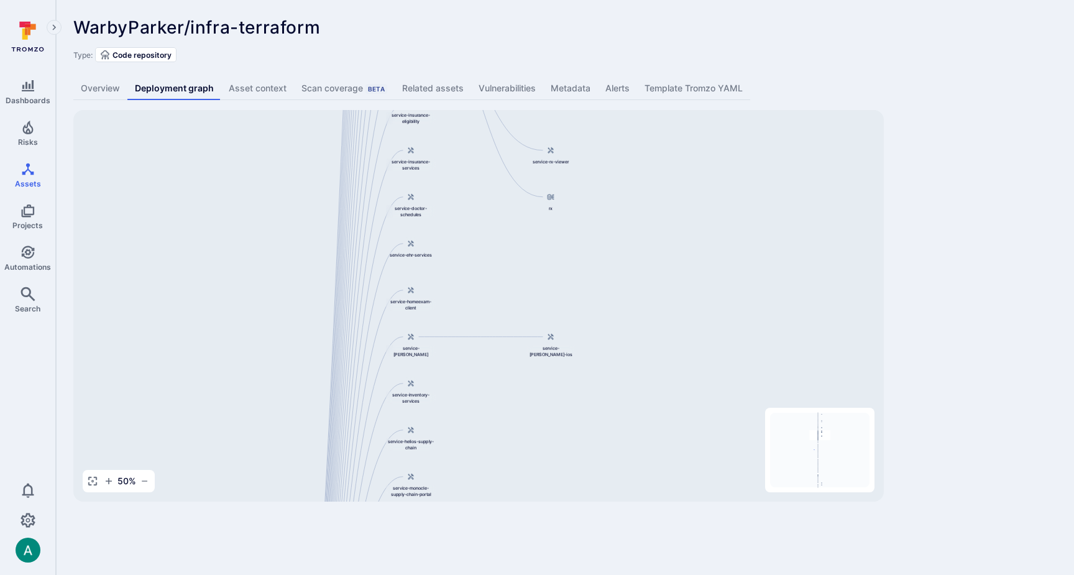
drag, startPoint x: 454, startPoint y: 205, endPoint x: 466, endPoint y: 170, distance: 37.2
click at [466, 170] on div "service-checkout WarbyParker/infra-terraform service-retail-services service-re…" at bounding box center [478, 306] width 811 height 392
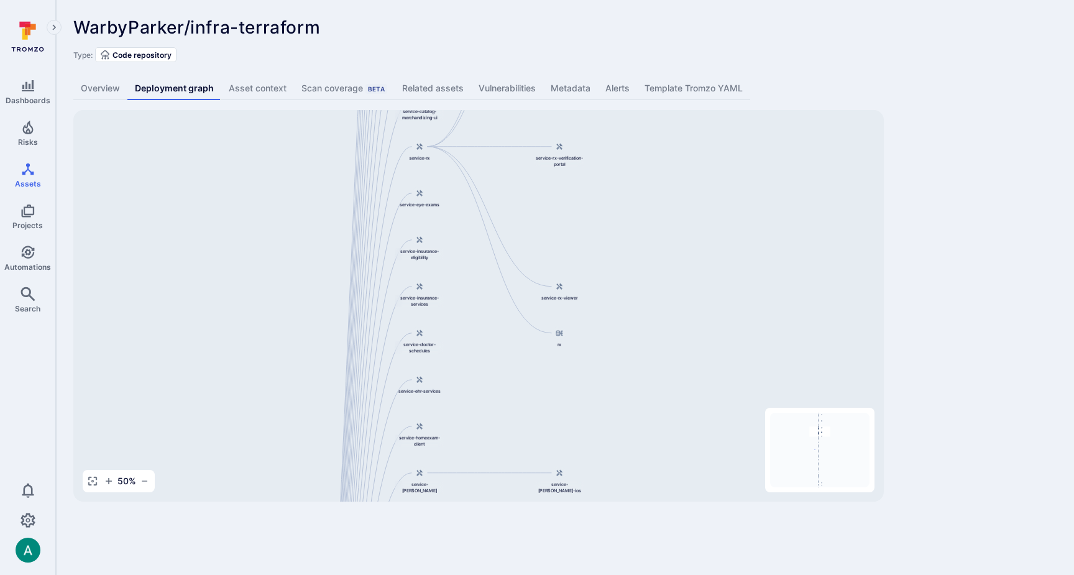
drag, startPoint x: 469, startPoint y: 209, endPoint x: 479, endPoint y: 347, distance: 137.7
click at [479, 347] on div "service-checkout WarbyParker/infra-terraform service-retail-services service-re…" at bounding box center [478, 306] width 811 height 392
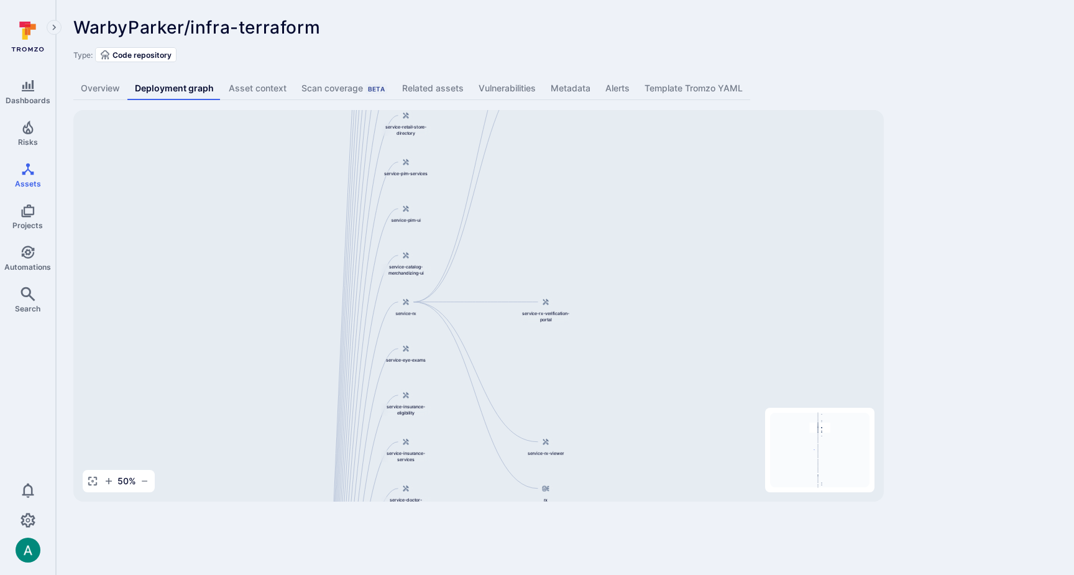
drag, startPoint x: 638, startPoint y: 189, endPoint x: 624, endPoint y: 344, distance: 156.0
click at [624, 344] on div "service-checkout WarbyParker/infra-terraform service-retail-services service-re…" at bounding box center [478, 306] width 811 height 392
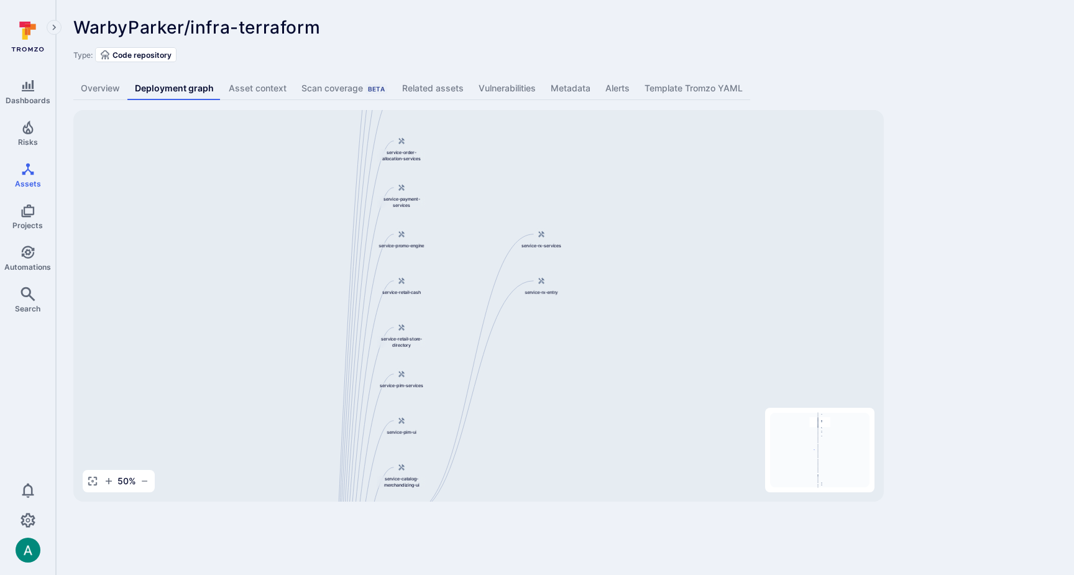
drag, startPoint x: 576, startPoint y: 256, endPoint x: 578, endPoint y: 312, distance: 56.0
click at [571, 449] on div "service-checkout WarbyParker/infra-terraform service-retail-services service-re…" at bounding box center [478, 306] width 811 height 392
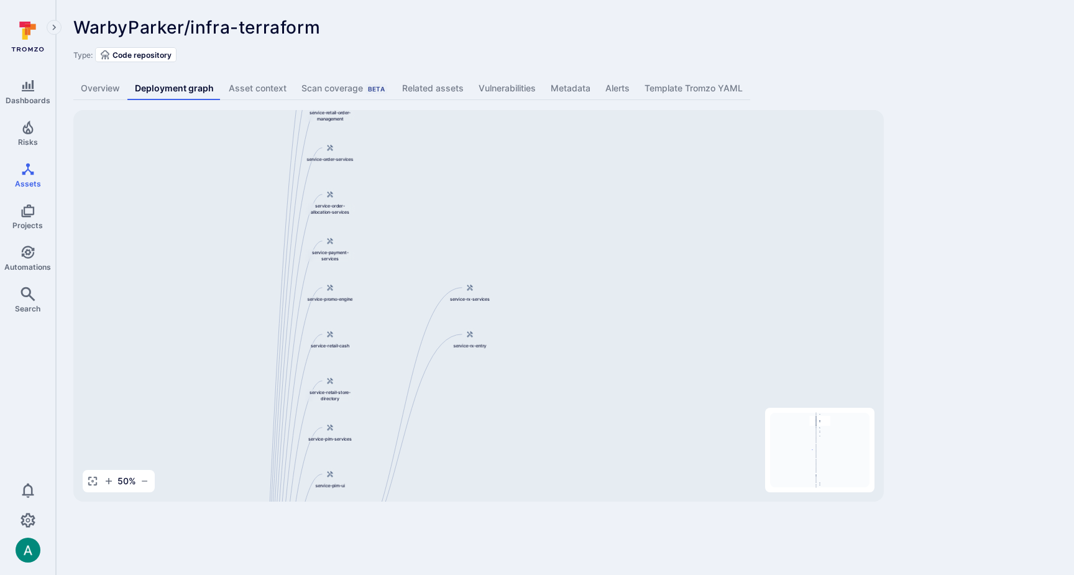
drag, startPoint x: 598, startPoint y: 201, endPoint x: 530, endPoint y: 248, distance: 82.3
click at [530, 244] on div "service-checkout WarbyParker/infra-terraform service-retail-services service-re…" at bounding box center [478, 306] width 811 height 392
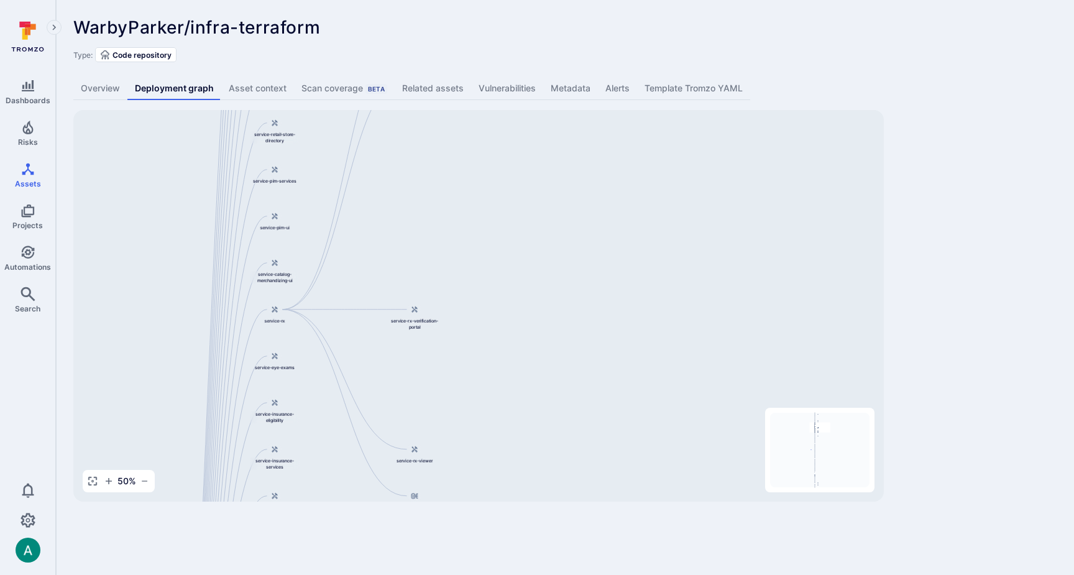
drag, startPoint x: 560, startPoint y: 429, endPoint x: 501, endPoint y: 186, distance: 249.5
click at [499, 171] on div "service-checkout WarbyParker/infra-terraform service-retail-services service-re…" at bounding box center [478, 306] width 811 height 392
drag, startPoint x: 533, startPoint y: 361, endPoint x: 532, endPoint y: 232, distance: 128.7
click at [538, 218] on div "service-checkout WarbyParker/infra-terraform service-retail-services service-re…" at bounding box center [478, 306] width 811 height 392
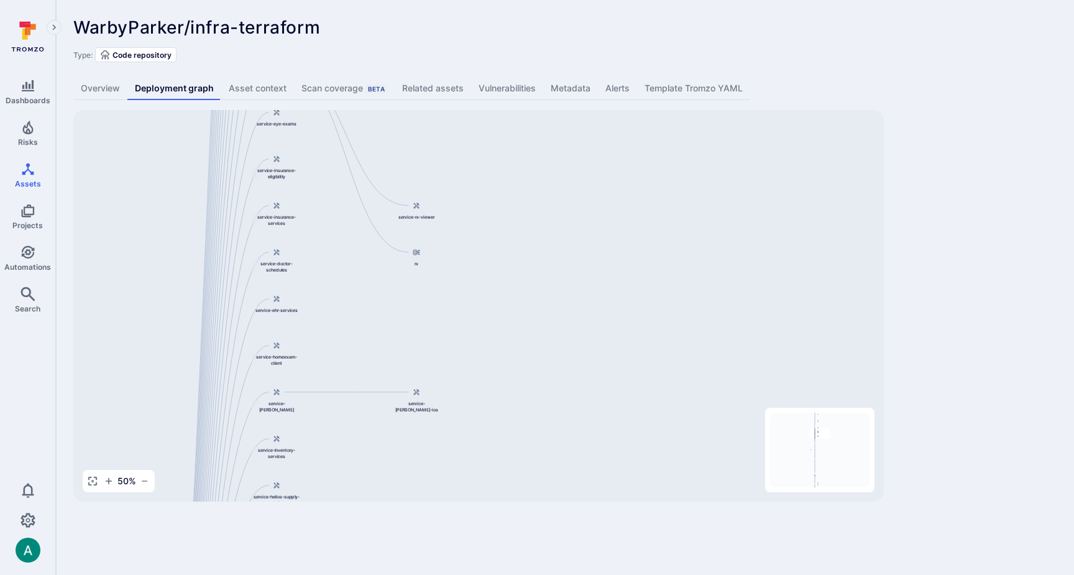
drag, startPoint x: 502, startPoint y: 416, endPoint x: 536, endPoint y: 234, distance: 185.4
click at [536, 234] on div "service-checkout WarbyParker/infra-terraform service-retail-services service-re…" at bounding box center [478, 306] width 811 height 392
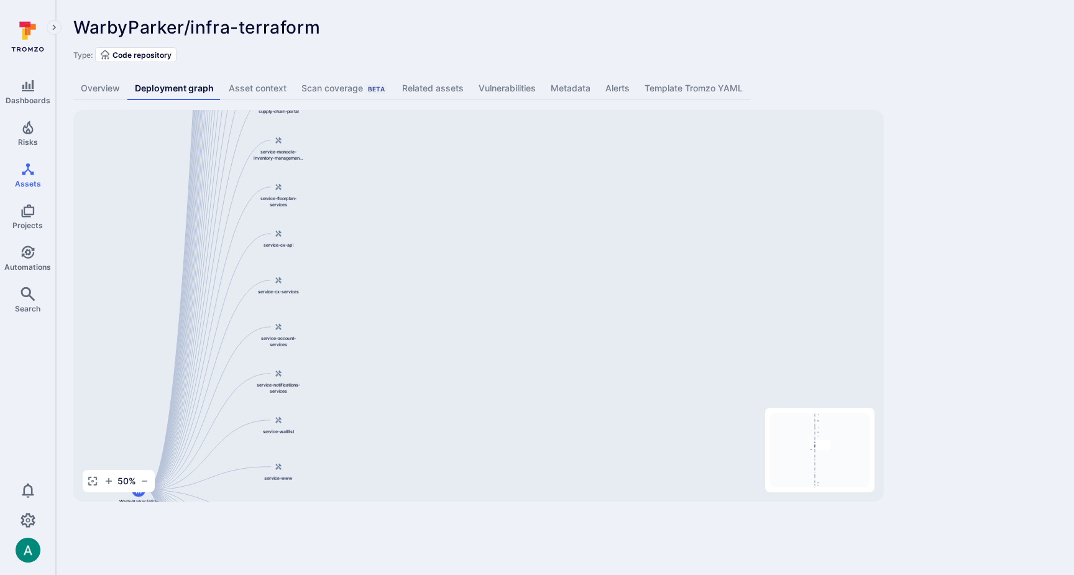
drag, startPoint x: 546, startPoint y: 464, endPoint x: 513, endPoint y: 223, distance: 244.0
click at [513, 223] on div "service-checkout WarbyParker/infra-terraform service-retail-services service-re…" at bounding box center [478, 306] width 811 height 392
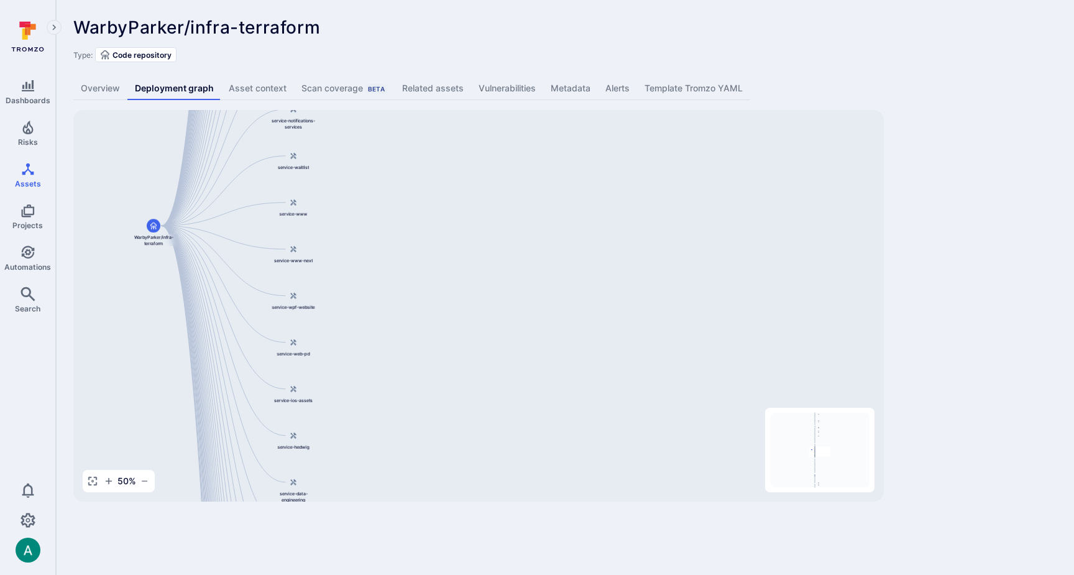
drag, startPoint x: 487, startPoint y: 272, endPoint x: 482, endPoint y: 298, distance: 26.0
click at [499, 126] on div "service-checkout WarbyParker/infra-terraform service-retail-services service-re…" at bounding box center [478, 306] width 811 height 392
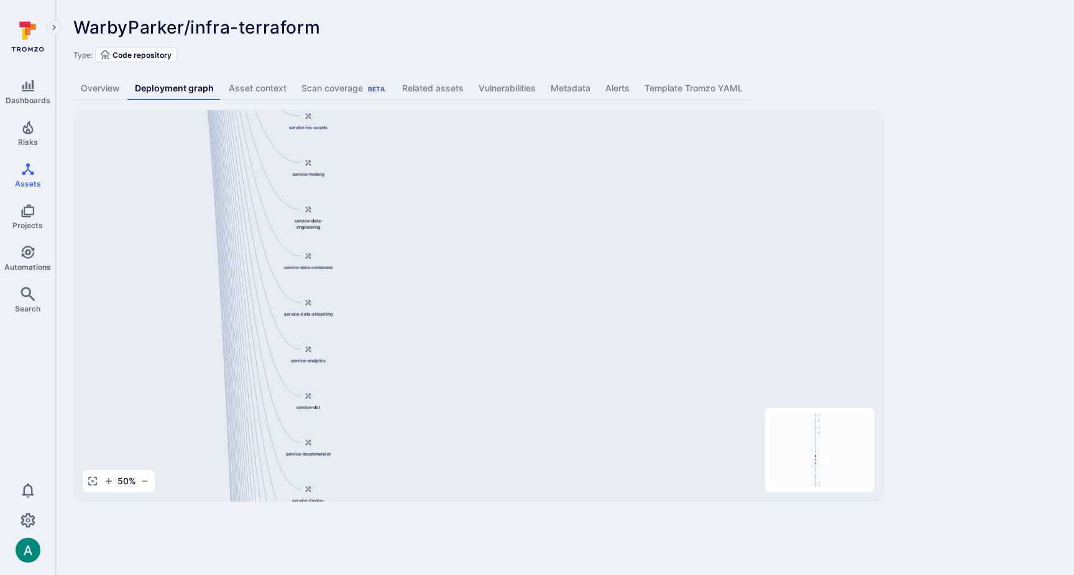
drag, startPoint x: 492, startPoint y: 425, endPoint x: 507, endPoint y: 152, distance: 273.3
click at [507, 152] on div "service-checkout WarbyParker/infra-terraform service-retail-services service-re…" at bounding box center [478, 306] width 811 height 392
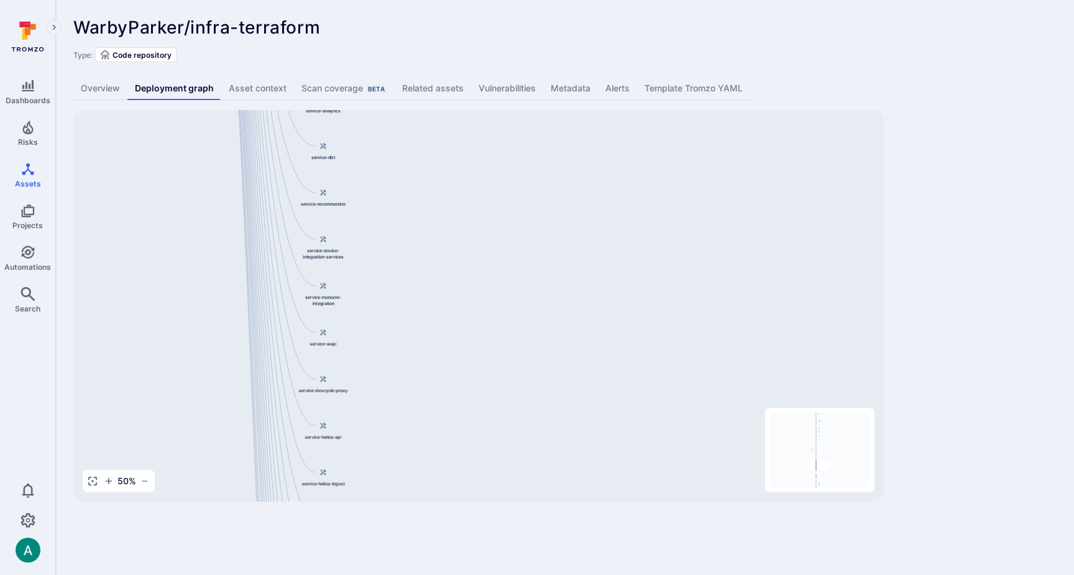
drag, startPoint x: 477, startPoint y: 334, endPoint x: 492, endPoint y: 116, distance: 218.7
click at [492, 116] on div "service-checkout WarbyParker/infra-terraform service-retail-services service-re…" at bounding box center [478, 306] width 811 height 392
drag, startPoint x: 486, startPoint y: 377, endPoint x: 487, endPoint y: 142, distance: 235.0
click at [487, 142] on div "service-checkout WarbyParker/infra-terraform service-retail-services service-re…" at bounding box center [478, 306] width 811 height 392
drag, startPoint x: 504, startPoint y: 297, endPoint x: 494, endPoint y: 101, distance: 196.7
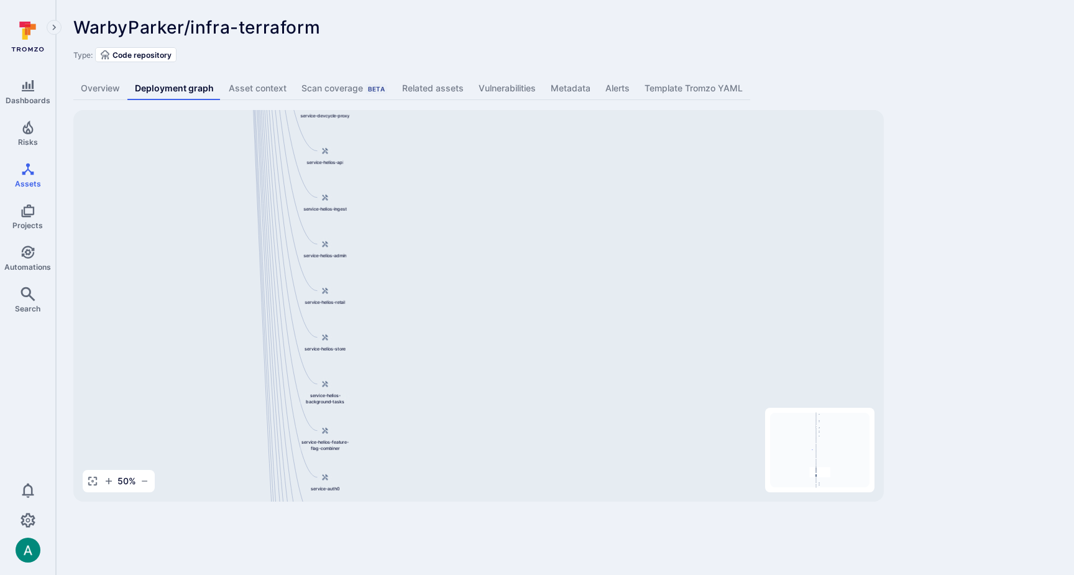
click at [494, 101] on div "WarbyParker/infra-terraform ... Show more Type: Code repository Overview Deploy…" at bounding box center [565, 259] width 1018 height 519
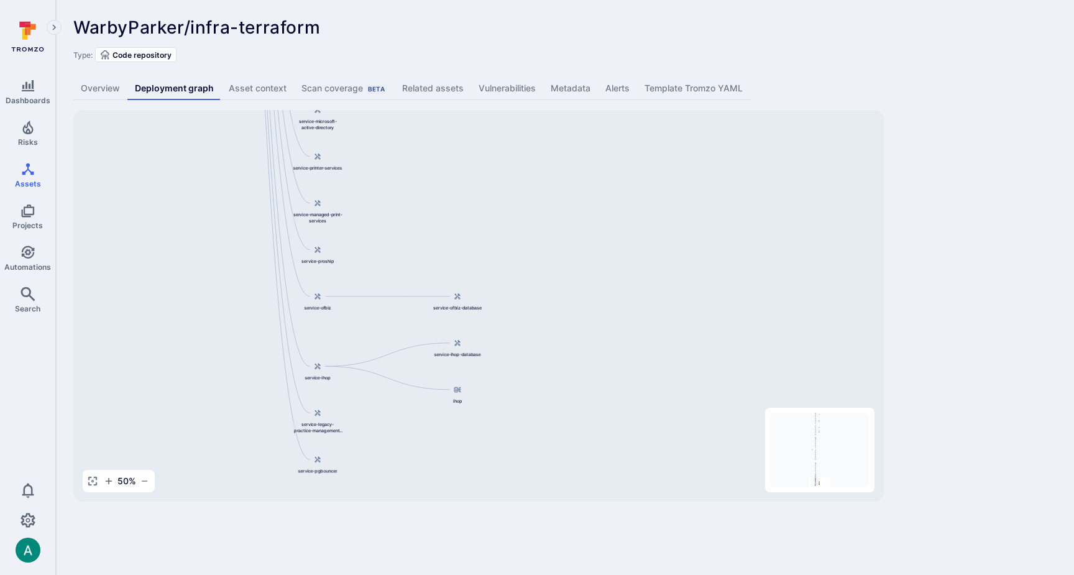
drag, startPoint x: 500, startPoint y: 336, endPoint x: 498, endPoint y: 239, distance: 96.4
click at [498, 239] on div "service-checkout WarbyParker/infra-terraform service-retail-services service-re…" at bounding box center [478, 306] width 811 height 392
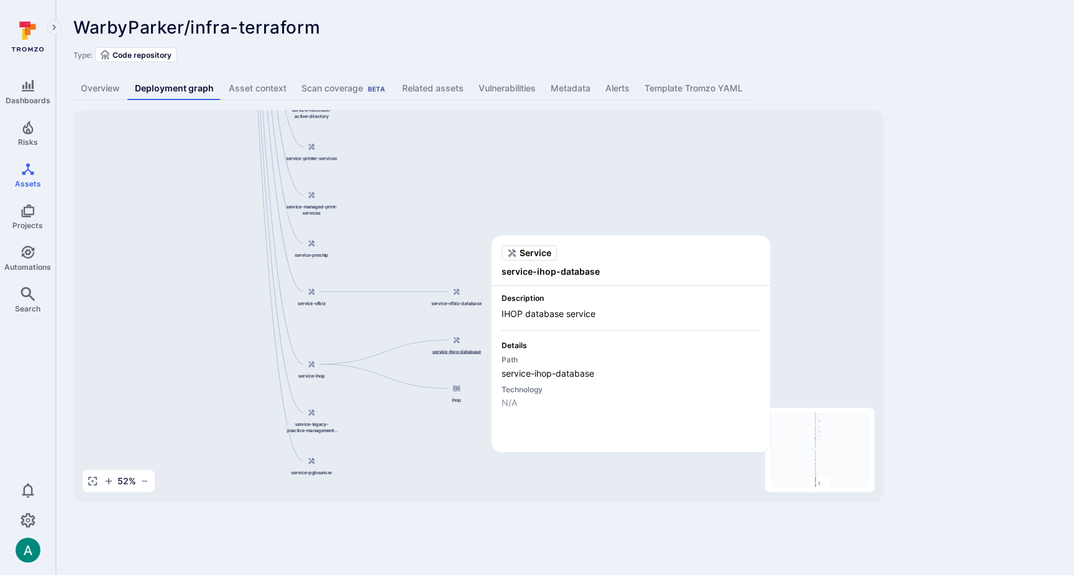
click at [459, 351] on span "service-ihop-database" at bounding box center [456, 351] width 48 height 6
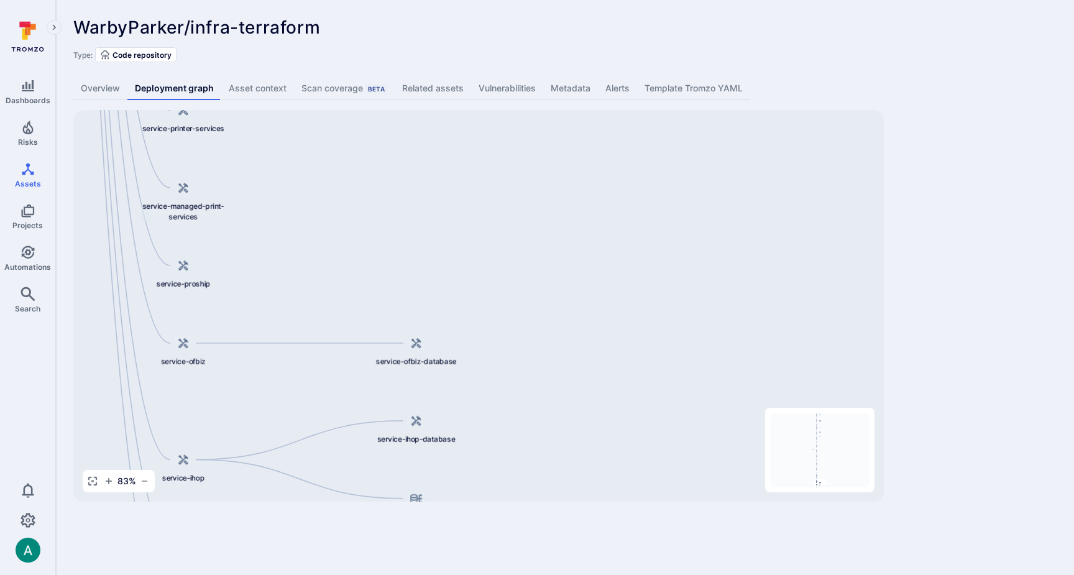
click at [505, 210] on div "service-checkout WarbyParker/infra-terraform service-retail-services service-re…" at bounding box center [478, 306] width 811 height 392
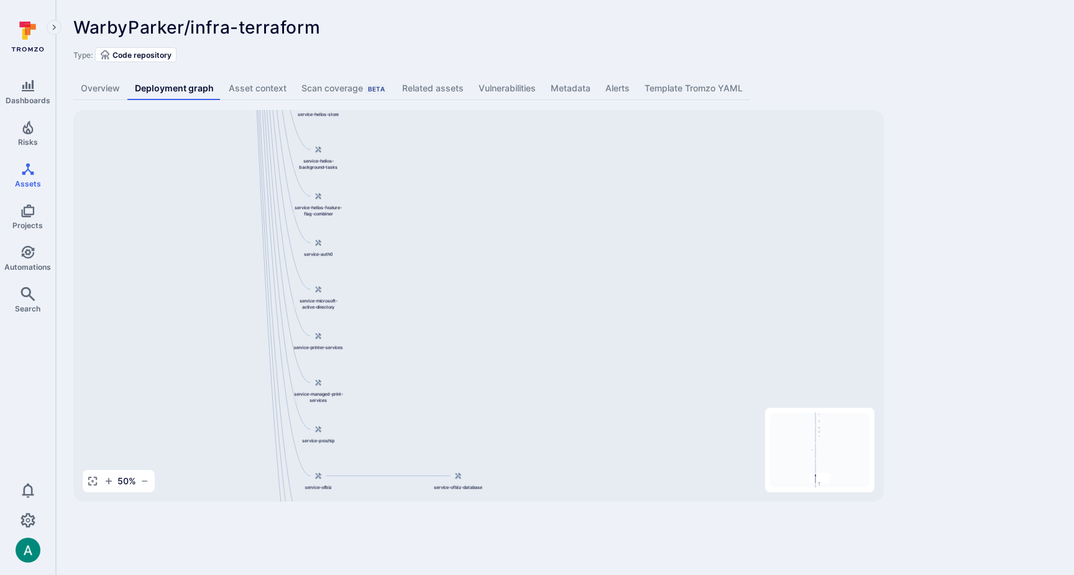
drag, startPoint x: 416, startPoint y: 162, endPoint x: 419, endPoint y: 383, distance: 221.3
click at [419, 383] on div "service-checkout WarbyParker/infra-terraform service-retail-services service-re…" at bounding box center [478, 306] width 811 height 392
drag, startPoint x: 441, startPoint y: 222, endPoint x: 447, endPoint y: 295, distance: 73.6
click at [453, 380] on div "service-checkout WarbyParker/infra-terraform service-retail-services service-re…" at bounding box center [478, 306] width 811 height 392
drag, startPoint x: 436, startPoint y: 259, endPoint x: 455, endPoint y: 328, distance: 72.1
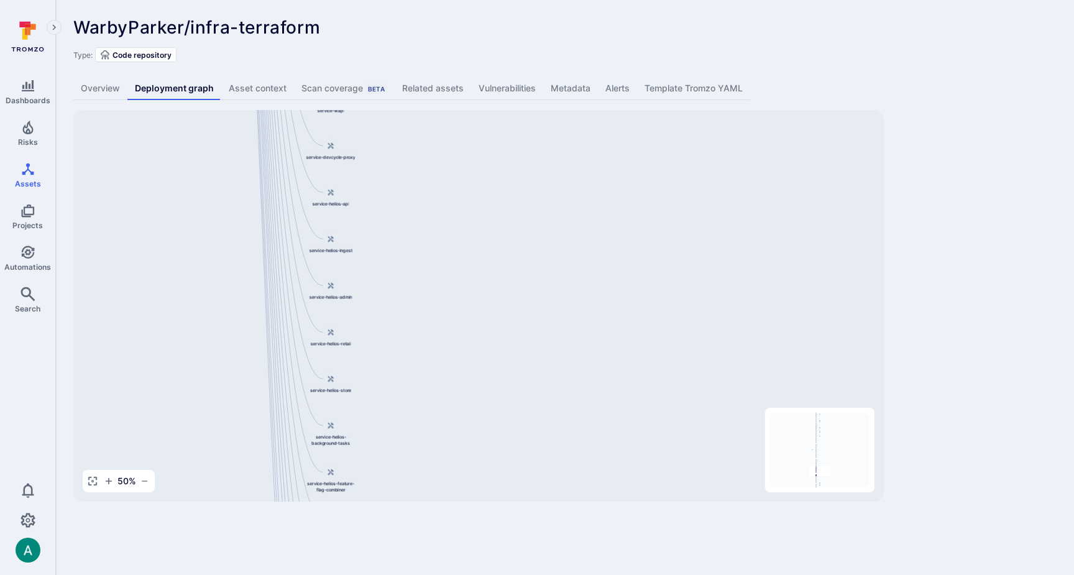
click at [451, 352] on div "service-checkout WarbyParker/infra-terraform service-retail-services service-re…" at bounding box center [478, 306] width 811 height 392
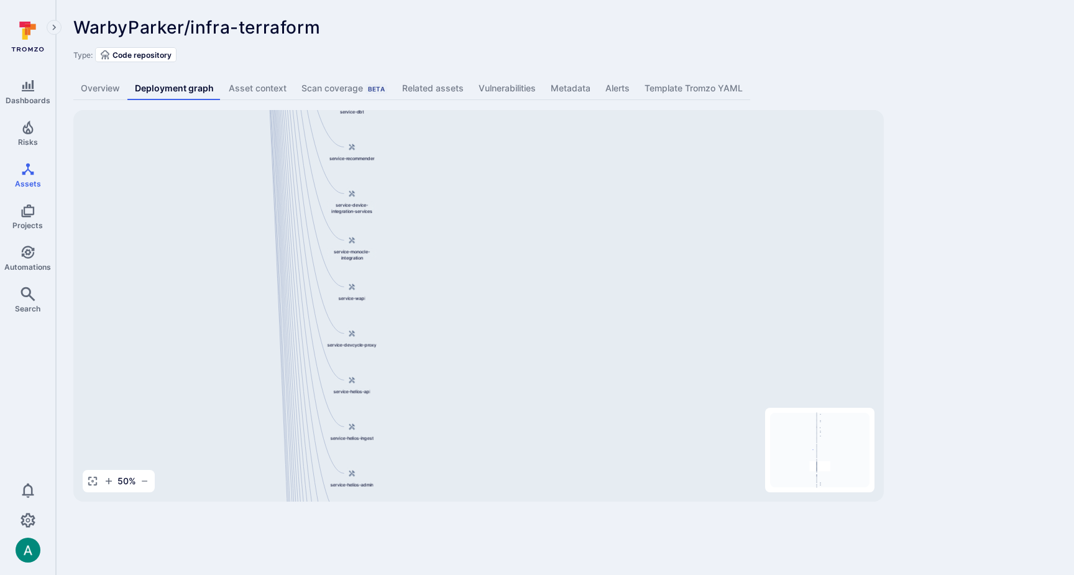
drag, startPoint x: 449, startPoint y: 260, endPoint x: 475, endPoint y: 316, distance: 61.5
click at [472, 339] on div "service-checkout WarbyParker/infra-terraform service-retail-services service-re…" at bounding box center [478, 306] width 811 height 392
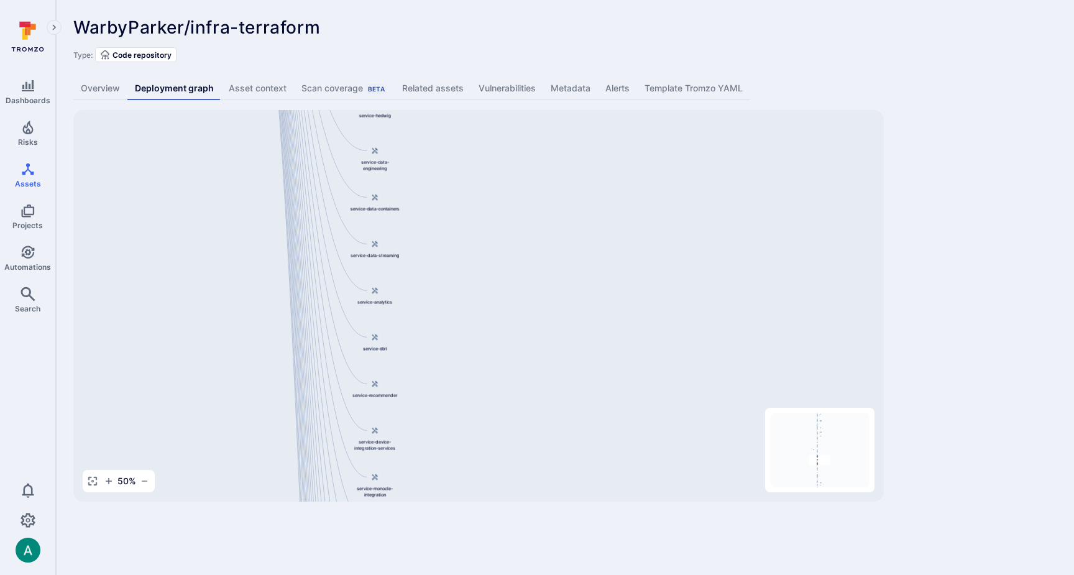
drag, startPoint x: 468, startPoint y: 330, endPoint x: 475, endPoint y: 387, distance: 57.6
click at [475, 396] on div "service-checkout WarbyParker/infra-terraform service-retail-services service-re…" at bounding box center [478, 306] width 811 height 392
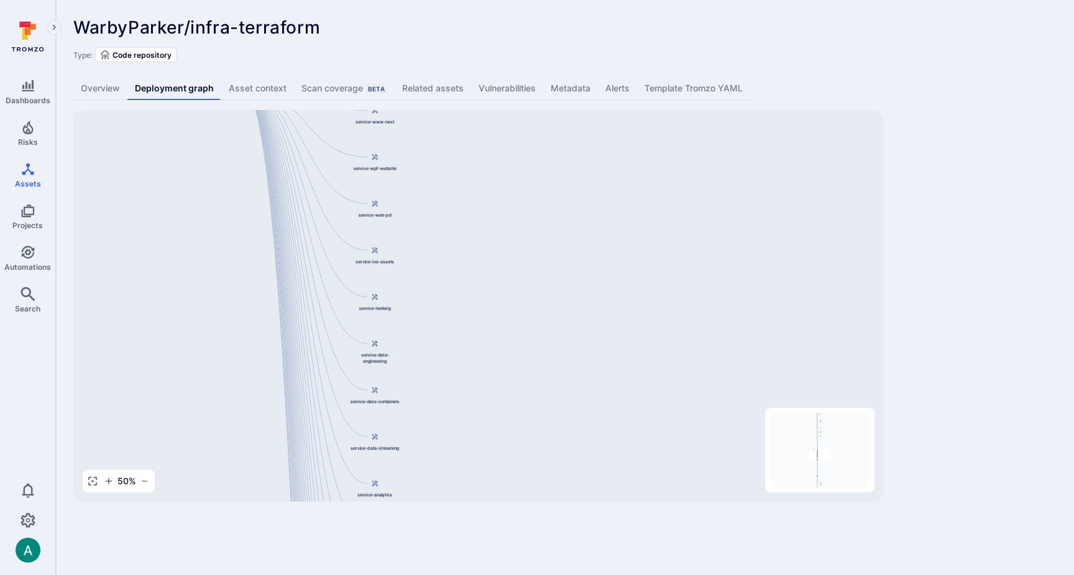
drag, startPoint x: 479, startPoint y: 246, endPoint x: 479, endPoint y: 182, distance: 63.4
click at [479, 414] on div "service-checkout WarbyParker/infra-terraform service-retail-services service-re…" at bounding box center [478, 306] width 811 height 392
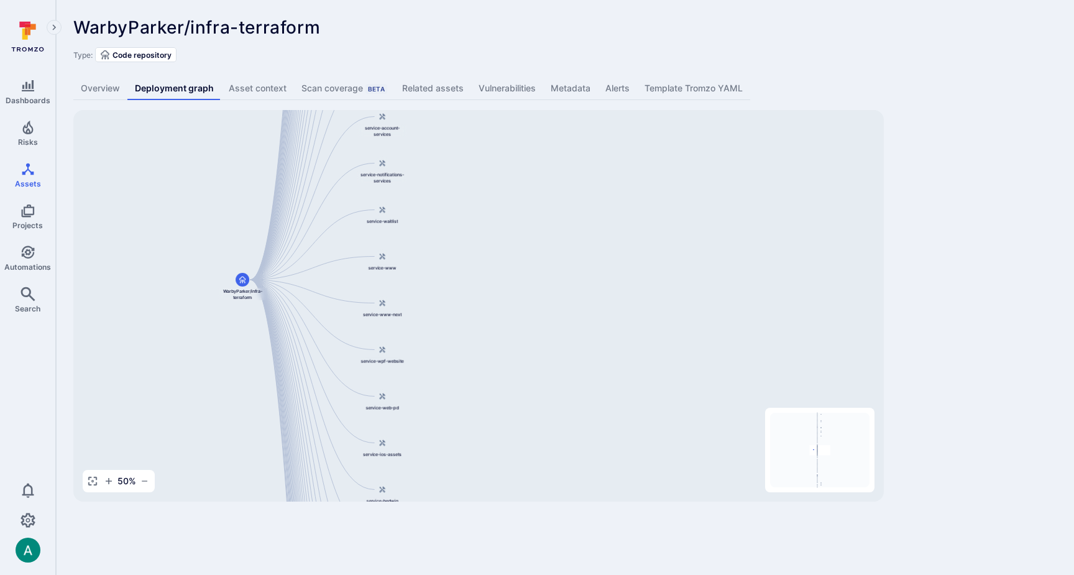
drag, startPoint x: 476, startPoint y: 199, endPoint x: 486, endPoint y: 283, distance: 84.4
click at [483, 348] on div "service-checkout WarbyParker/infra-terraform service-retail-services service-re…" at bounding box center [478, 306] width 811 height 392
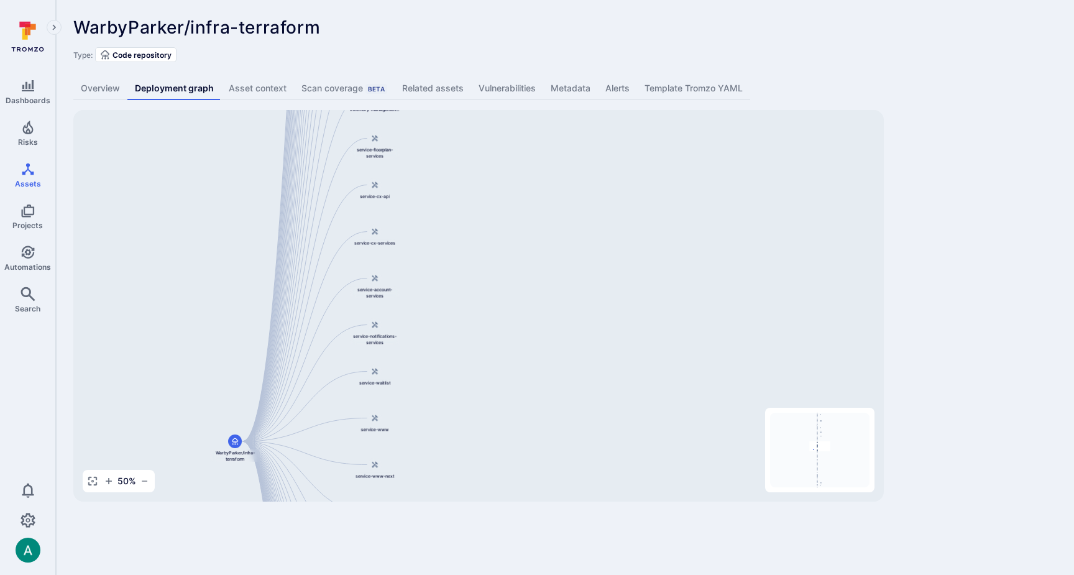
drag, startPoint x: 475, startPoint y: 422, endPoint x: 496, endPoint y: 257, distance: 166.1
click at [476, 422] on div "service-checkout WarbyParker/infra-terraform service-retail-services service-re…" at bounding box center [478, 306] width 811 height 392
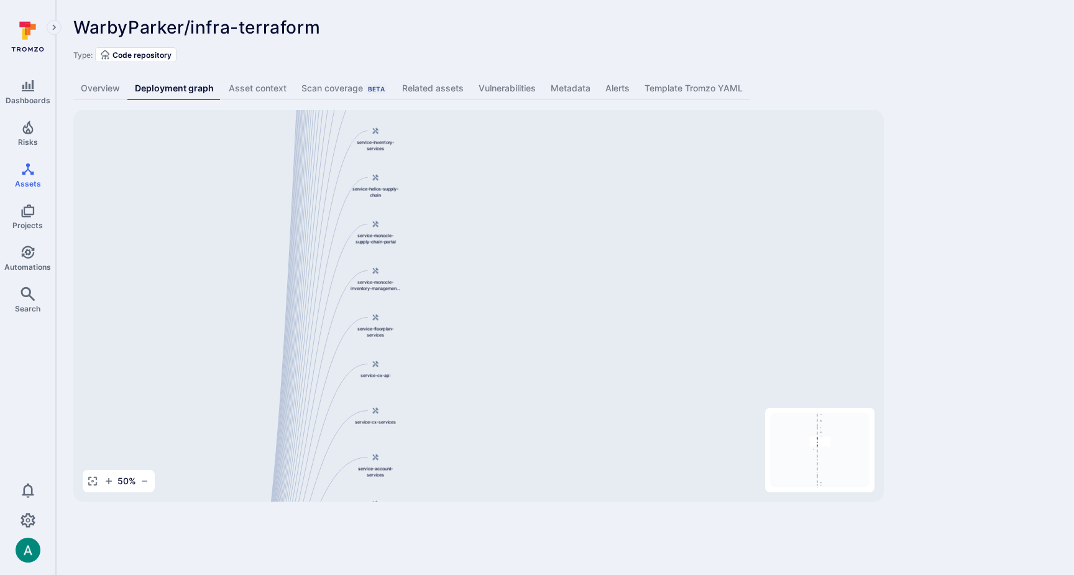
click at [487, 371] on div "service-checkout WarbyParker/infra-terraform service-retail-services service-re…" at bounding box center [478, 306] width 811 height 392
drag, startPoint x: 498, startPoint y: 344, endPoint x: 508, endPoint y: 318, distance: 27.4
click at [504, 334] on div "service-checkout WarbyParker/infra-terraform service-retail-services service-re…" at bounding box center [478, 306] width 811 height 392
drag, startPoint x: 520, startPoint y: 214, endPoint x: 523, endPoint y: 344, distance: 130.6
click at [523, 346] on div "service-checkout WarbyParker/infra-terraform service-retail-services service-re…" at bounding box center [478, 306] width 811 height 392
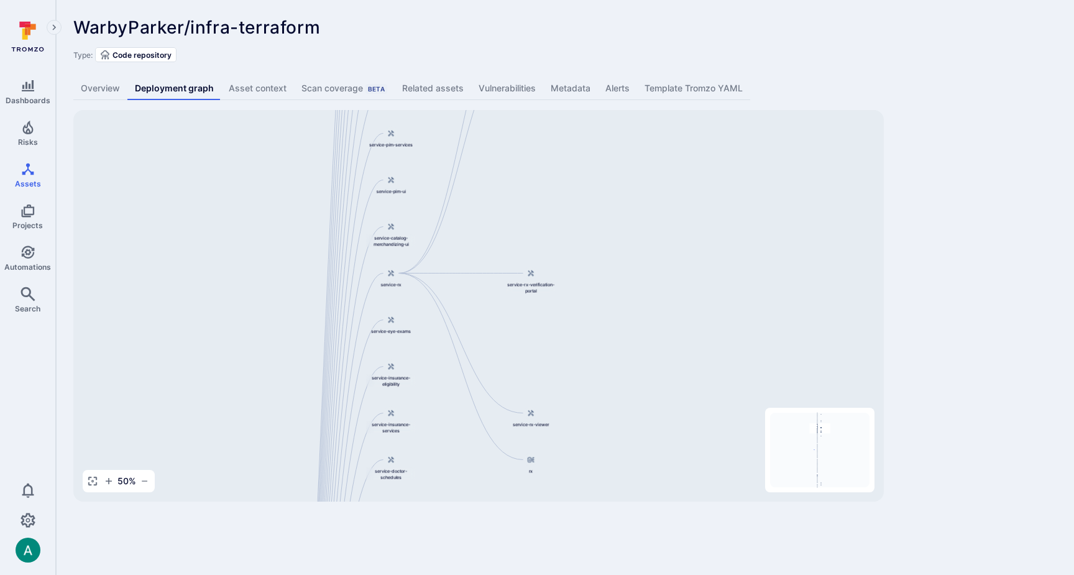
drag, startPoint x: 577, startPoint y: 247, endPoint x: 594, endPoint y: 438, distance: 192.2
click at [594, 440] on div "service-checkout WarbyParker/infra-terraform service-retail-services service-re…" at bounding box center [478, 306] width 811 height 392
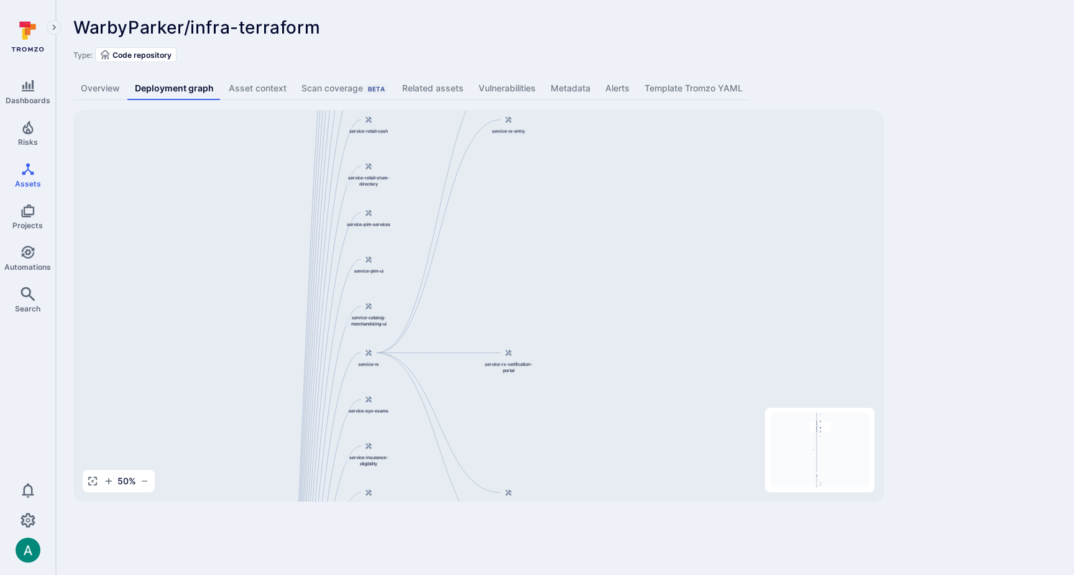
drag, startPoint x: 566, startPoint y: 226, endPoint x: 545, endPoint y: 295, distance: 72.2
click at [545, 295] on div "service-checkout WarbyParker/infra-terraform service-retail-services service-re…" at bounding box center [478, 306] width 811 height 392
drag, startPoint x: 522, startPoint y: 283, endPoint x: 517, endPoint y: 180, distance: 103.3
click at [517, 180] on div "service-checkout WarbyParker/infra-terraform service-retail-services service-re…" at bounding box center [478, 306] width 811 height 392
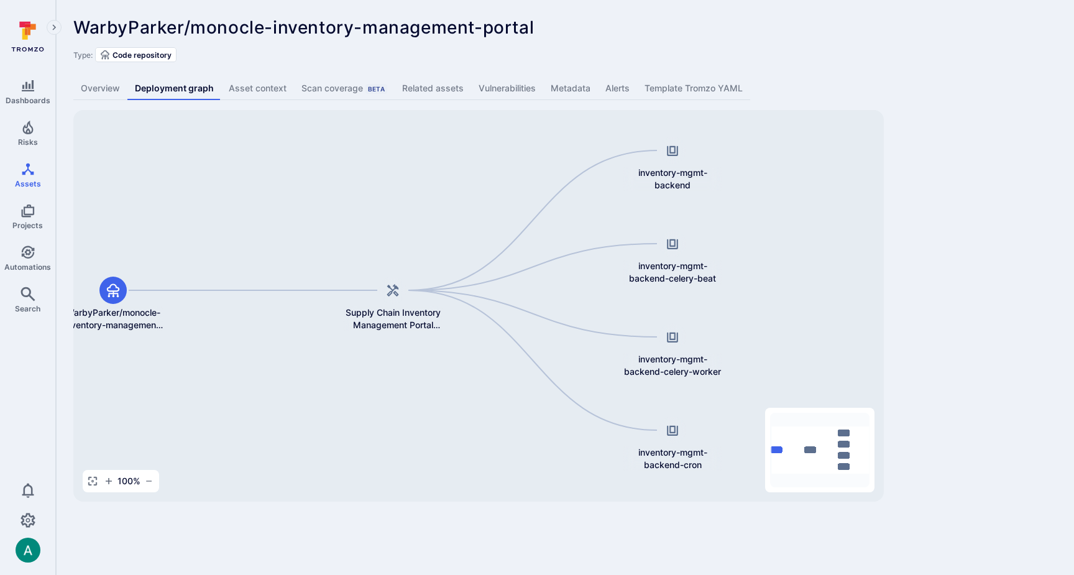
drag, startPoint x: 811, startPoint y: 233, endPoint x: 729, endPoint y: 232, distance: 82.7
click at [729, 232] on div "Supply Chain Inventory Management Portal Backend WarbyParker/monocle-inventory-…" at bounding box center [478, 306] width 811 height 392
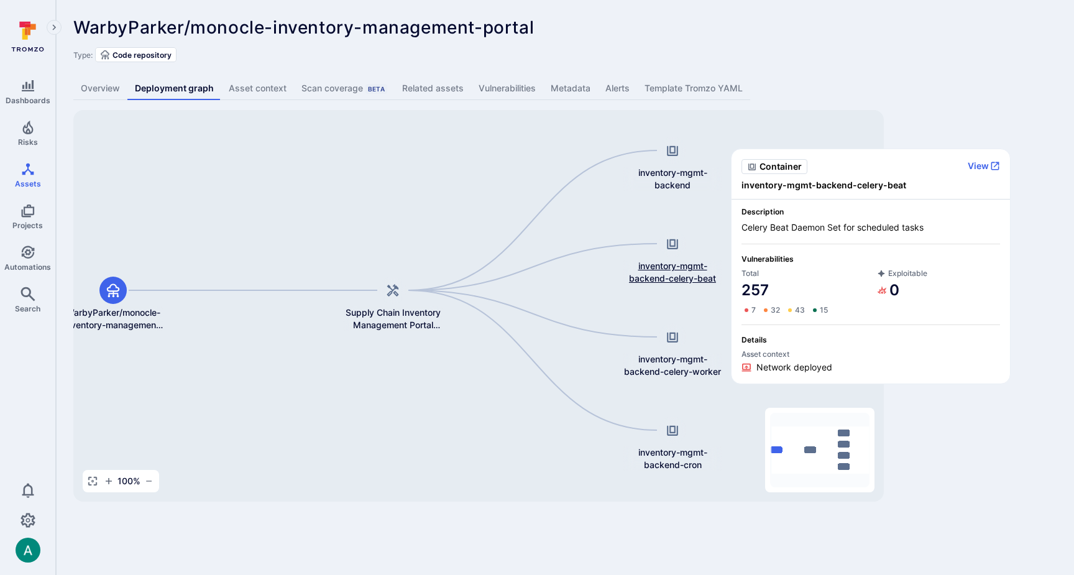
click at [689, 277] on span "inventory-mgmt-backend-celery-beat" at bounding box center [672, 272] width 99 height 25
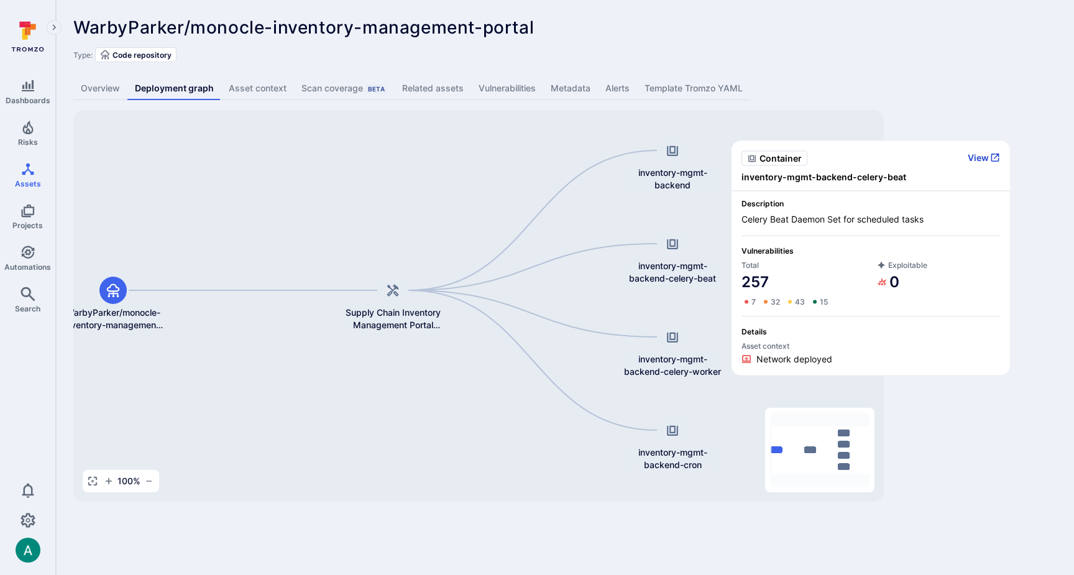
click at [987, 157] on button "View" at bounding box center [984, 157] width 32 height 11
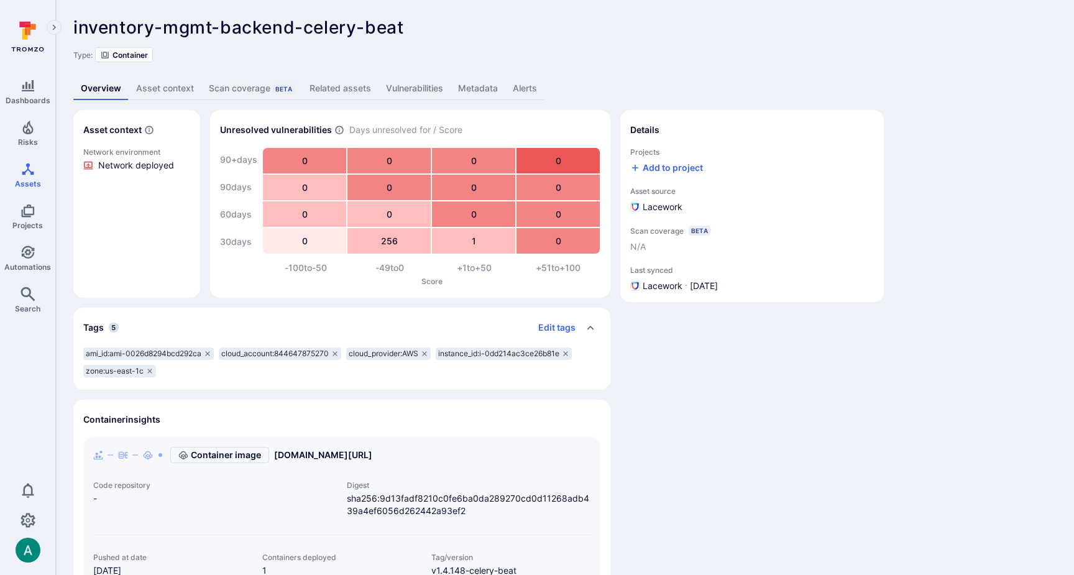
click at [337, 80] on link "Related assets" at bounding box center [340, 88] width 76 height 23
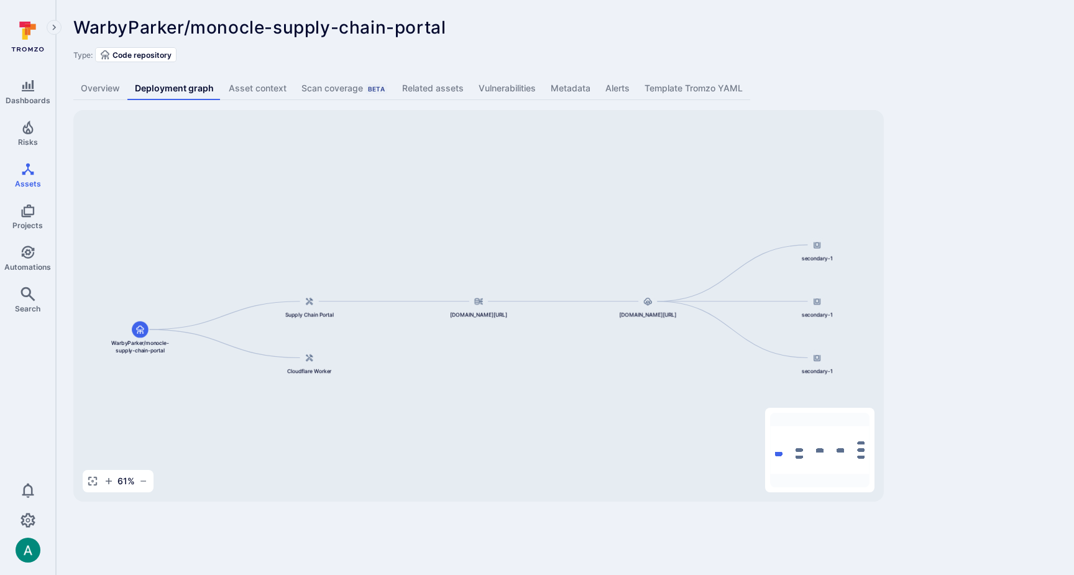
click at [500, 88] on link "Vulnerabilities" at bounding box center [507, 88] width 72 height 23
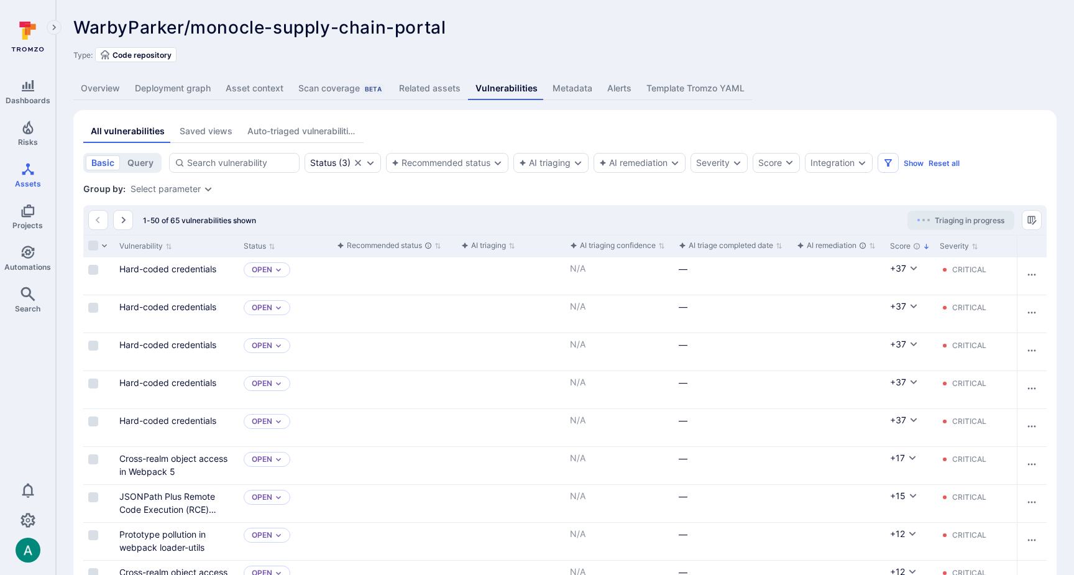
click at [702, 160] on div "Severity" at bounding box center [713, 163] width 34 height 10
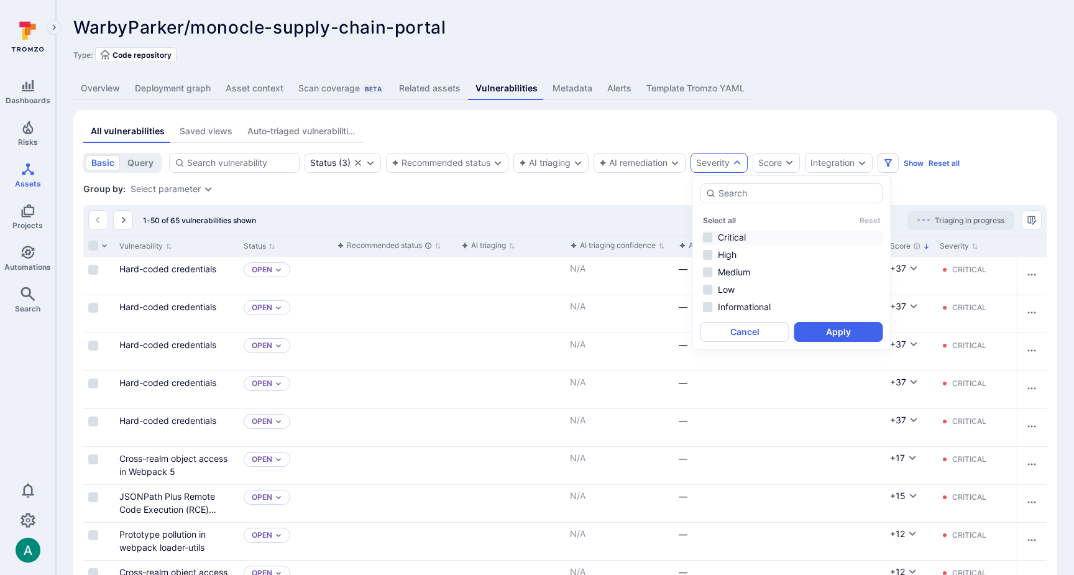
click at [709, 234] on li "Critical" at bounding box center [792, 237] width 183 height 15
click at [831, 325] on button "Apply" at bounding box center [838, 332] width 89 height 20
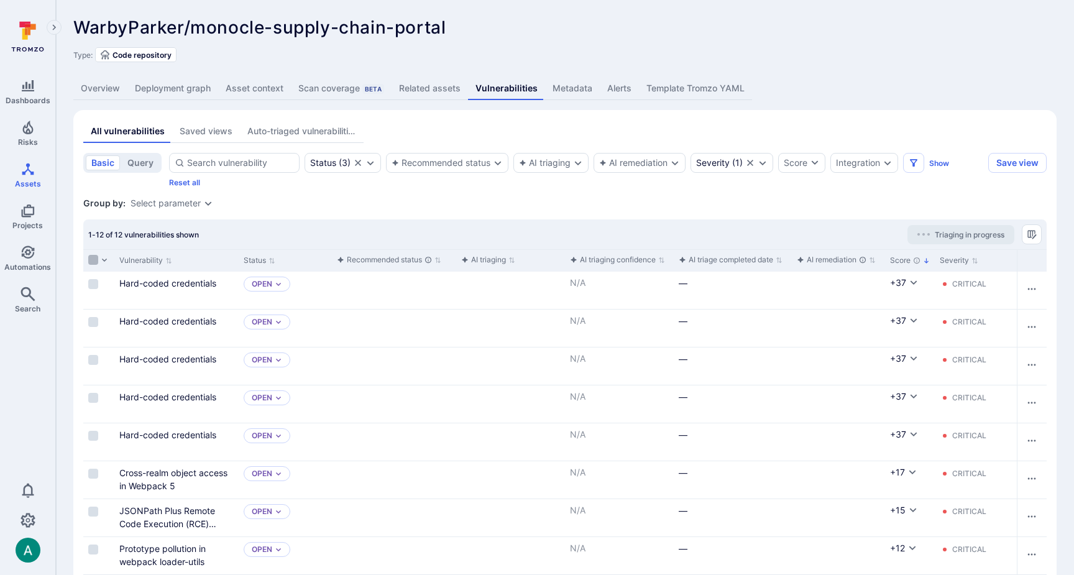
click at [93, 258] on input "Select all rows" at bounding box center [93, 260] width 10 height 10
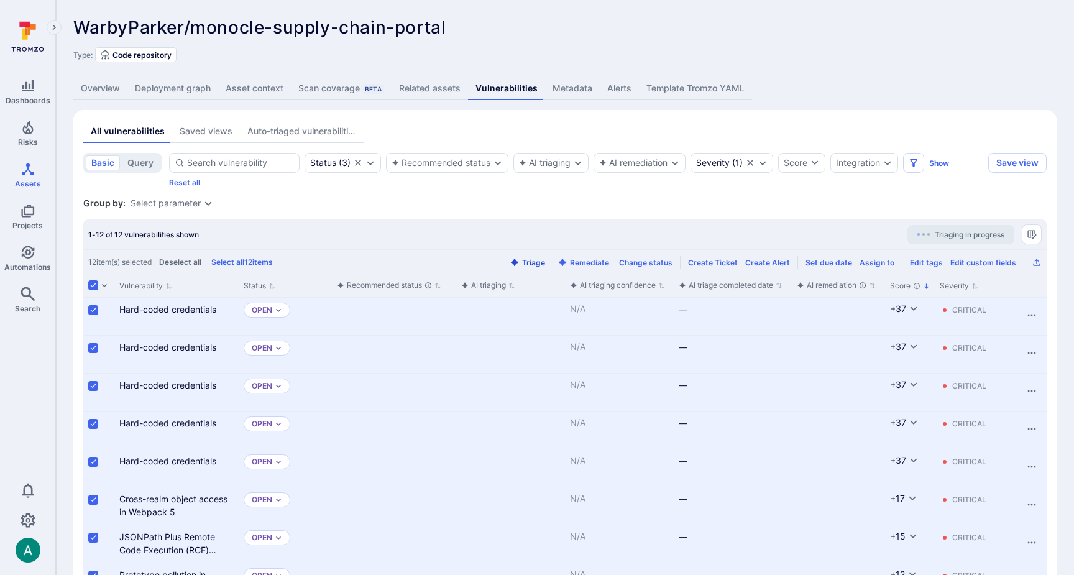
click at [532, 263] on button "Triage" at bounding box center [527, 262] width 40 height 9
click at [173, 85] on link "Deployment graph" at bounding box center [172, 88] width 91 height 23
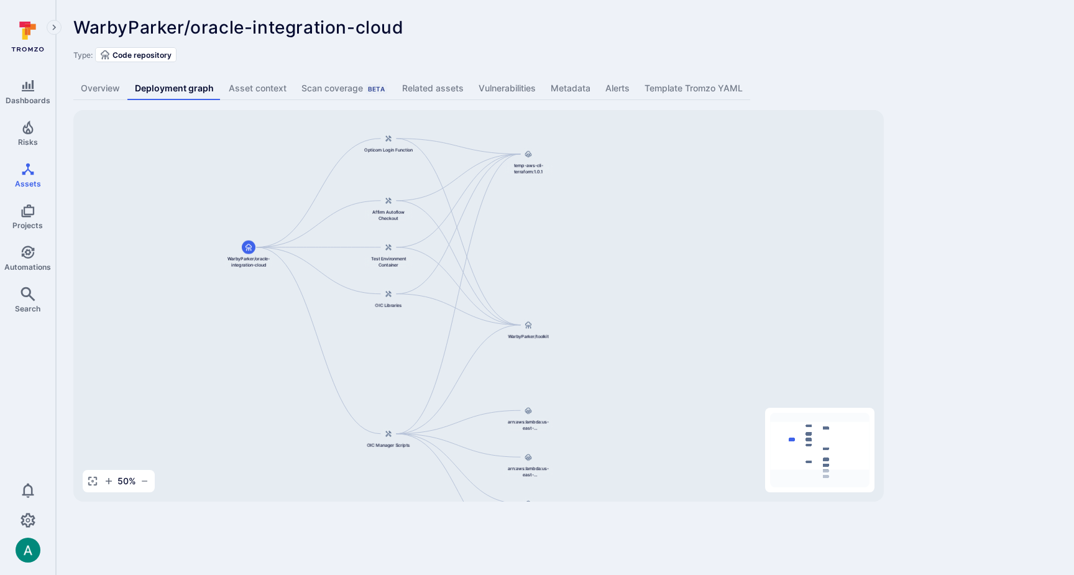
drag, startPoint x: 679, startPoint y: 239, endPoint x: 584, endPoint y: 288, distance: 107.6
click at [589, 285] on div "Opticom Login Function WarbyParker/oracle-integration-cloud OIC Manager Scripts…" at bounding box center [478, 306] width 811 height 392
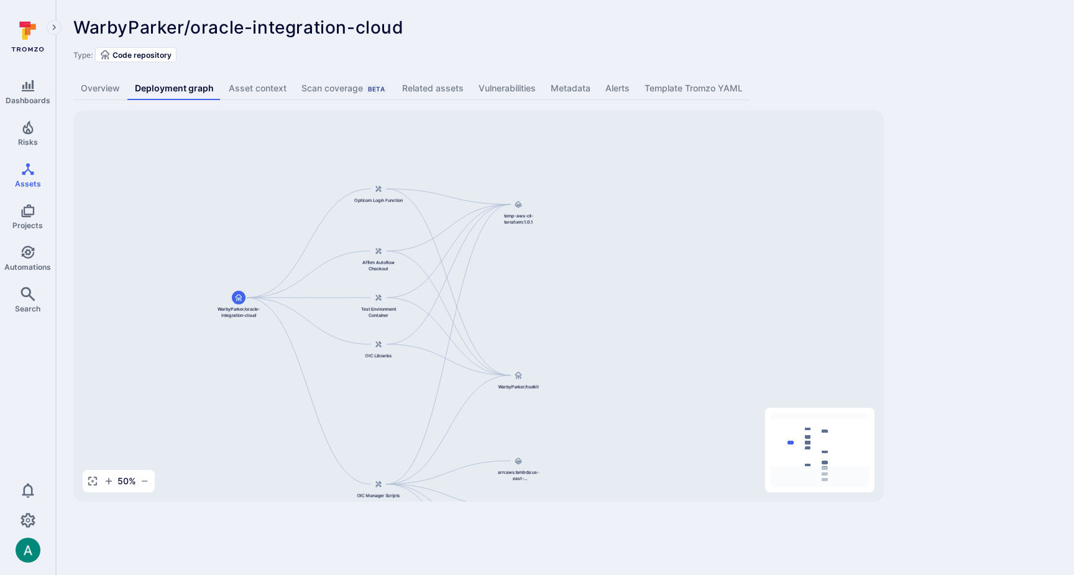
drag, startPoint x: 543, startPoint y: 255, endPoint x: 533, endPoint y: 305, distance: 50.6
click at [533, 305] on div "Opticom Login Function WarbyParker/oracle-integration-cloud OIC Manager Scripts…" at bounding box center [478, 306] width 811 height 392
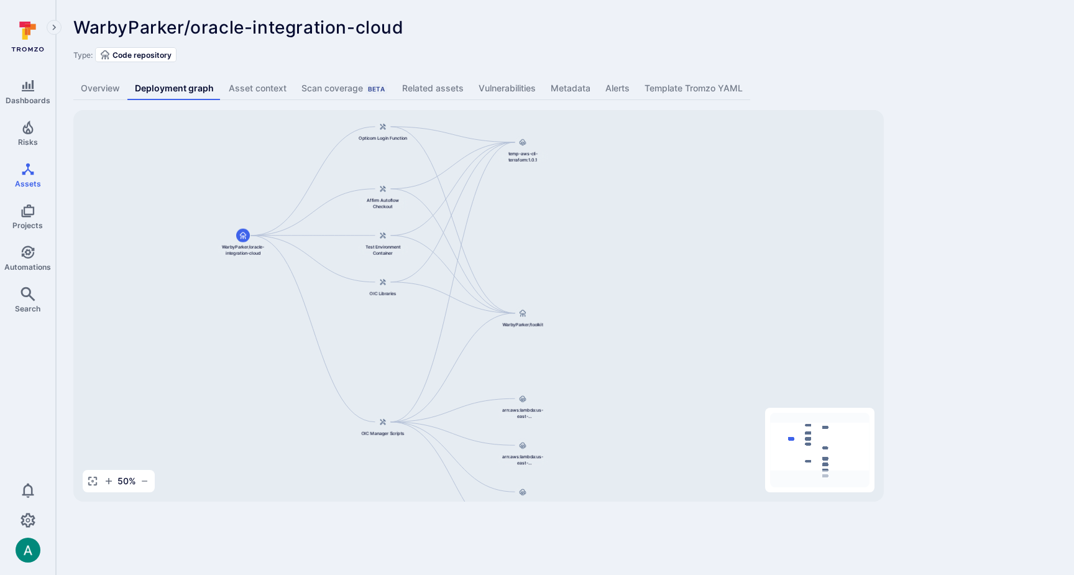
drag, startPoint x: 571, startPoint y: 236, endPoint x: 586, endPoint y: 289, distance: 54.7
click at [586, 289] on div "Opticom Login Function WarbyParker/oracle-integration-cloud OIC Manager Scripts…" at bounding box center [478, 306] width 811 height 392
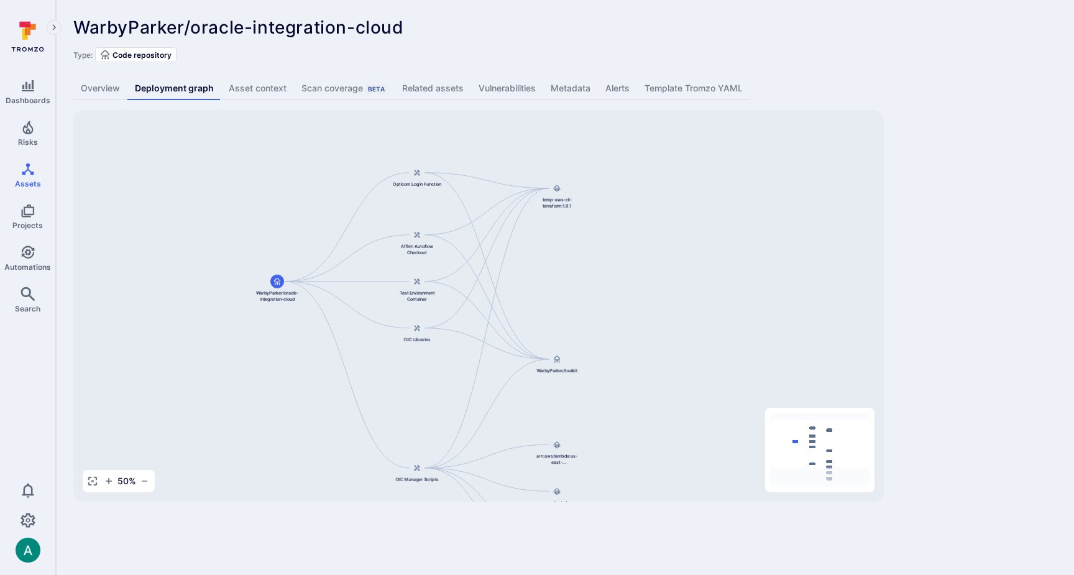
drag, startPoint x: 519, startPoint y: 244, endPoint x: 553, endPoint y: 290, distance: 57.3
click at [553, 290] on div "Opticom Login Function WarbyParker/oracle-integration-cloud OIC Manager Scripts…" at bounding box center [478, 306] width 811 height 392
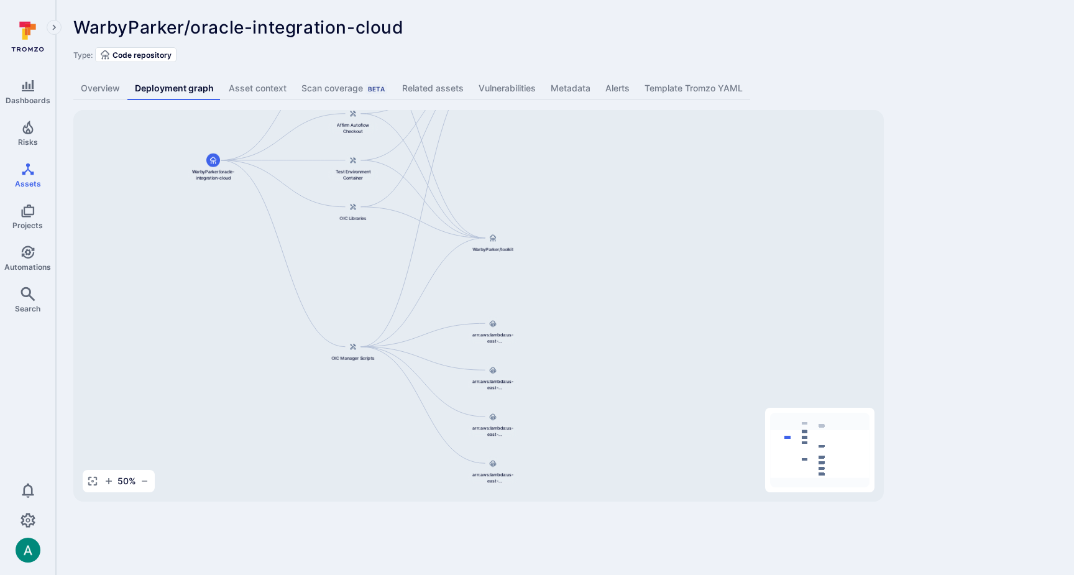
drag, startPoint x: 687, startPoint y: 357, endPoint x: 623, endPoint y: 236, distance: 137.1
click at [623, 236] on div "Opticom Login Function WarbyParker/oracle-integration-cloud OIC Manager Scripts…" at bounding box center [478, 306] width 811 height 392
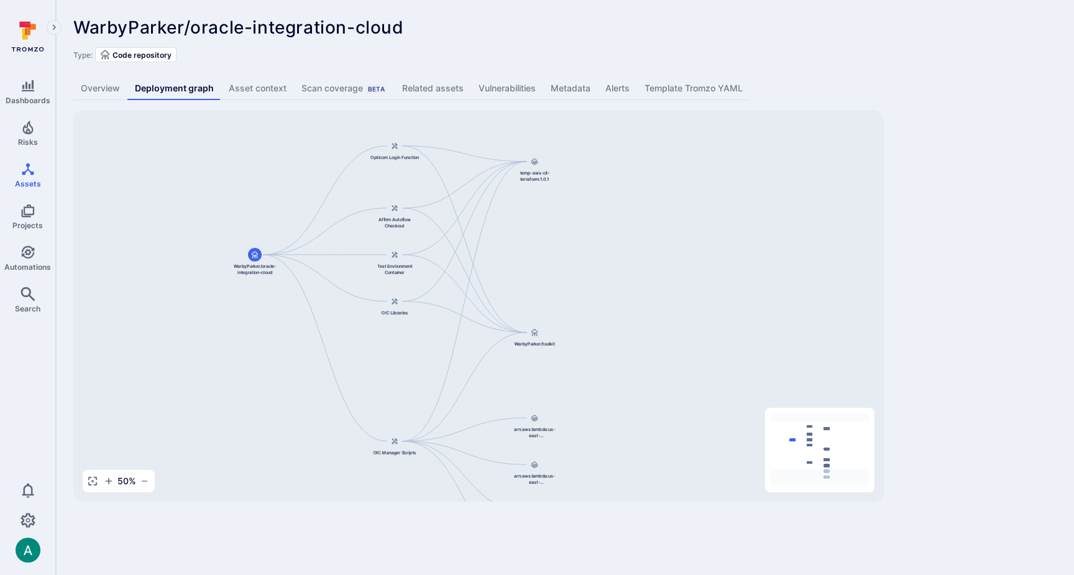
drag, startPoint x: 605, startPoint y: 209, endPoint x: 647, endPoint y: 303, distance: 103.3
click at [647, 303] on div "Opticom Login Function WarbyParker/oracle-integration-cloud OIC Manager Scripts…" at bounding box center [478, 306] width 811 height 392
click at [522, 94] on link "Vulnerabilities" at bounding box center [507, 88] width 72 height 23
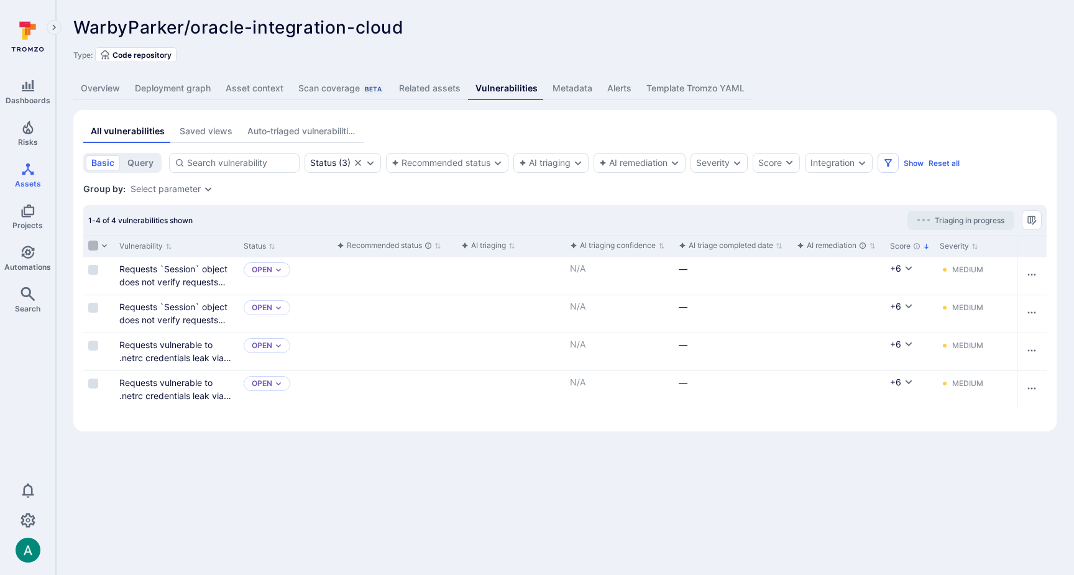
click at [96, 244] on input "Select all rows" at bounding box center [93, 246] width 10 height 10
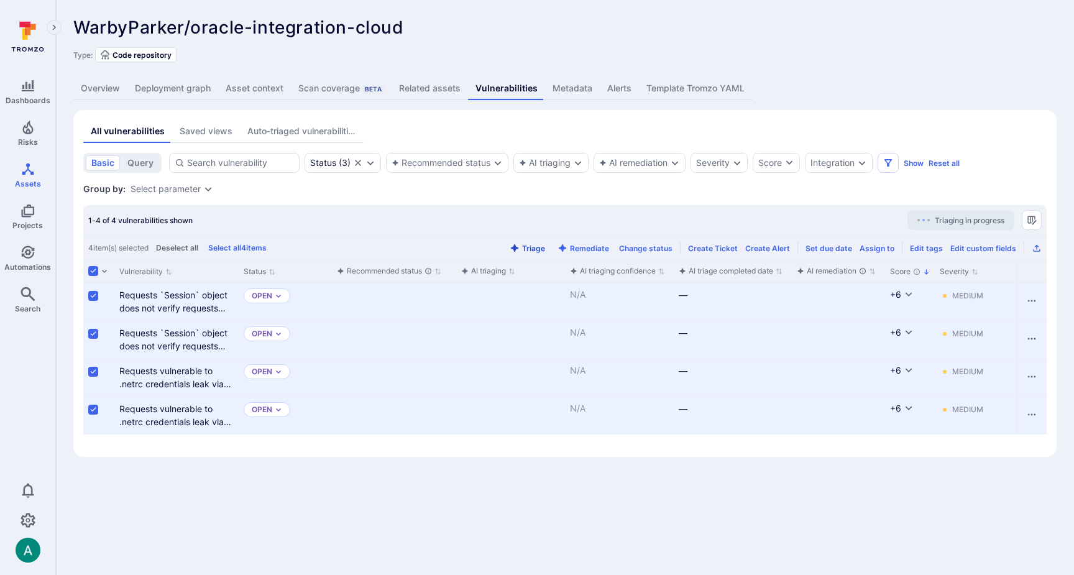
click at [540, 246] on button "Triage" at bounding box center [527, 248] width 40 height 9
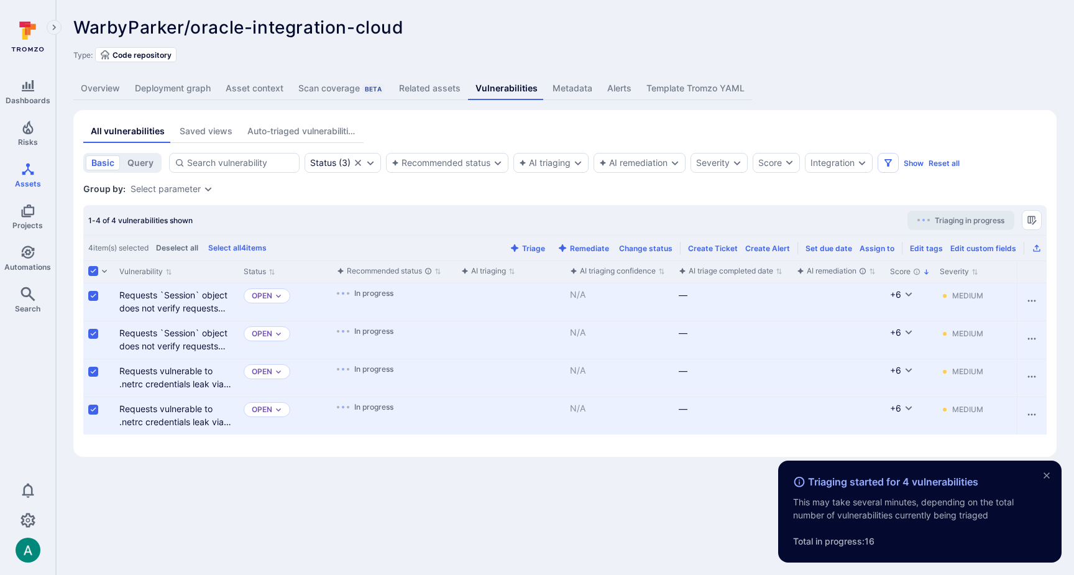
drag, startPoint x: 629, startPoint y: 17, endPoint x: 538, endPoint y: 17, distance: 90.8
click at [629, 17] on div "WarbyParker/oracle-integration-cloud ... Show more Type: Code repository Overvi…" at bounding box center [565, 237] width 1018 height 474
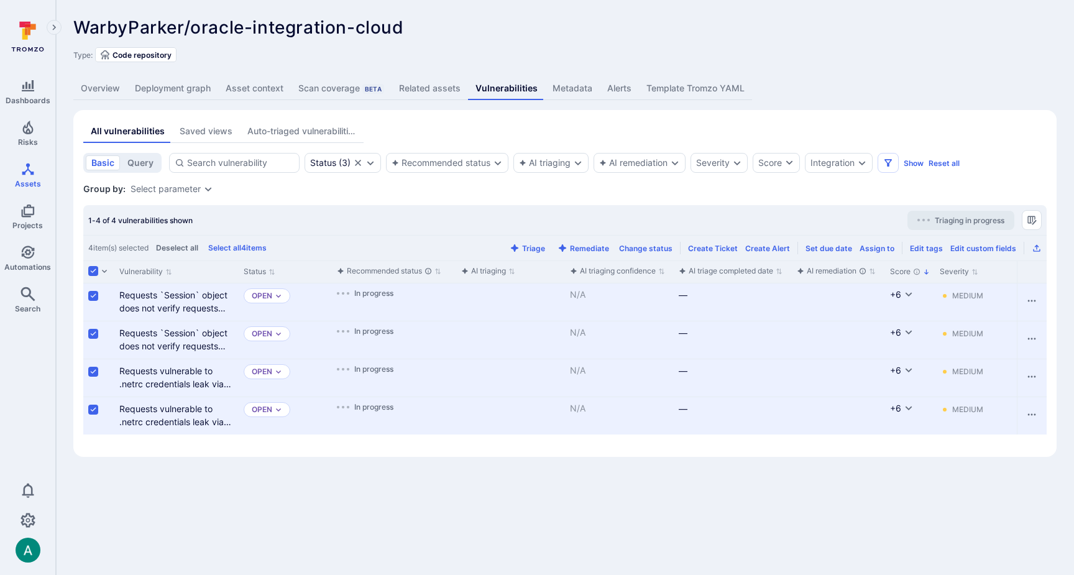
click at [178, 85] on link "Deployment graph" at bounding box center [172, 88] width 91 height 23
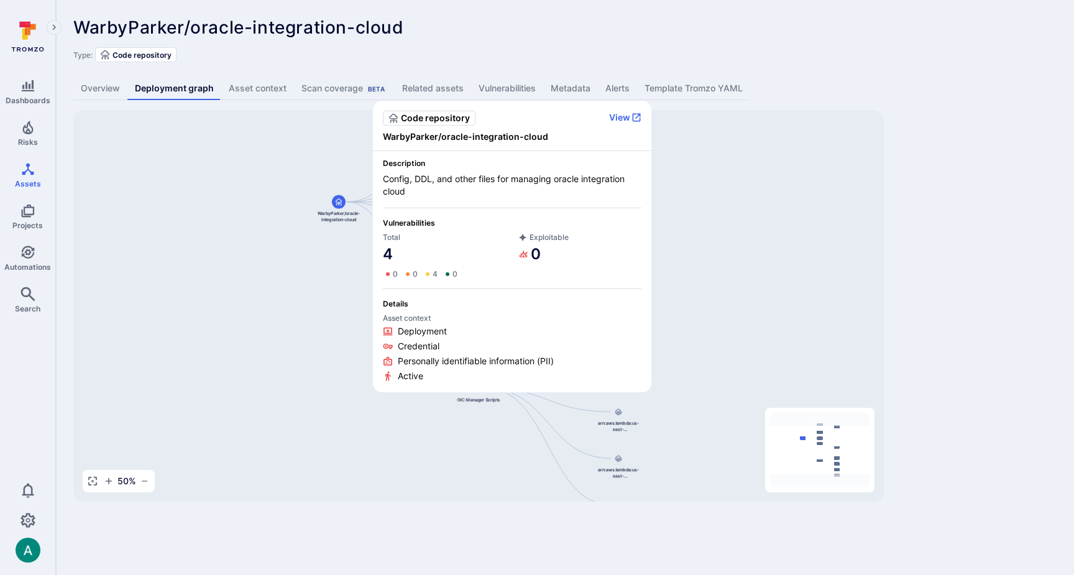
click at [415, 133] on span "WarbyParker/oracle-integration-cloud" at bounding box center [512, 137] width 259 height 12
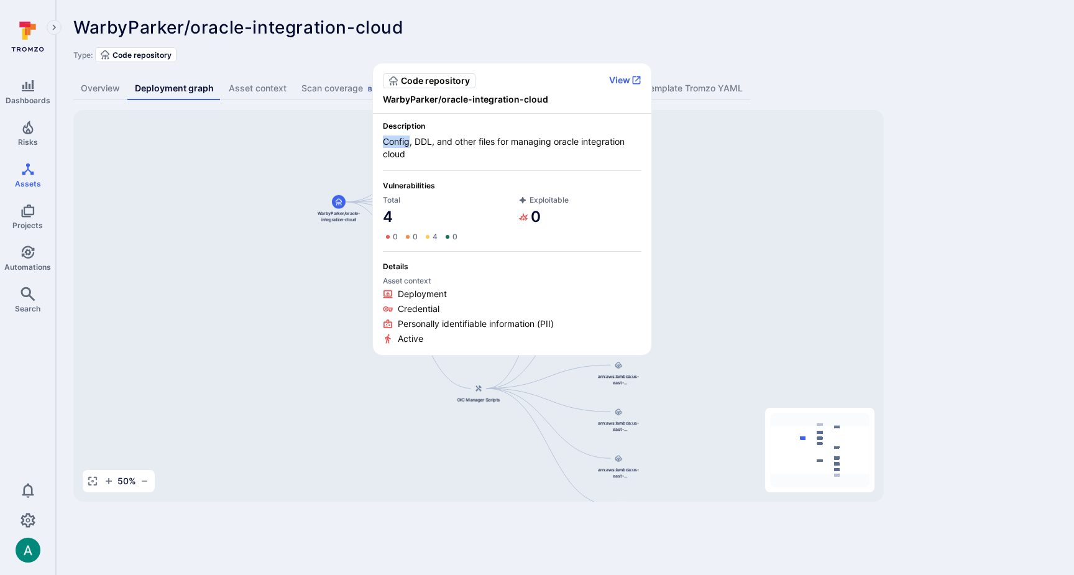
click at [415, 133] on div "Description Config, DDL, and other files for managing oracle integration cloud" at bounding box center [512, 140] width 259 height 39
click at [408, 99] on span "WarbyParker/oracle-integration-cloud" at bounding box center [512, 99] width 259 height 12
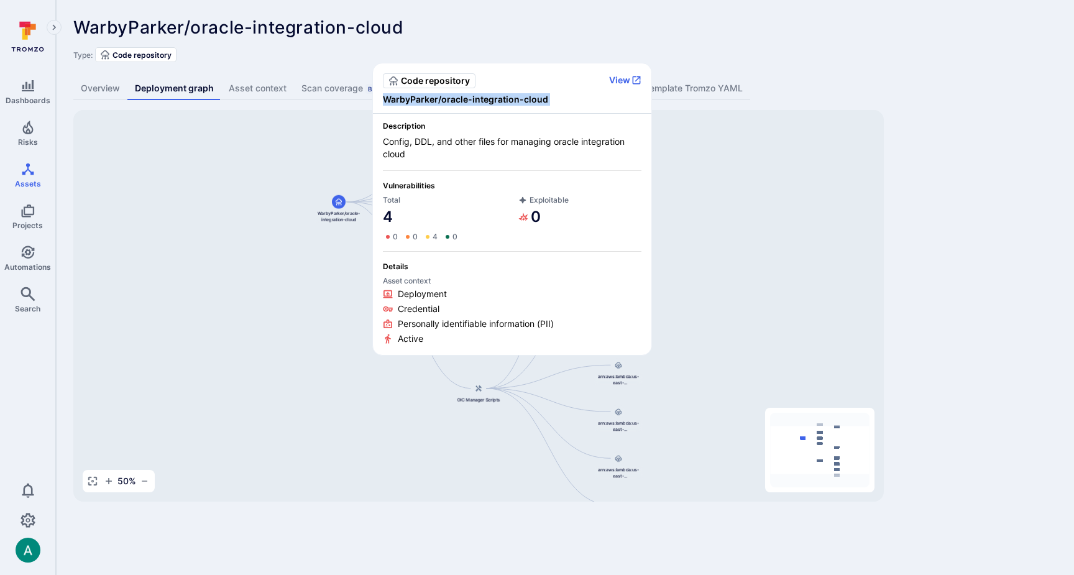
copy span "WarbyParker/oracle-integration-cloud"
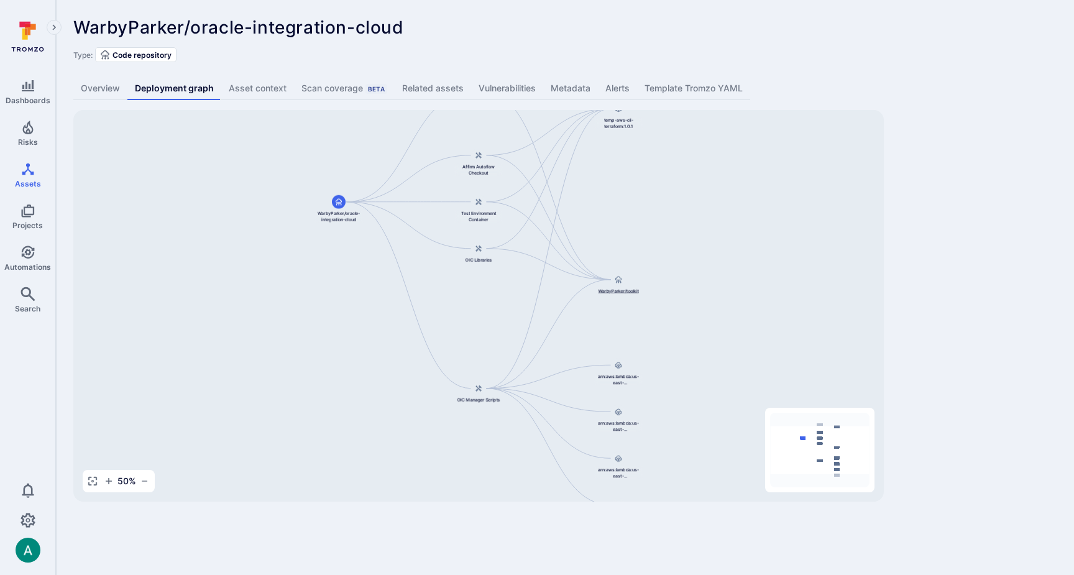
click at [615, 277] on icon at bounding box center [618, 279] width 7 height 7
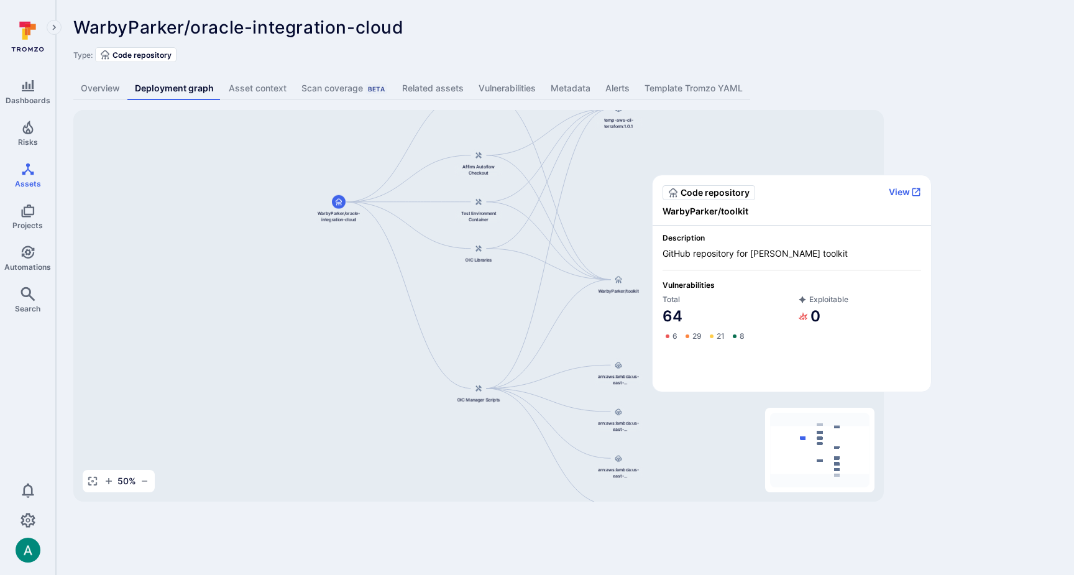
click at [726, 209] on span "WarbyParker/toolkit" at bounding box center [792, 211] width 259 height 12
click at [726, 208] on span "WarbyParker/toolkit" at bounding box center [792, 211] width 259 height 12
click at [725, 208] on span "WarbyParker/toolkit" at bounding box center [792, 211] width 259 height 12
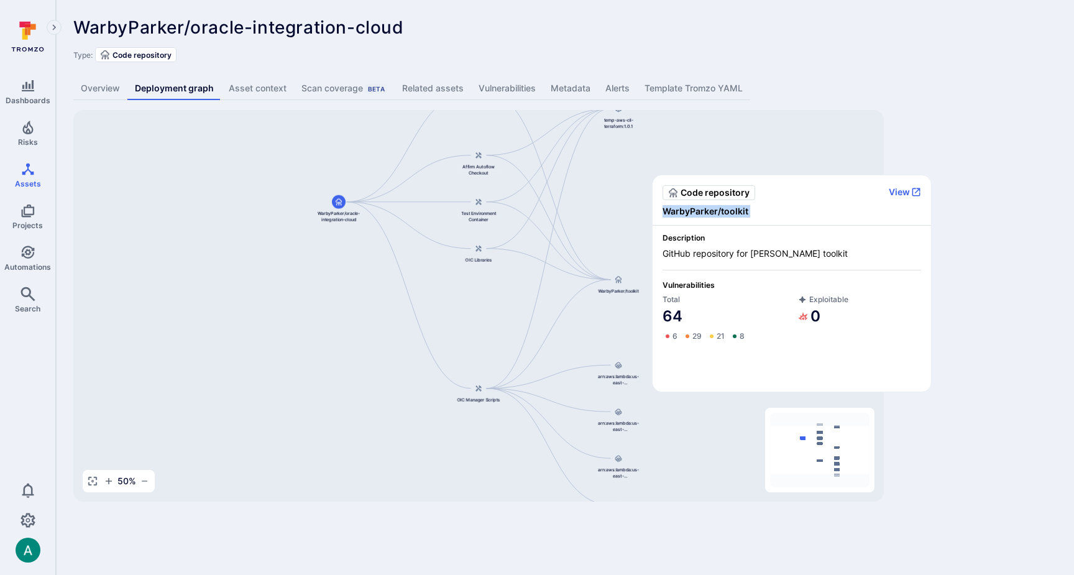
click at [725, 208] on span "WarbyParker/toolkit" at bounding box center [792, 211] width 259 height 12
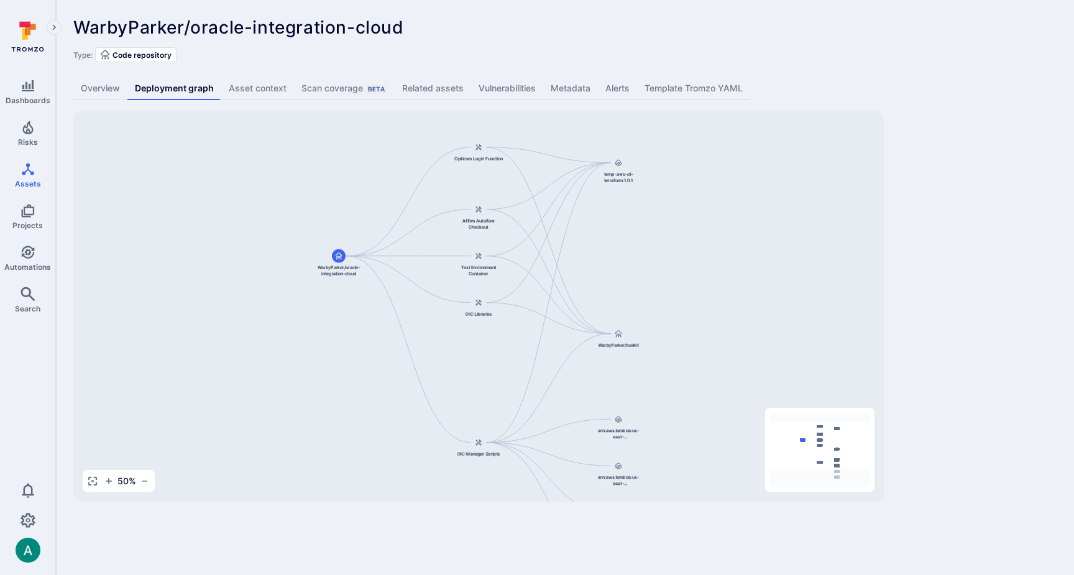
drag, startPoint x: 617, startPoint y: 231, endPoint x: 617, endPoint y: 280, distance: 49.1
click at [617, 280] on div "Opticom Login Function WarbyParker/oracle-integration-cloud OIC Manager Scripts…" at bounding box center [478, 306] width 811 height 392
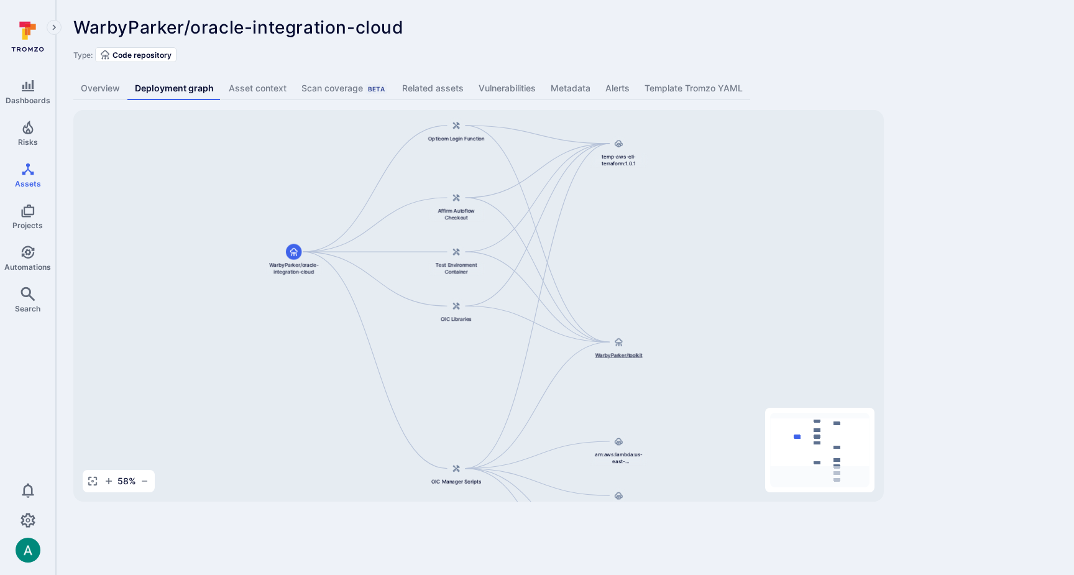
click at [607, 346] on div "WarbyParker/toolkit" at bounding box center [619, 346] width 58 height 24
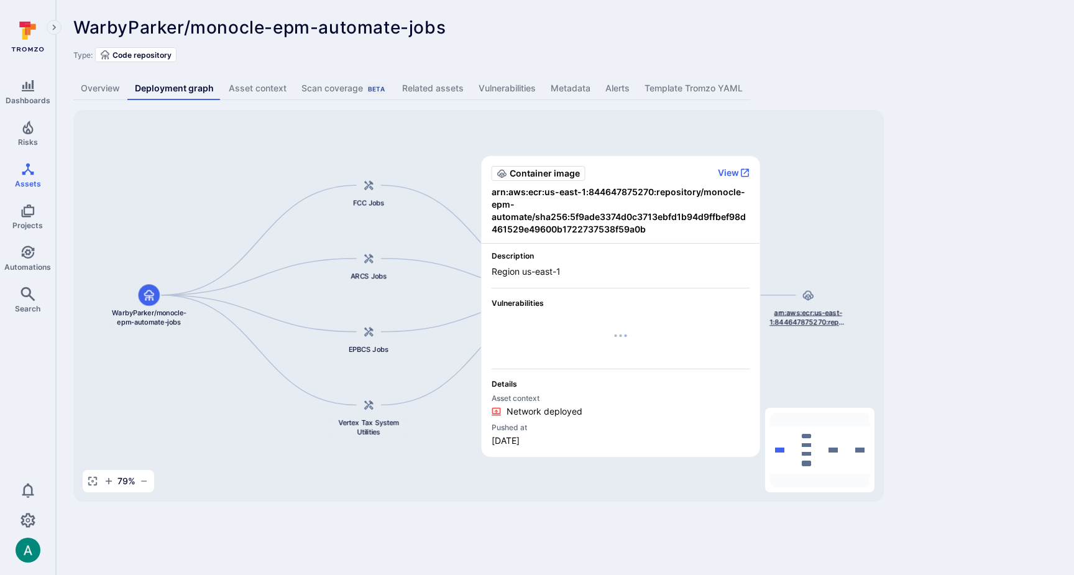
click at [832, 318] on span "arn:aws:ecr:us-east-1:844647875270:repository/monocle-epm-automate/sha256:5f9ad…" at bounding box center [808, 317] width 78 height 19
click at [731, 175] on button "View" at bounding box center [734, 172] width 32 height 11
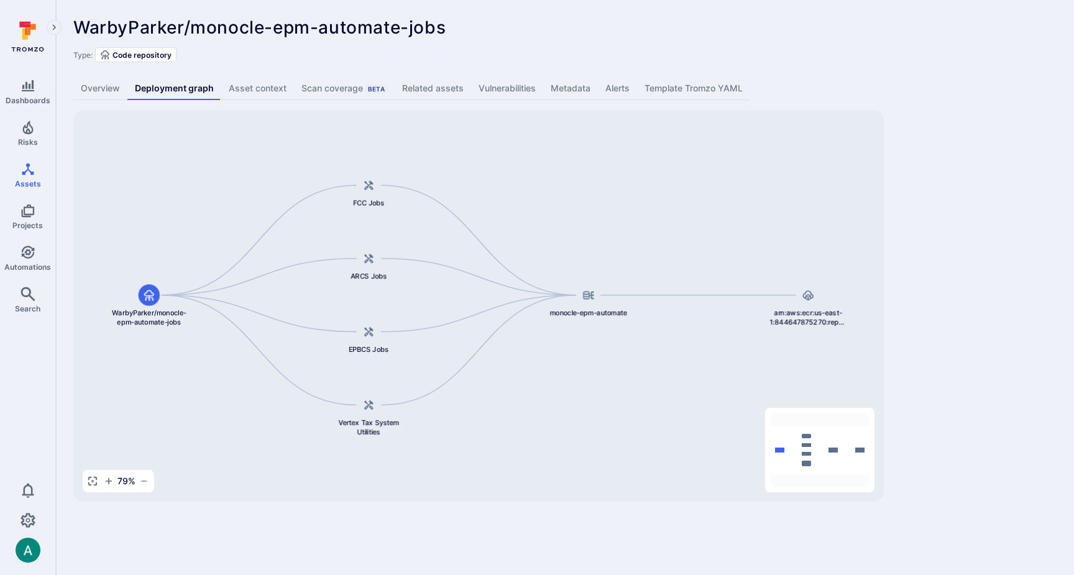
click at [495, 77] on div "WarbyParker/monocle-epm-automate-jobs ... Show more Type: Code repository Overv…" at bounding box center [565, 259] width 1018 height 519
click at [492, 83] on link "Vulnerabilities" at bounding box center [507, 88] width 72 height 23
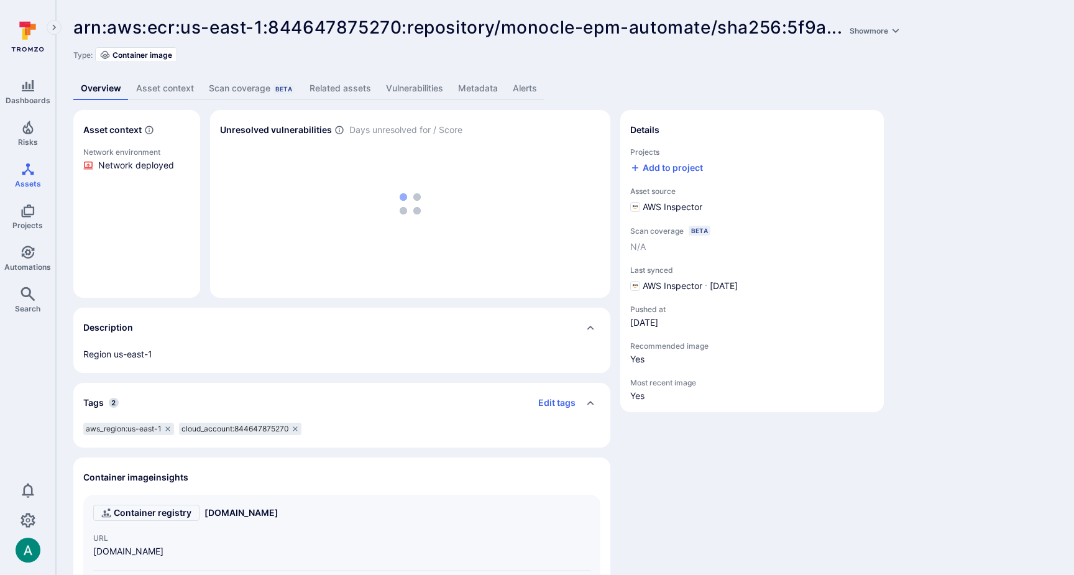
scroll to position [2, 0]
click at [328, 90] on link "Related assets" at bounding box center [340, 86] width 76 height 23
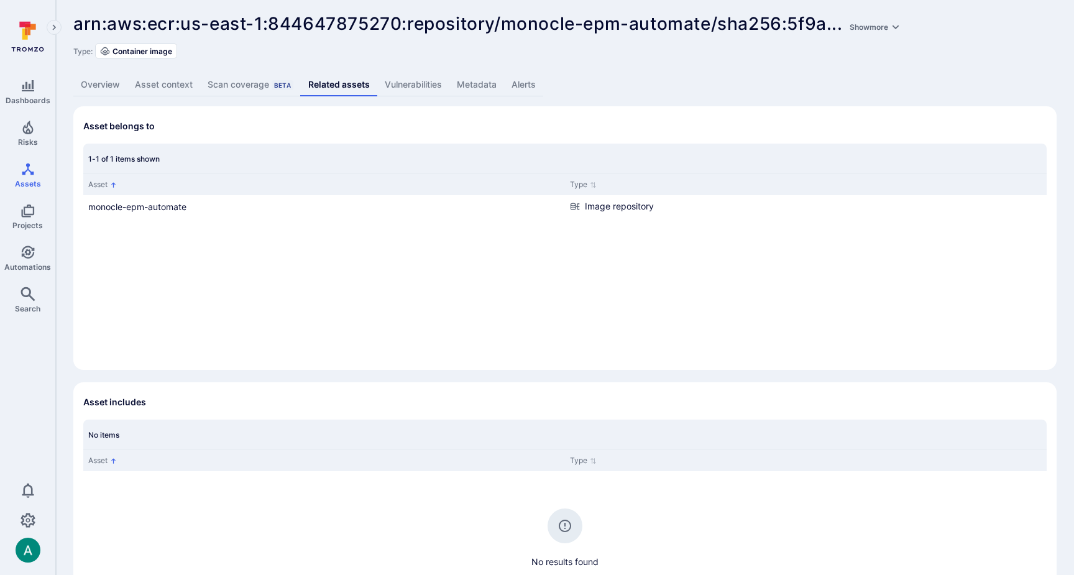
scroll to position [6, 0]
